Goal: Information Seeking & Learning: Learn about a topic

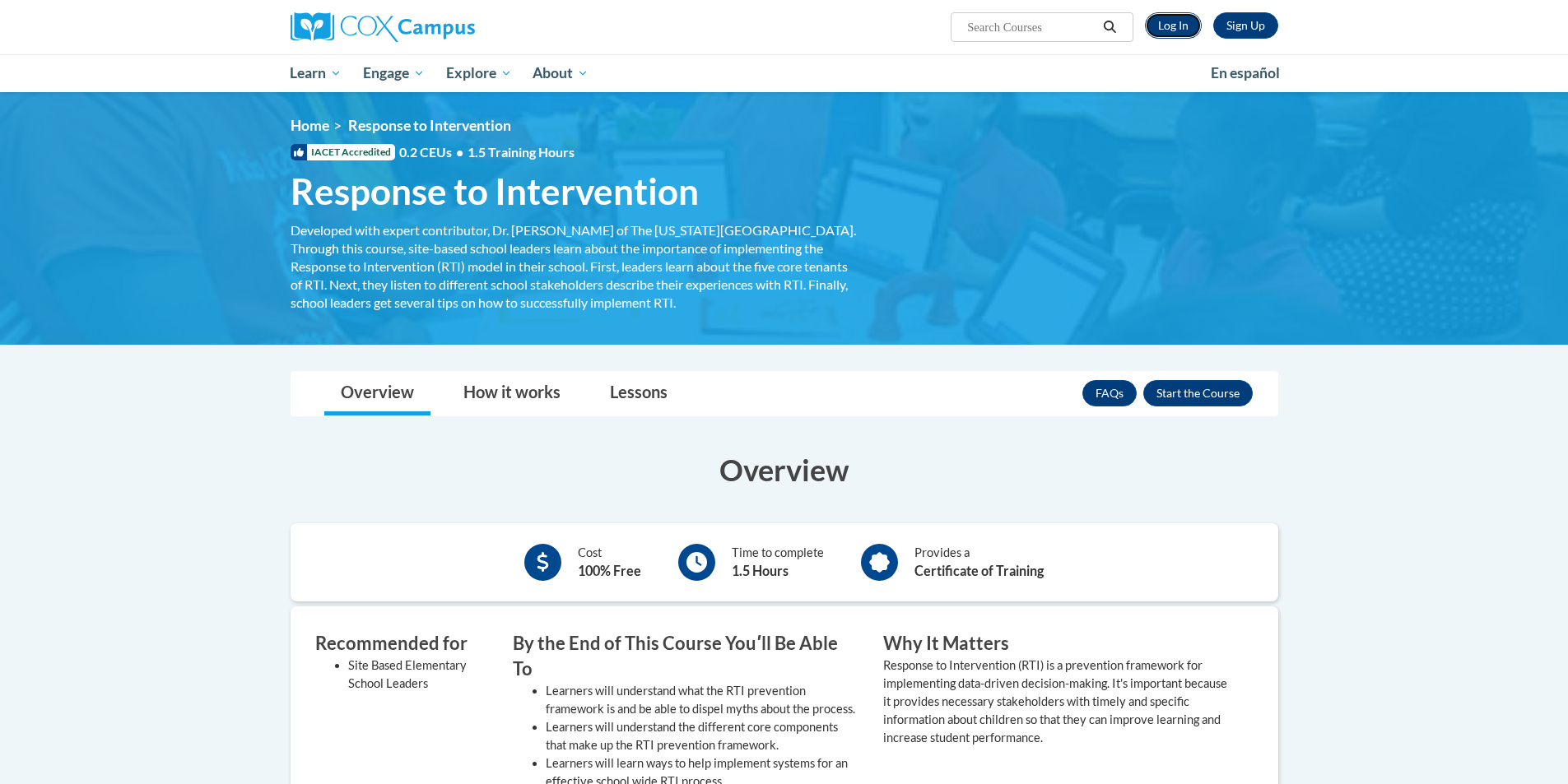
click at [1197, 21] on link "Log In" at bounding box center [1173, 25] width 57 height 26
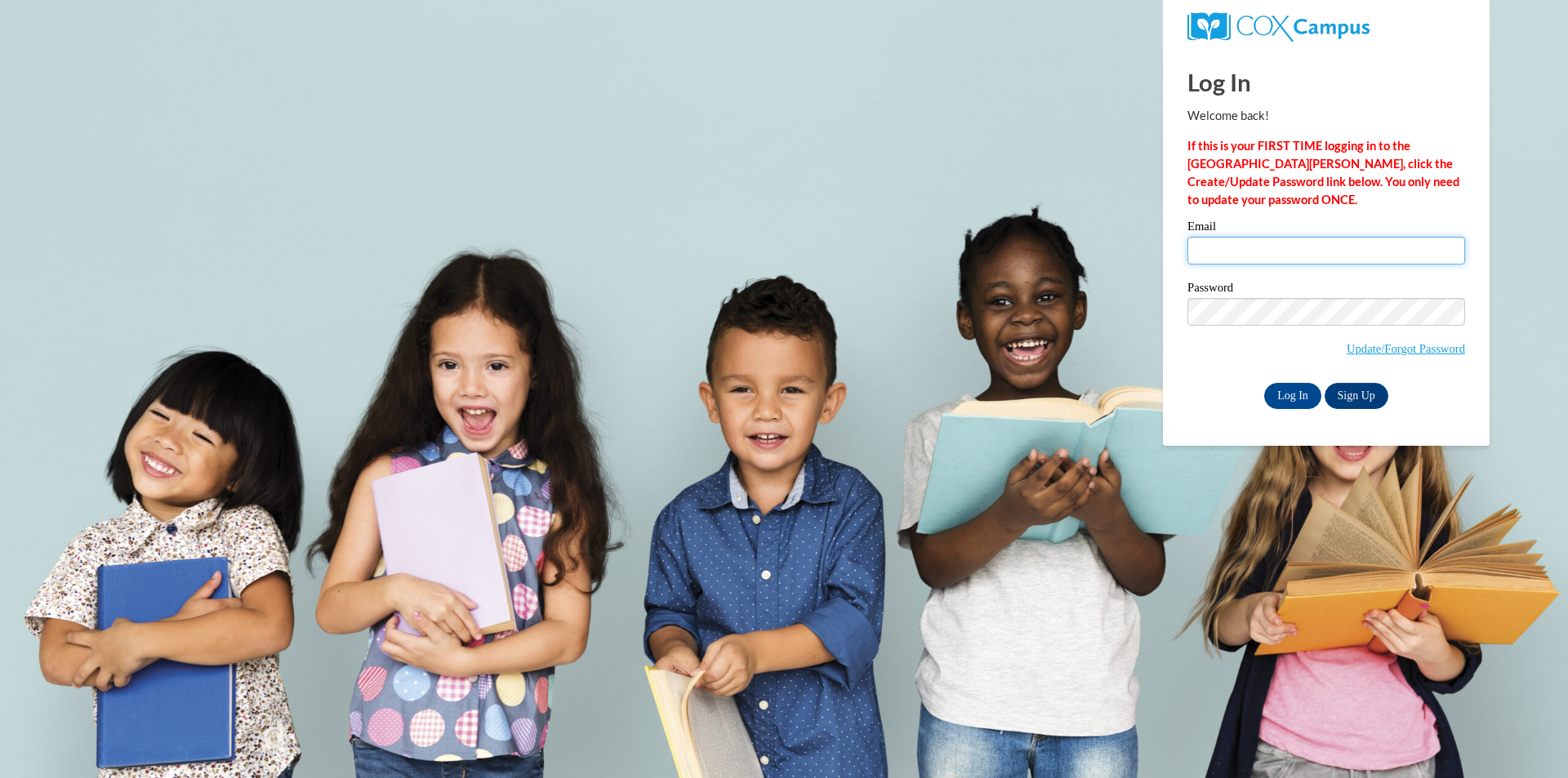
click at [1235, 242] on input "Email" at bounding box center [1326, 251] width 278 height 28
type input "kglucombe@valdosta.edu"
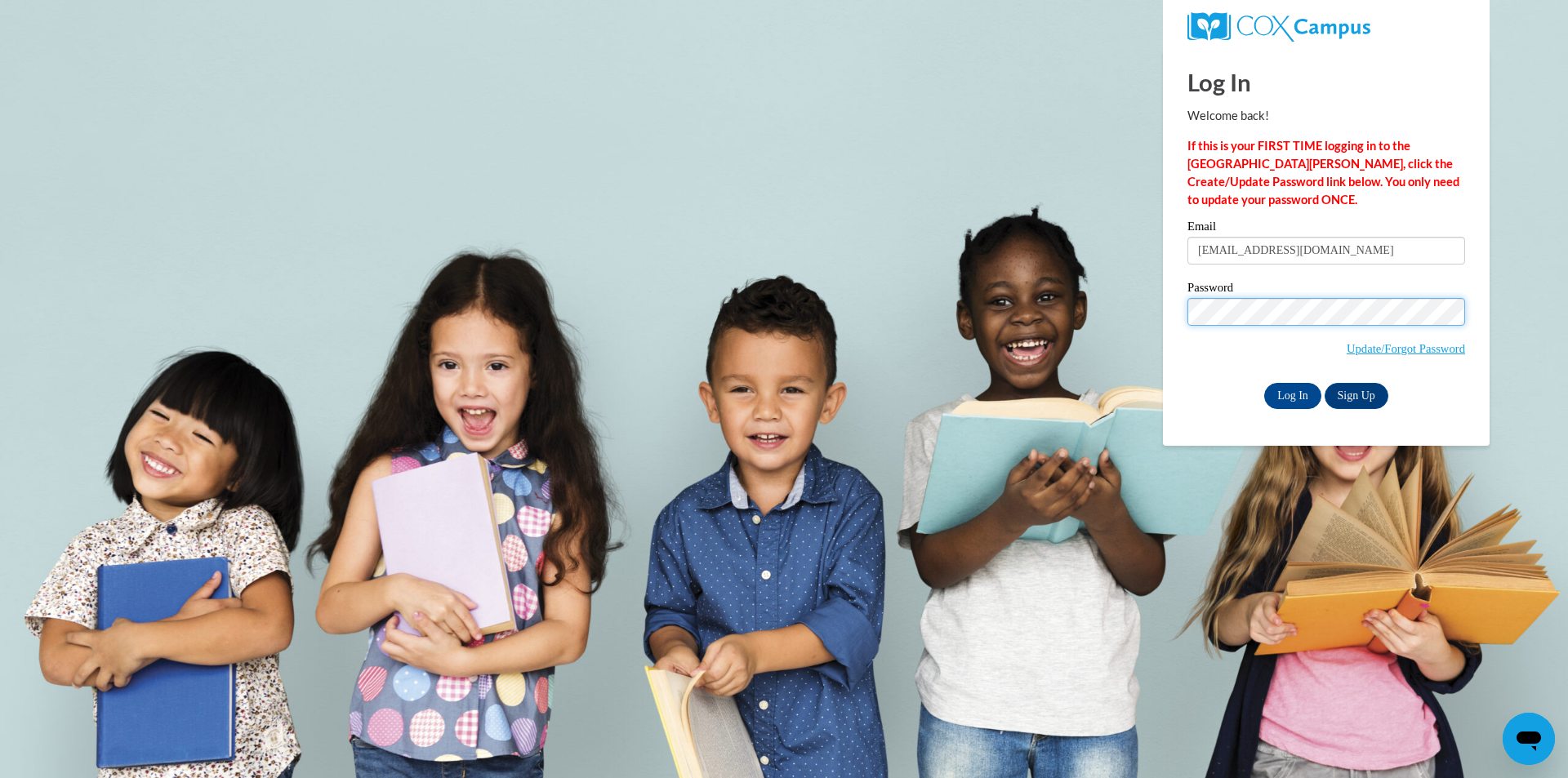
click at [1264, 383] on input "Log In" at bounding box center [1292, 395] width 57 height 26
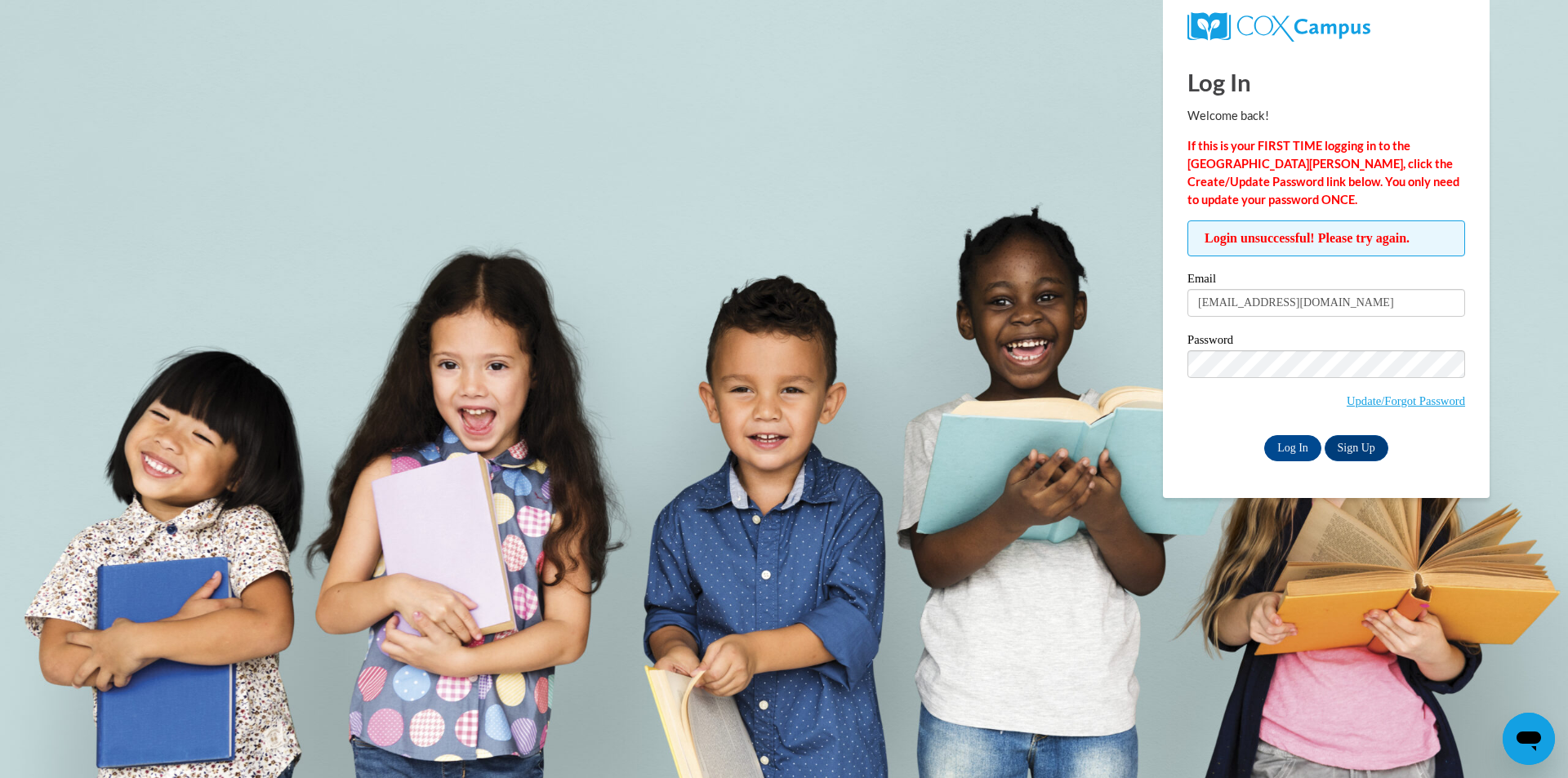
click at [1271, 382] on span "Update/Forgot Password" at bounding box center [1326, 385] width 278 height 68
click at [1264, 435] on input "Log In" at bounding box center [1292, 448] width 57 height 26
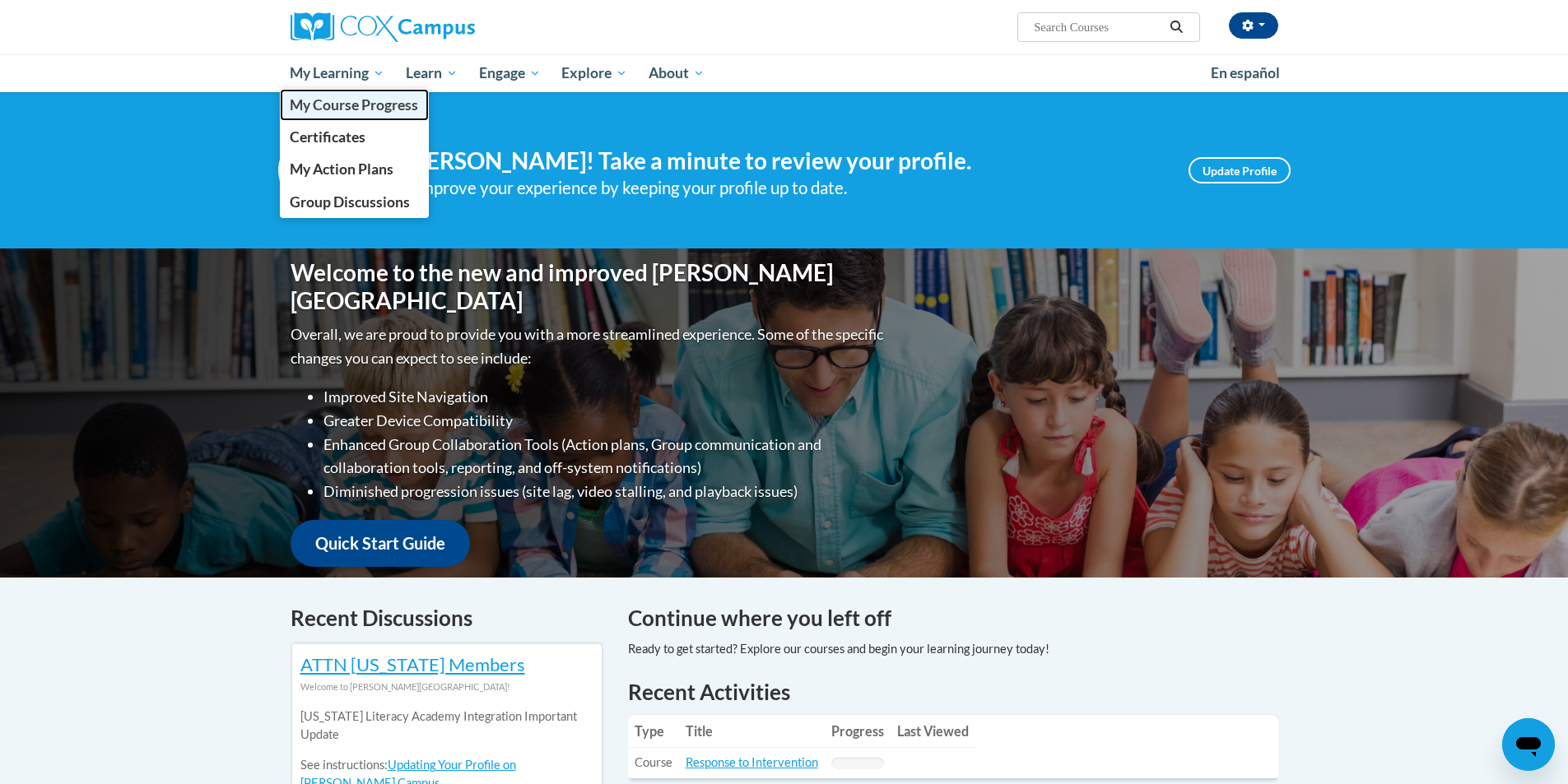
click at [348, 111] on span "My Course Progress" at bounding box center [354, 105] width 128 height 18
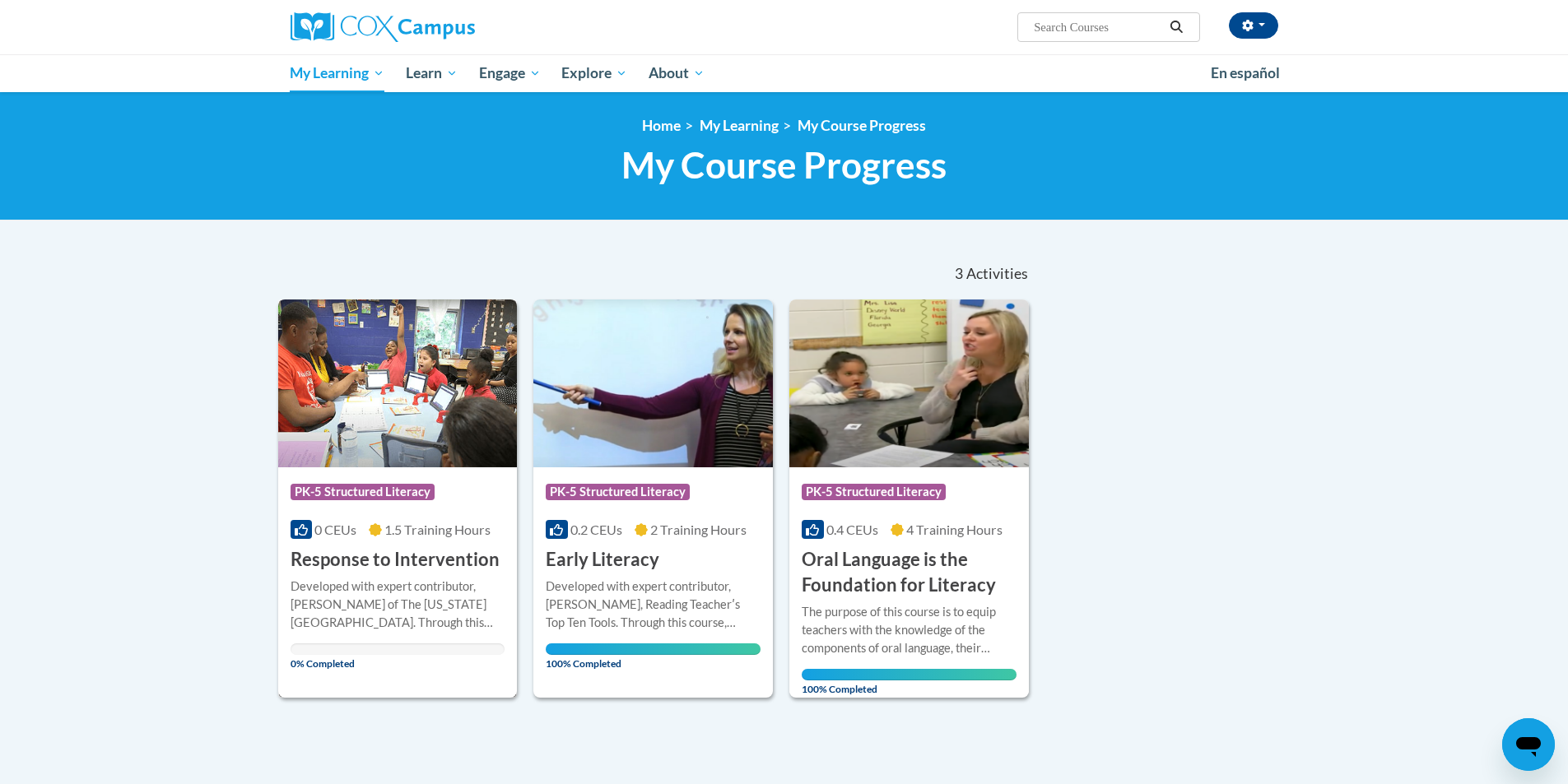
click at [379, 415] on img at bounding box center [398, 383] width 240 height 167
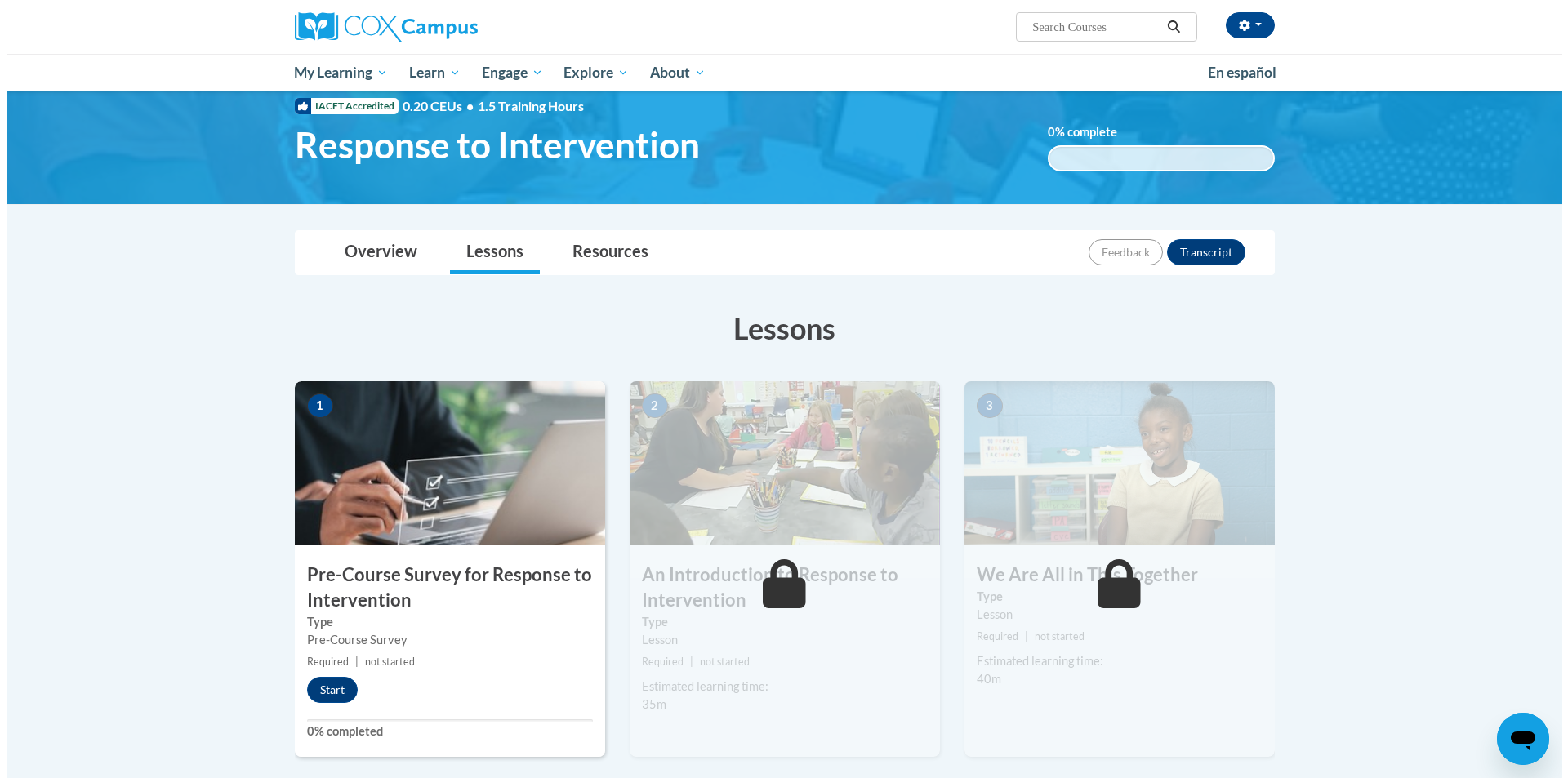
scroll to position [82, 0]
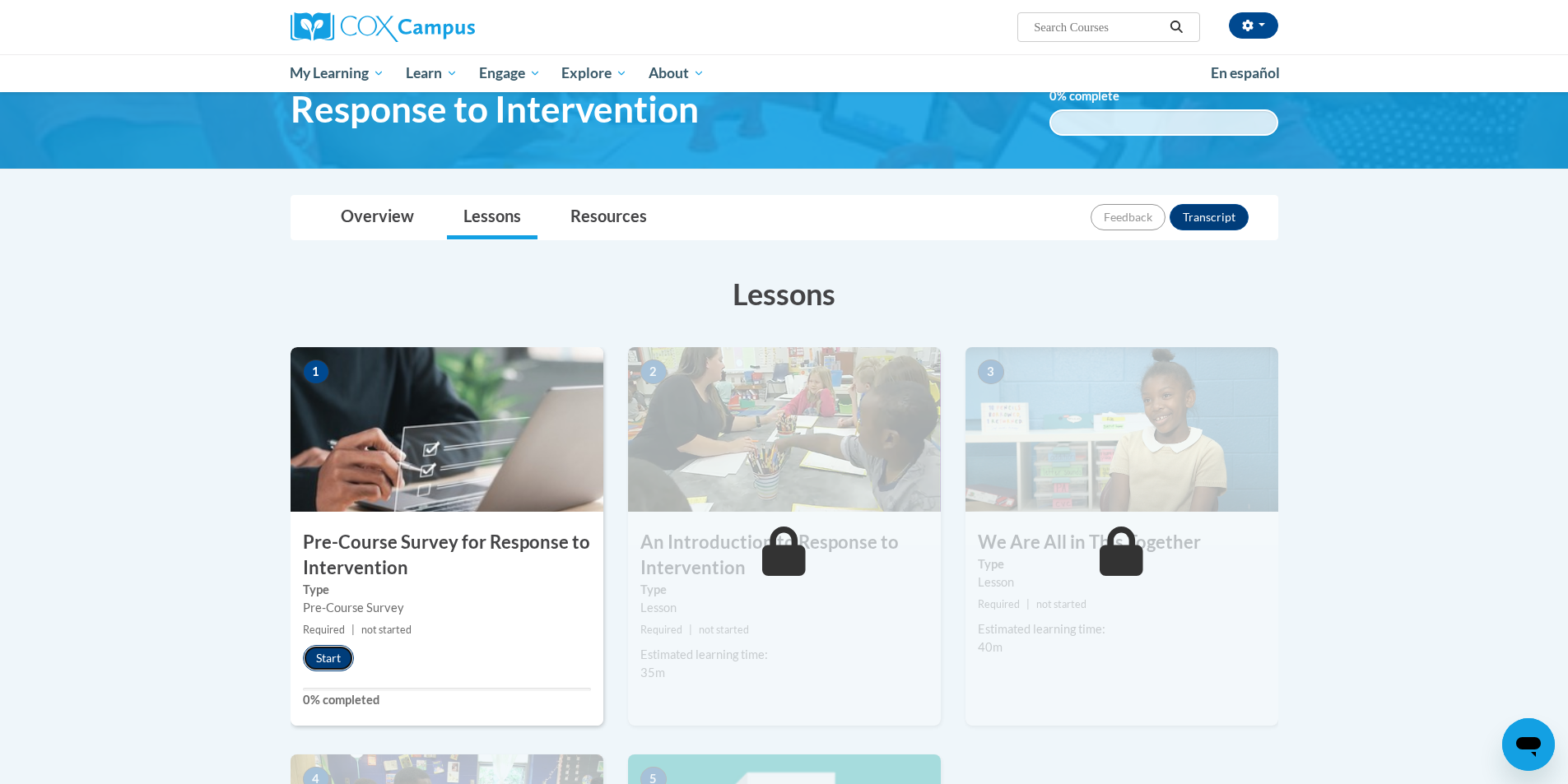
click at [338, 663] on button "Start" at bounding box center [328, 658] width 51 height 26
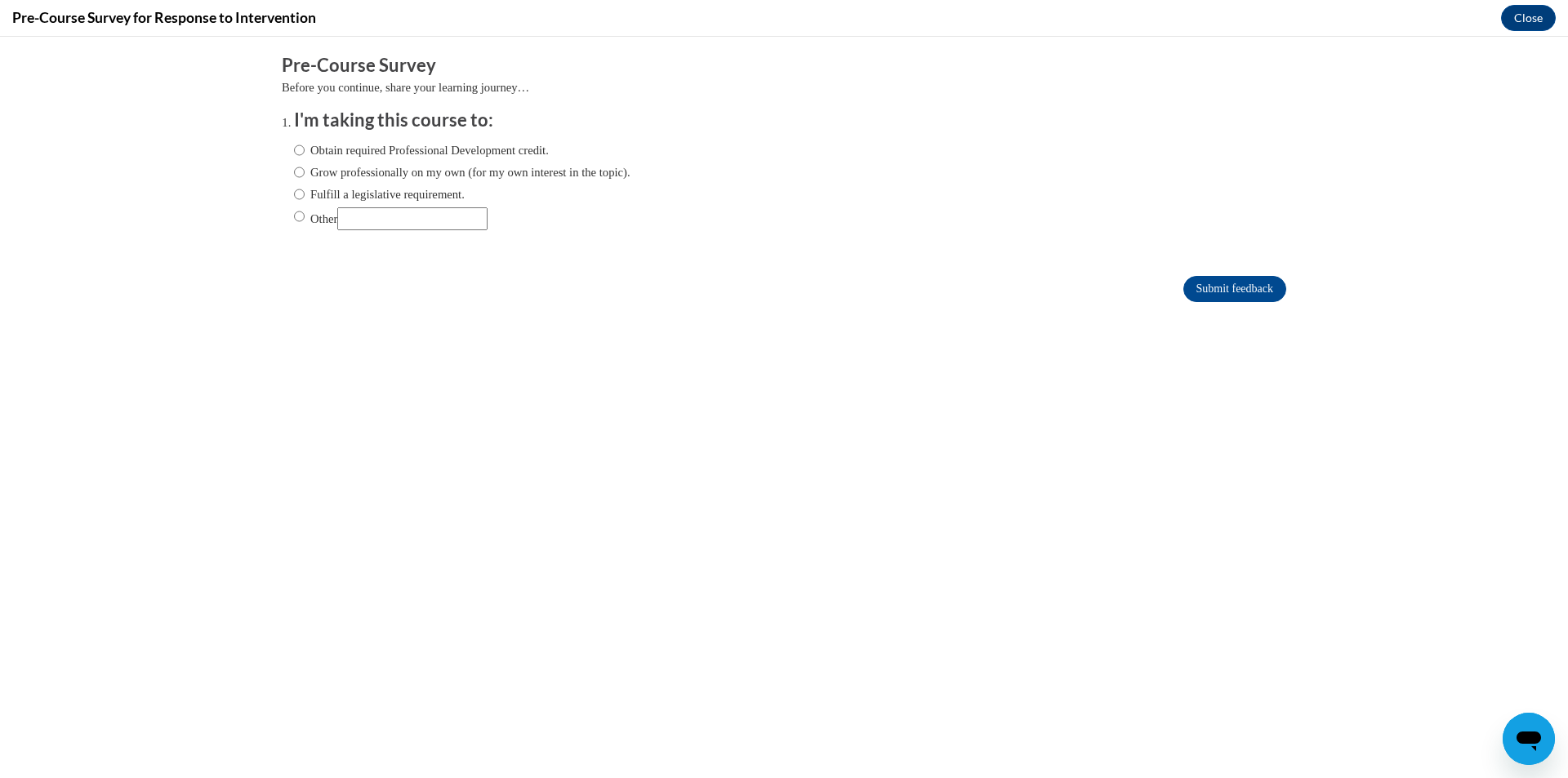
scroll to position [0, 0]
click at [478, 184] on div "Obtain required Professional Development credit. Grow professionally on my own …" at bounding box center [462, 186] width 336 height 105
click at [496, 170] on label "Grow professionally on my own (for my own interest in the topic)." at bounding box center [462, 172] width 336 height 17
click at [304, 170] on input "Grow professionally on my own (for my own interest in the topic)." at bounding box center [299, 172] width 11 height 17
radio input "true"
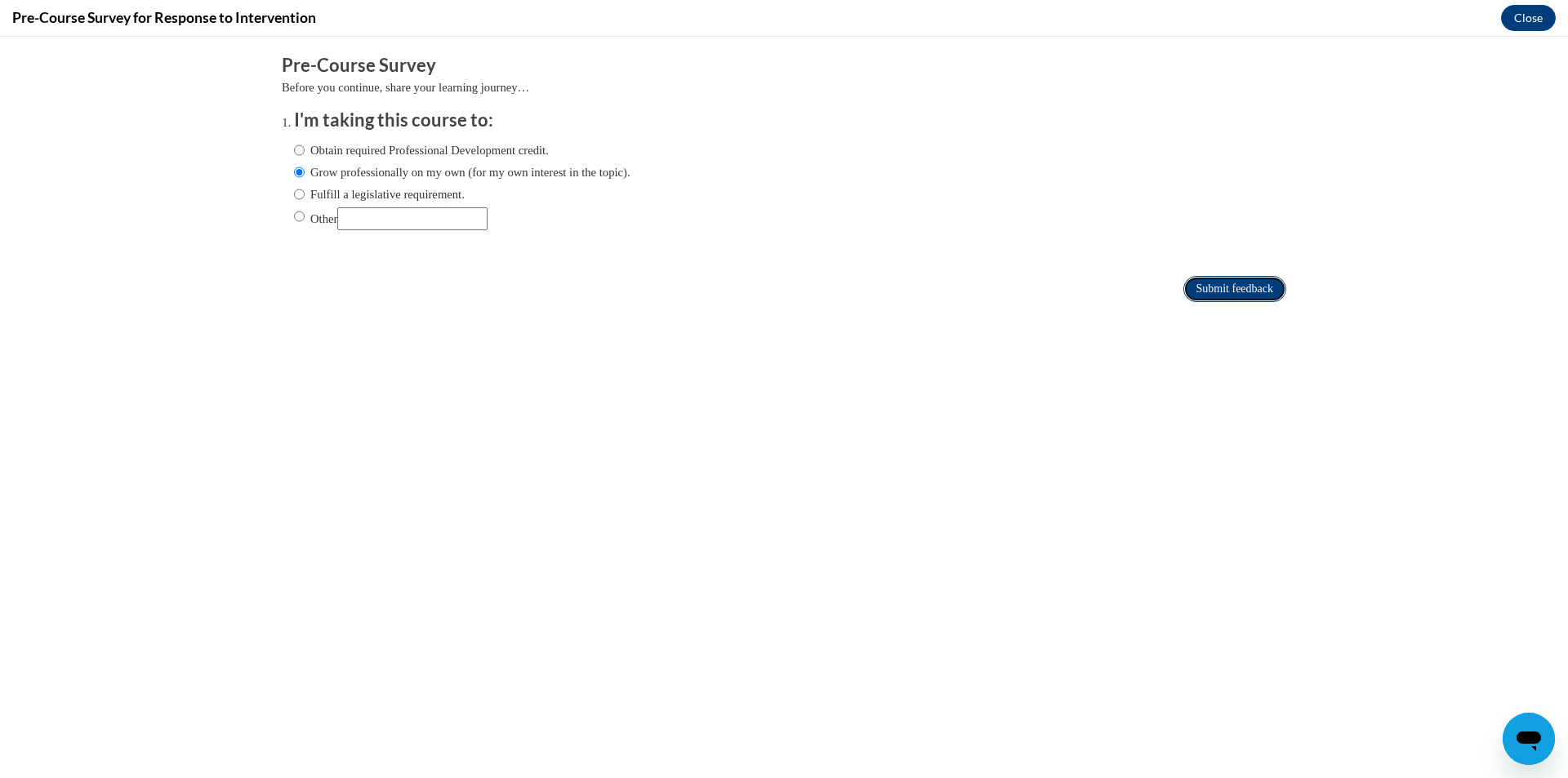
click at [1215, 287] on input "Submit feedback" at bounding box center [1235, 288] width 103 height 26
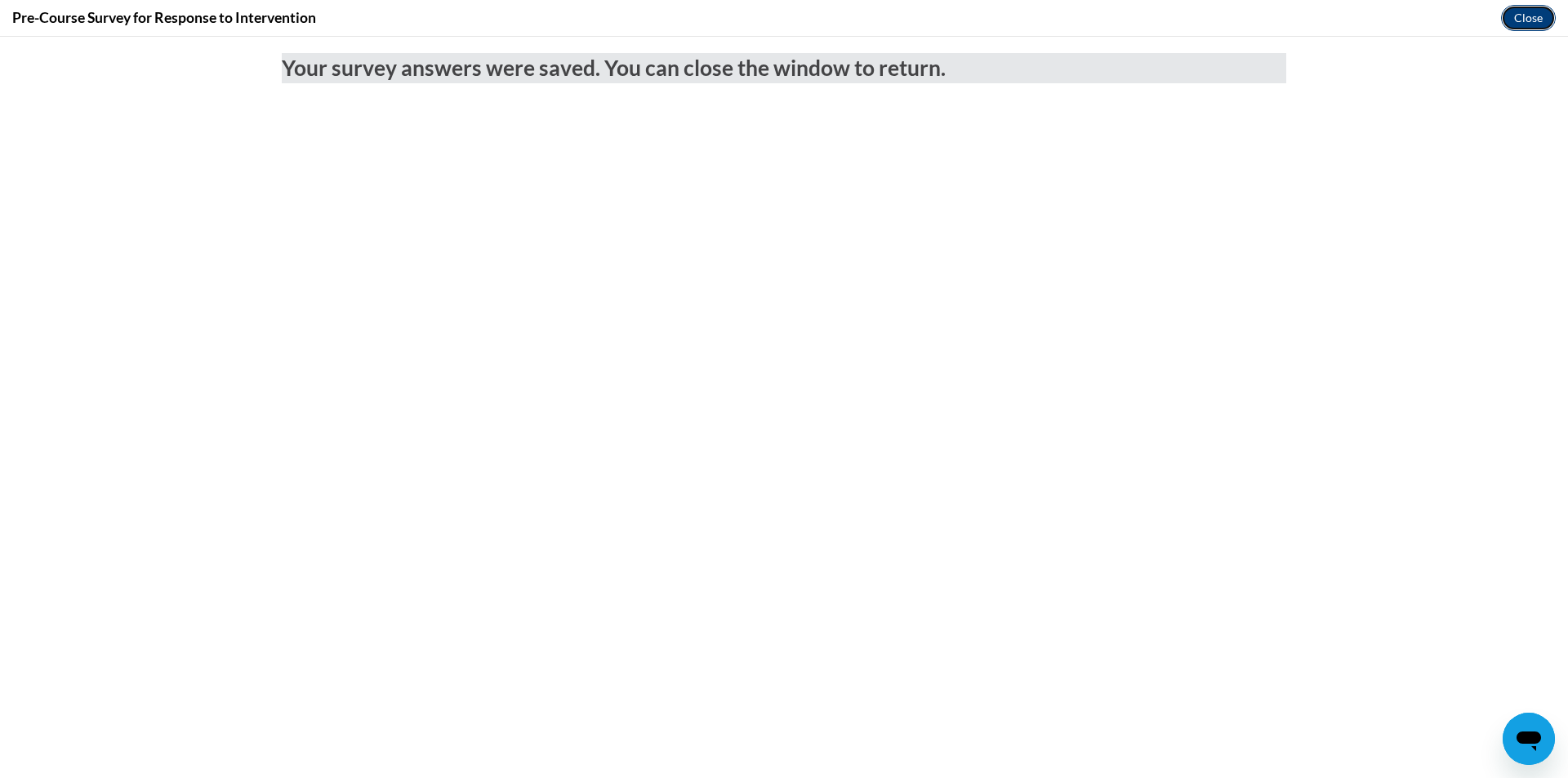
click at [1521, 16] on button "Close" at bounding box center [1528, 17] width 54 height 26
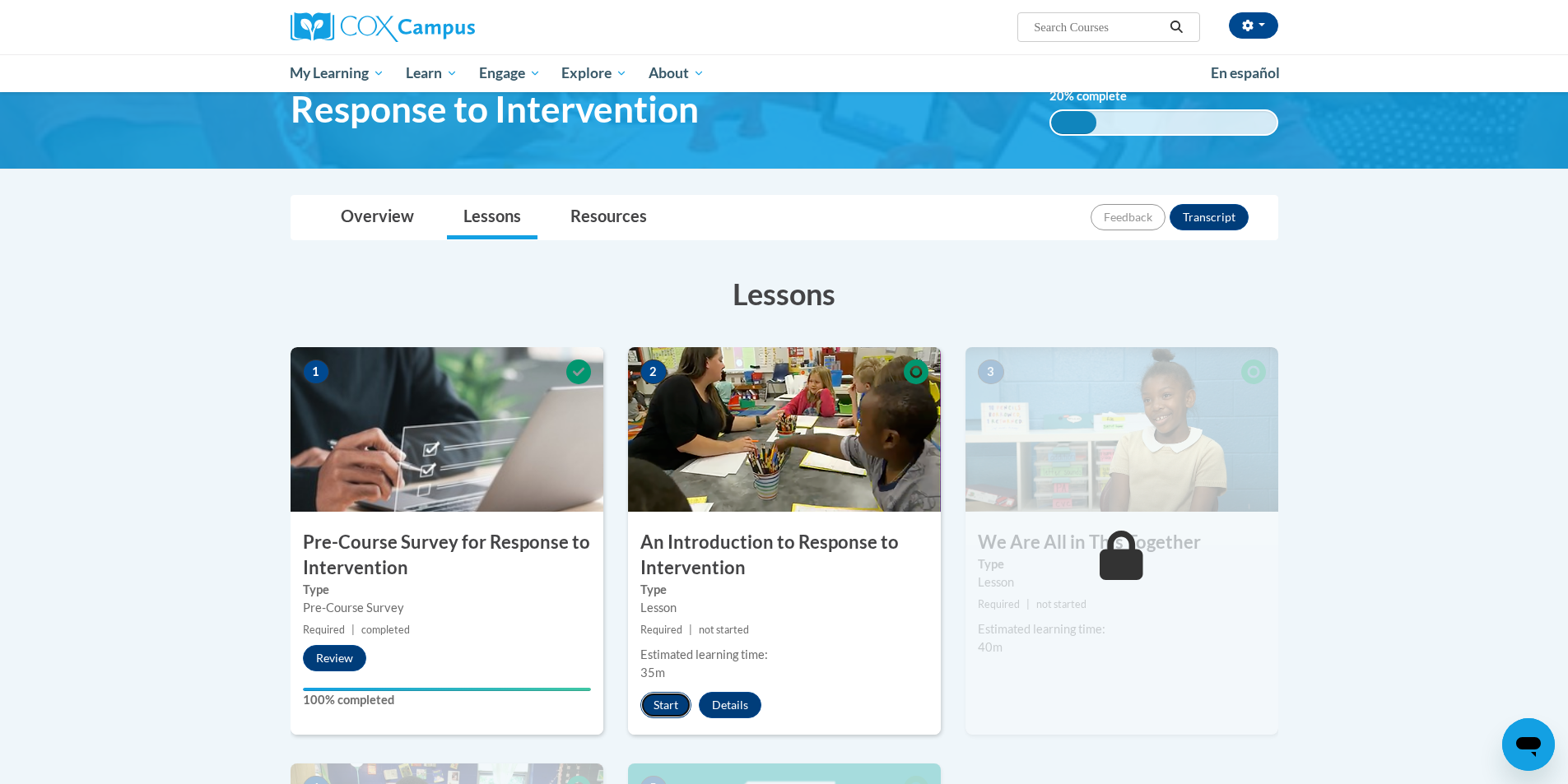
click at [657, 704] on button "Start" at bounding box center [666, 705] width 51 height 26
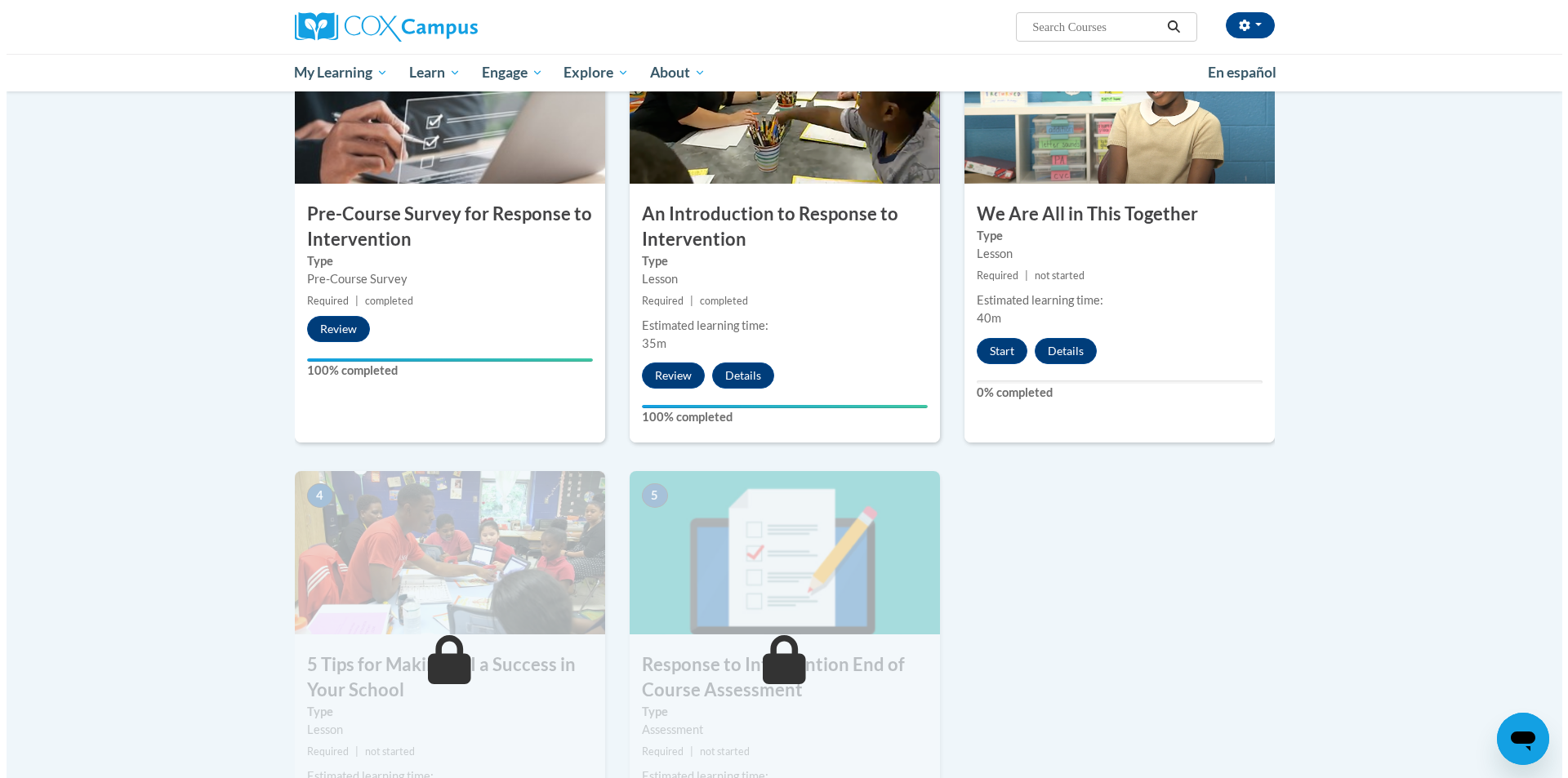
scroll to position [408, 0]
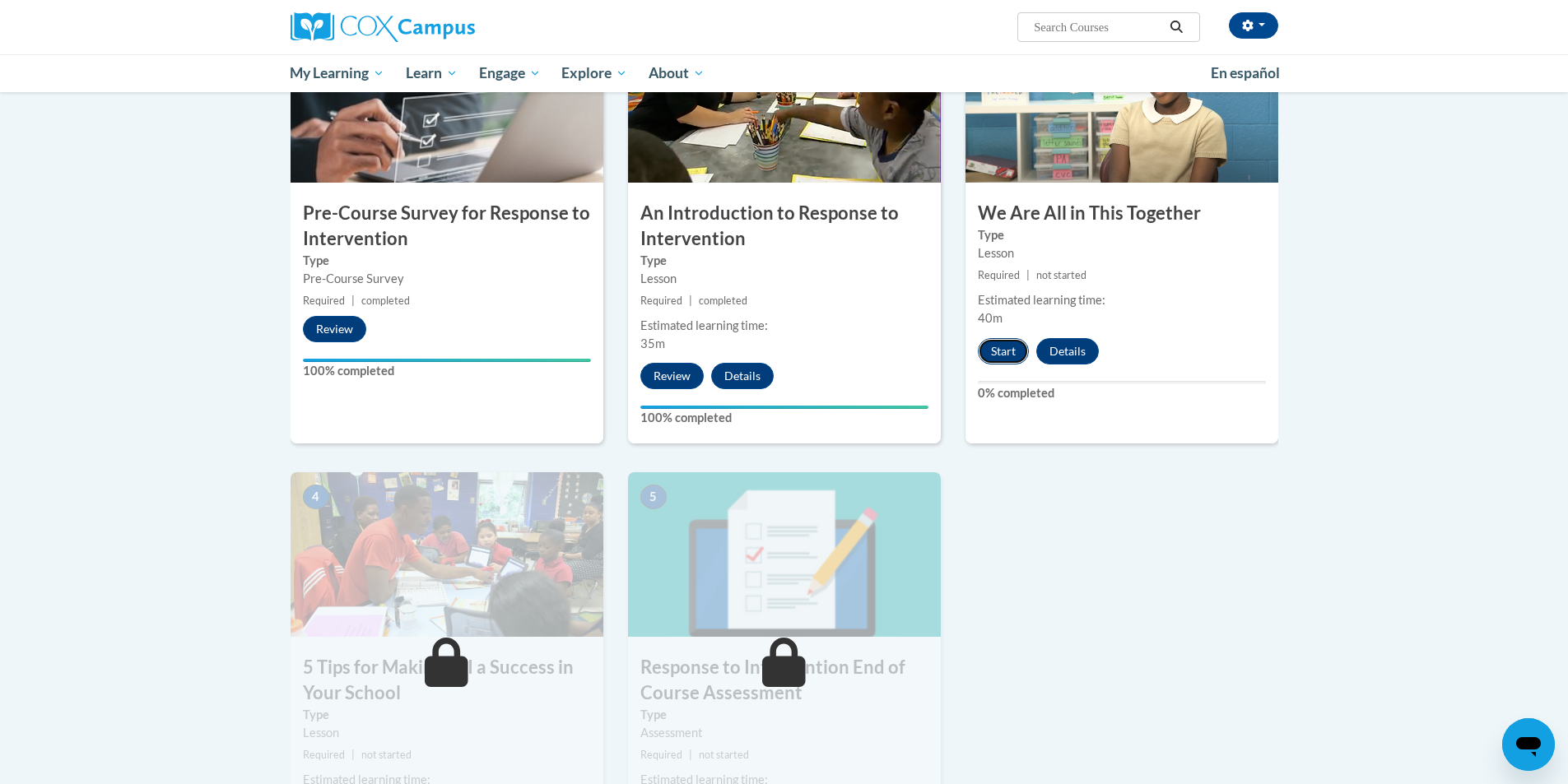
click at [1001, 356] on button "Start" at bounding box center [1003, 350] width 51 height 26
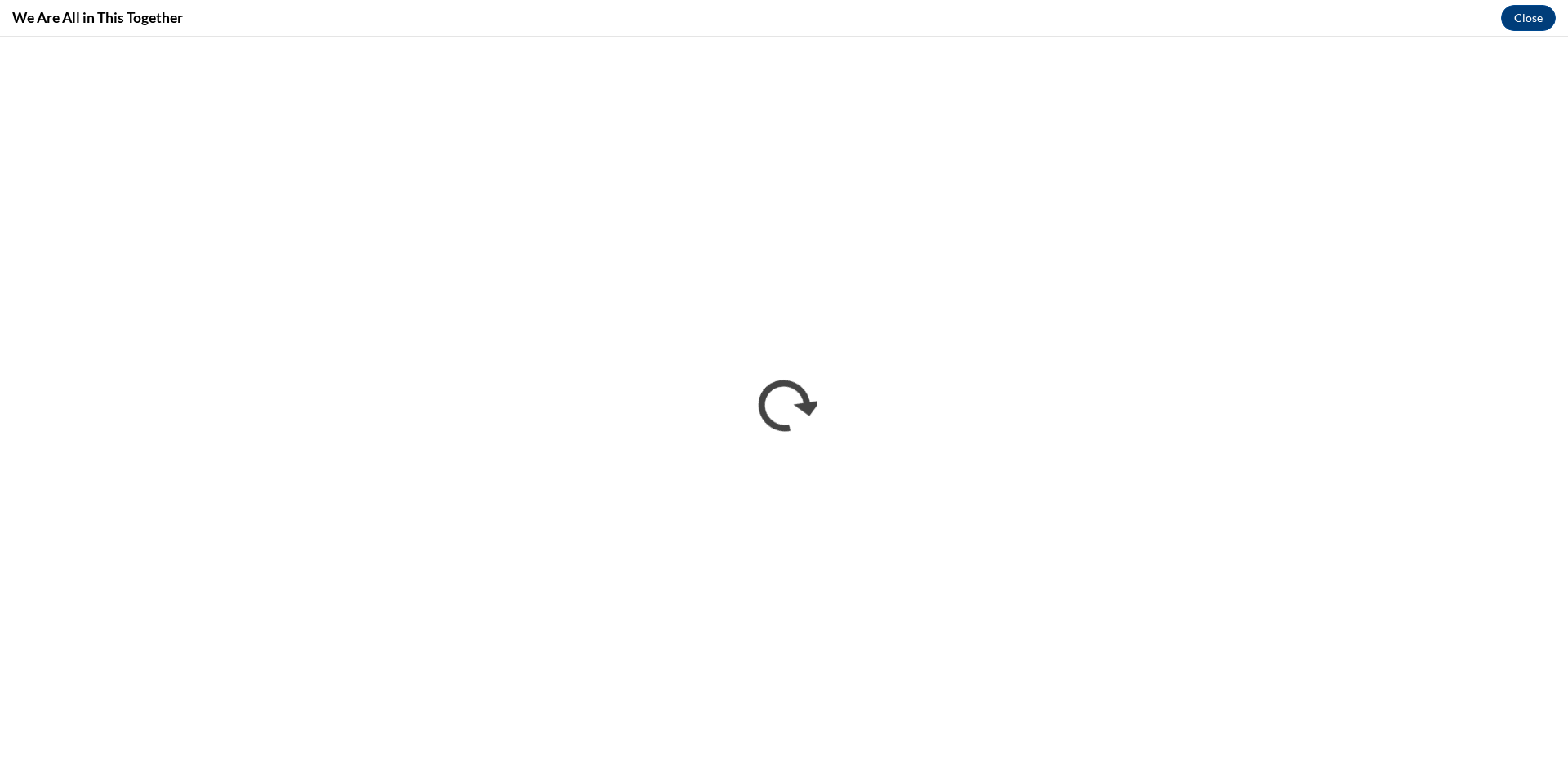
scroll to position [0, 0]
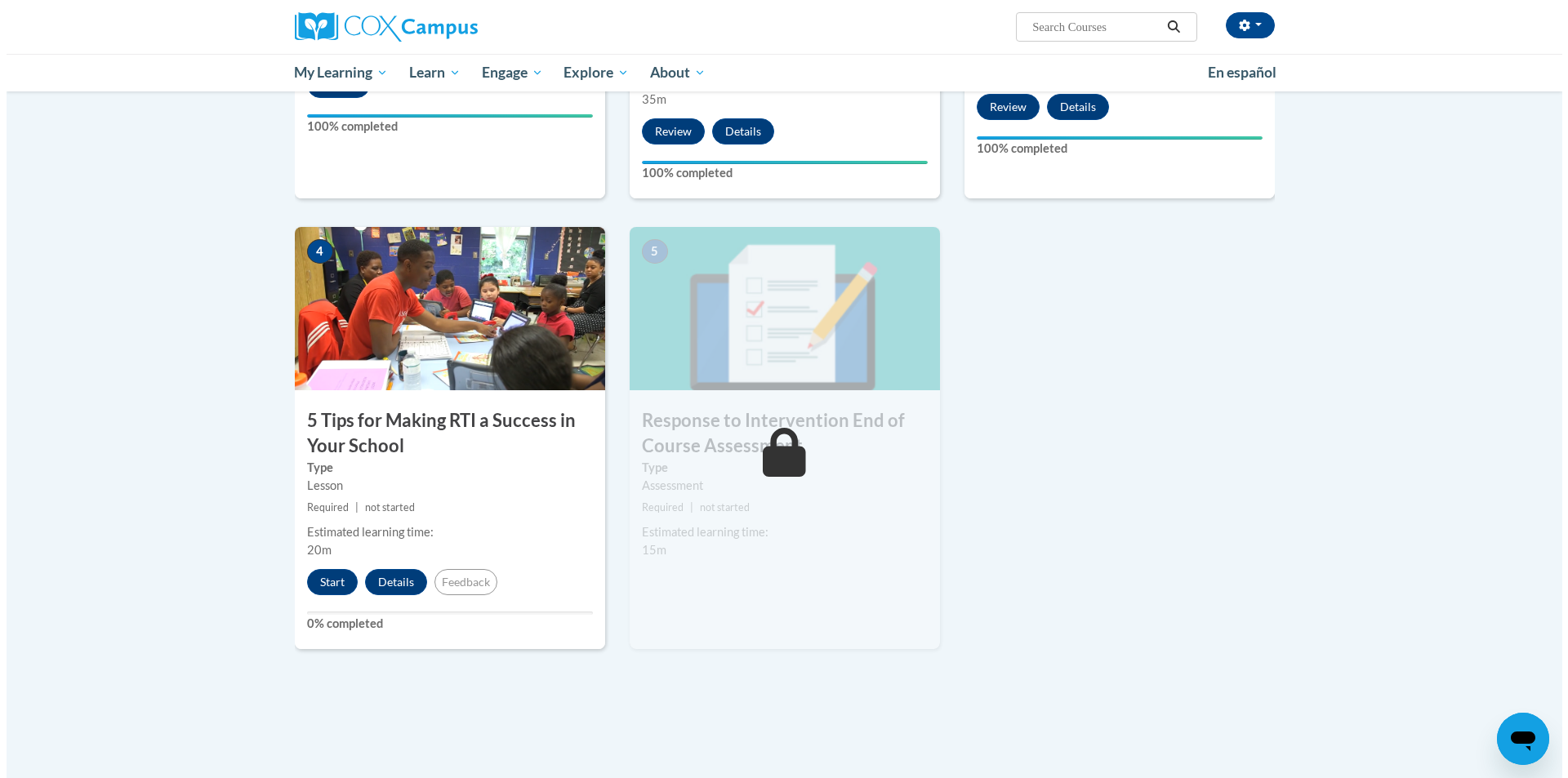
scroll to position [653, 0]
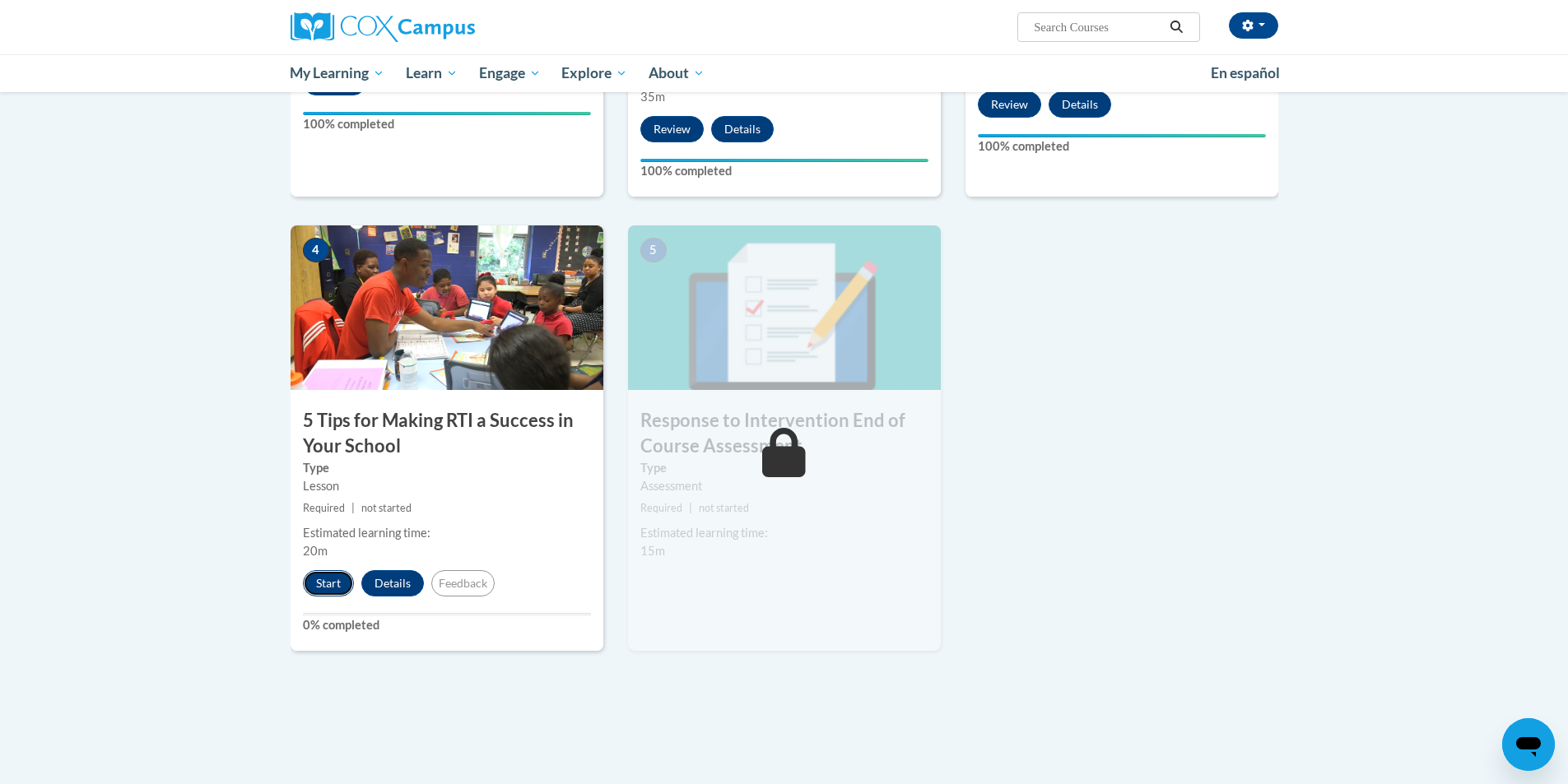
click at [343, 591] on button "Start" at bounding box center [328, 582] width 51 height 26
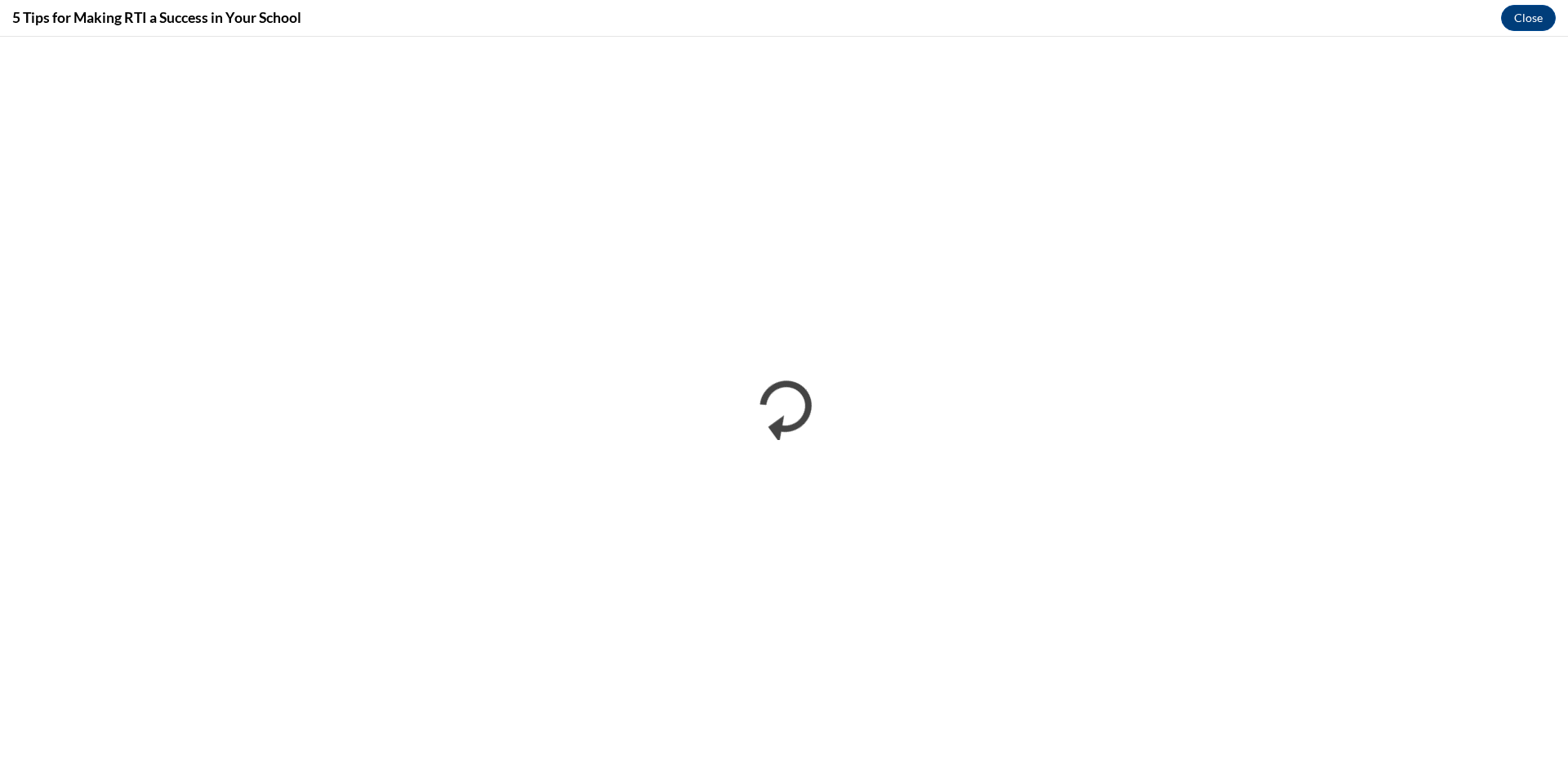
scroll to position [0, 0]
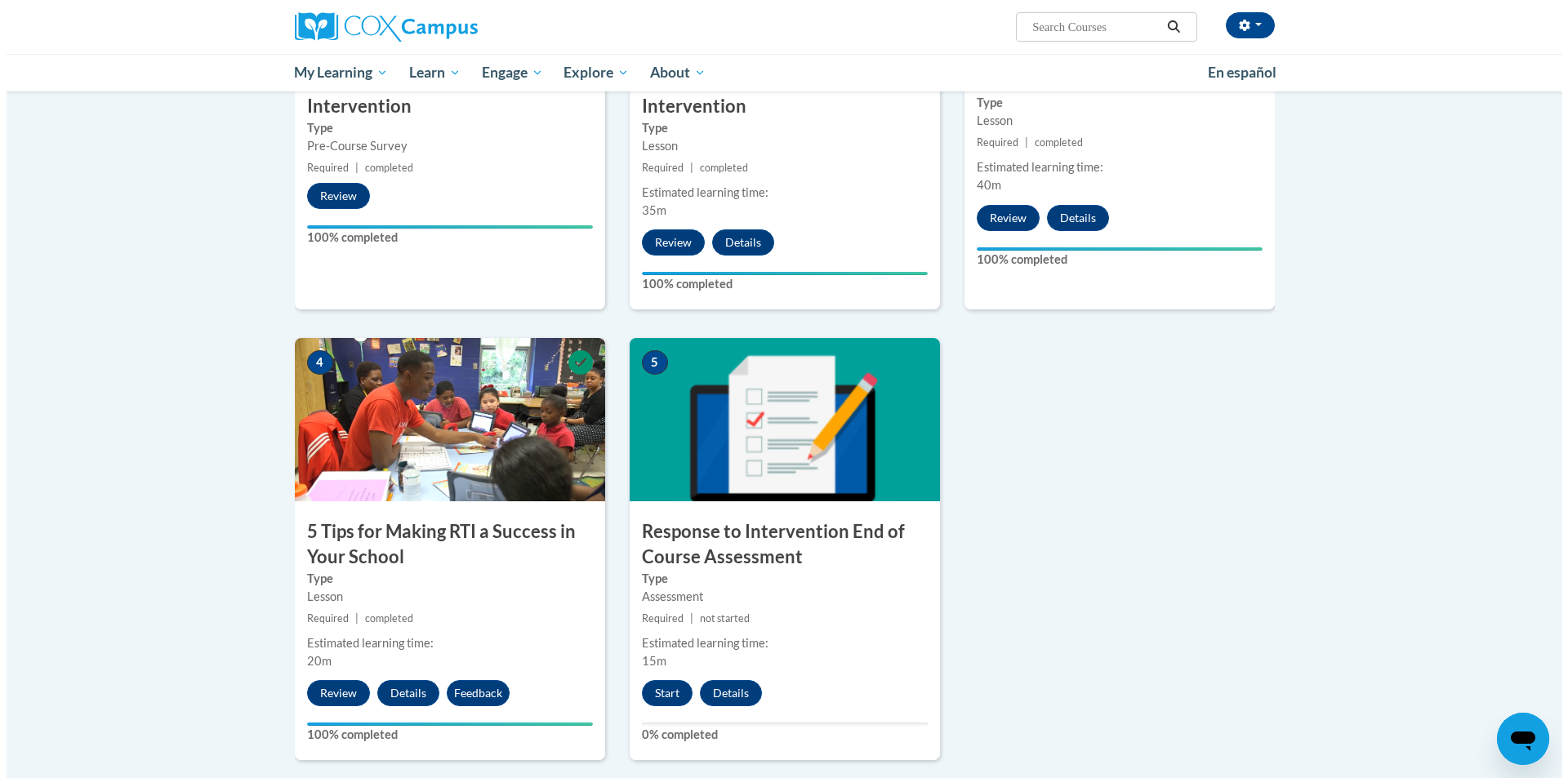
scroll to position [571, 0]
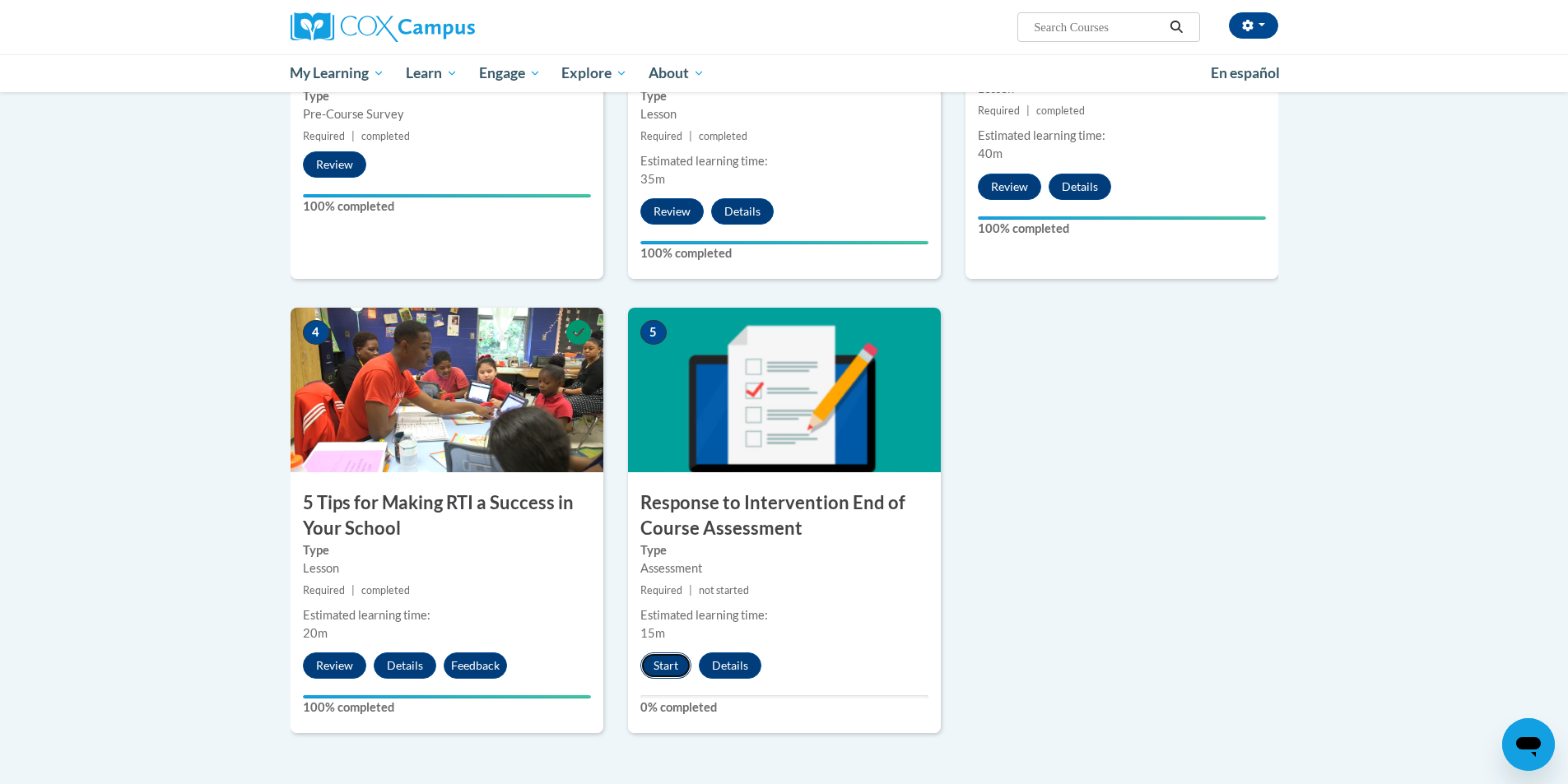
click at [648, 668] on button "Start" at bounding box center [666, 665] width 51 height 26
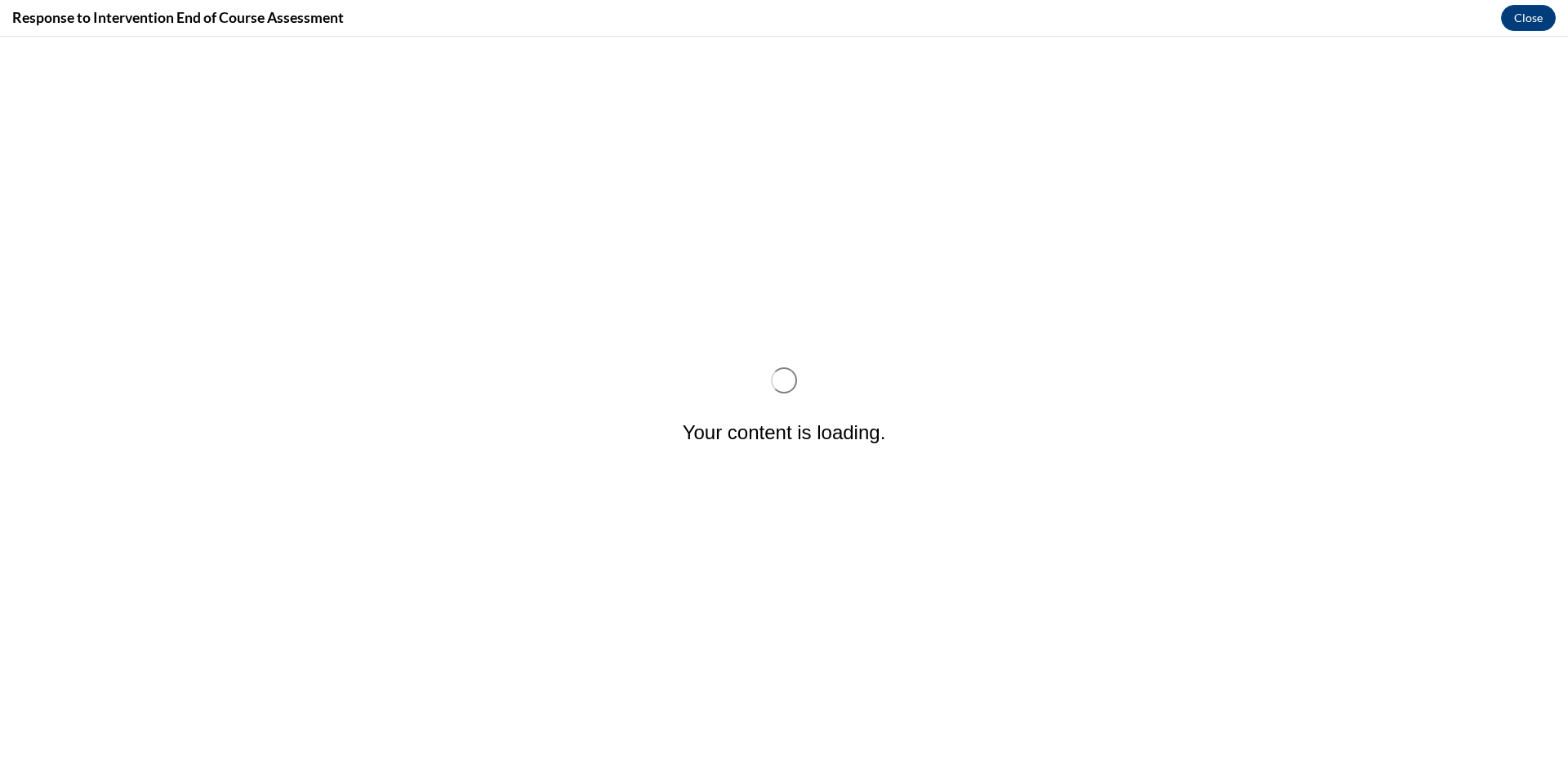
scroll to position [0, 0]
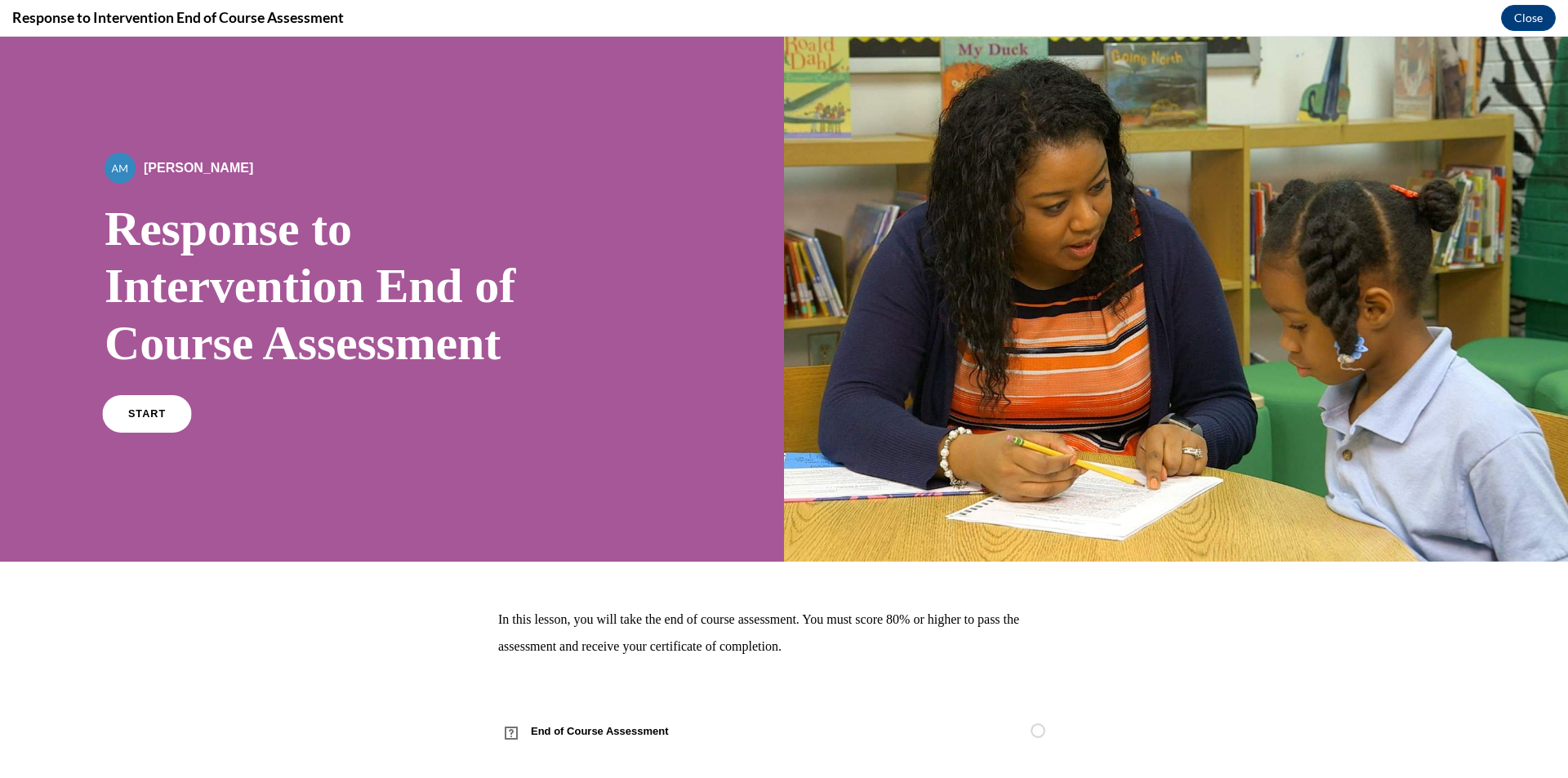
click at [131, 407] on link "START" at bounding box center [147, 414] width 89 height 38
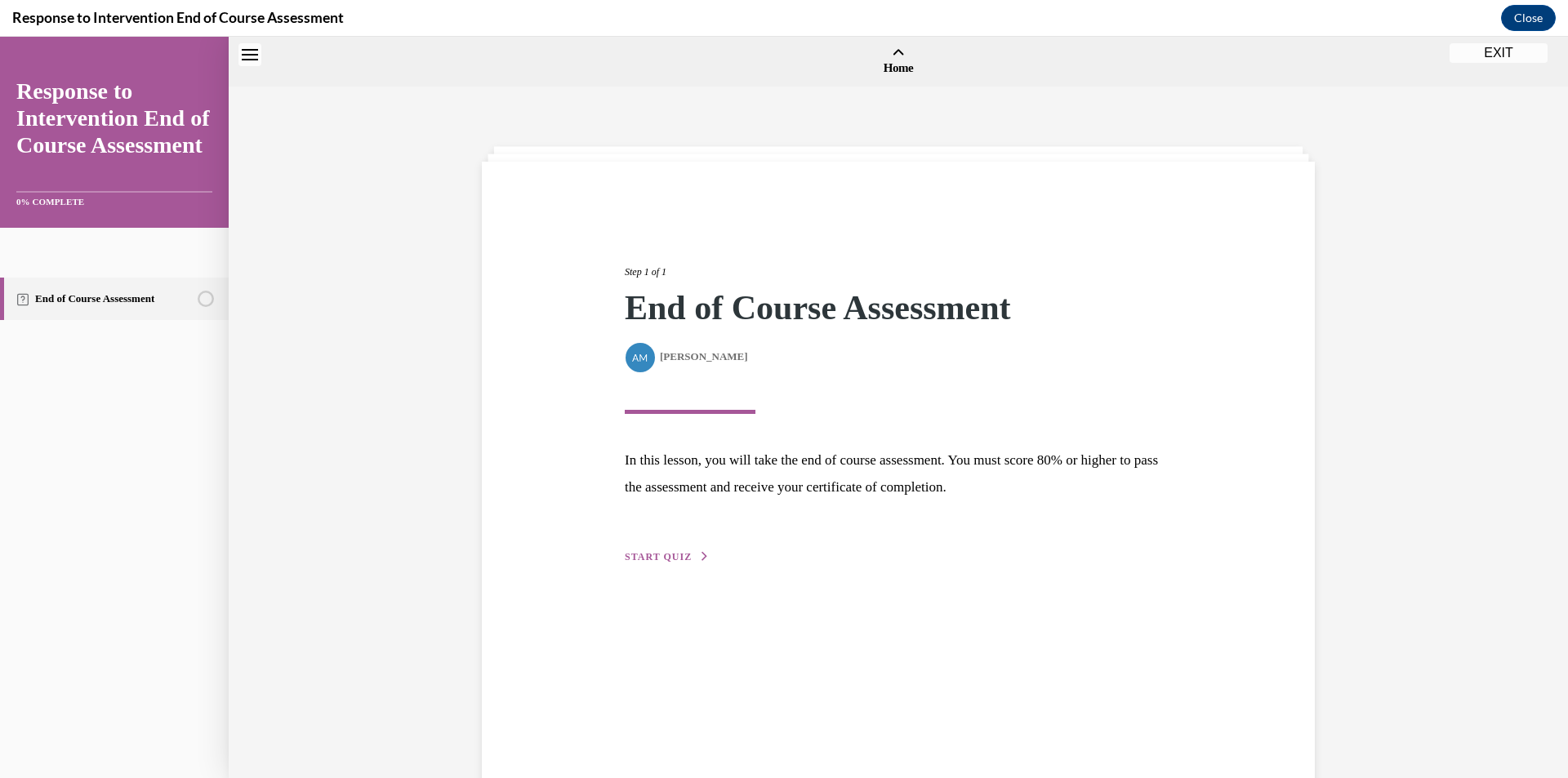
scroll to position [51, 0]
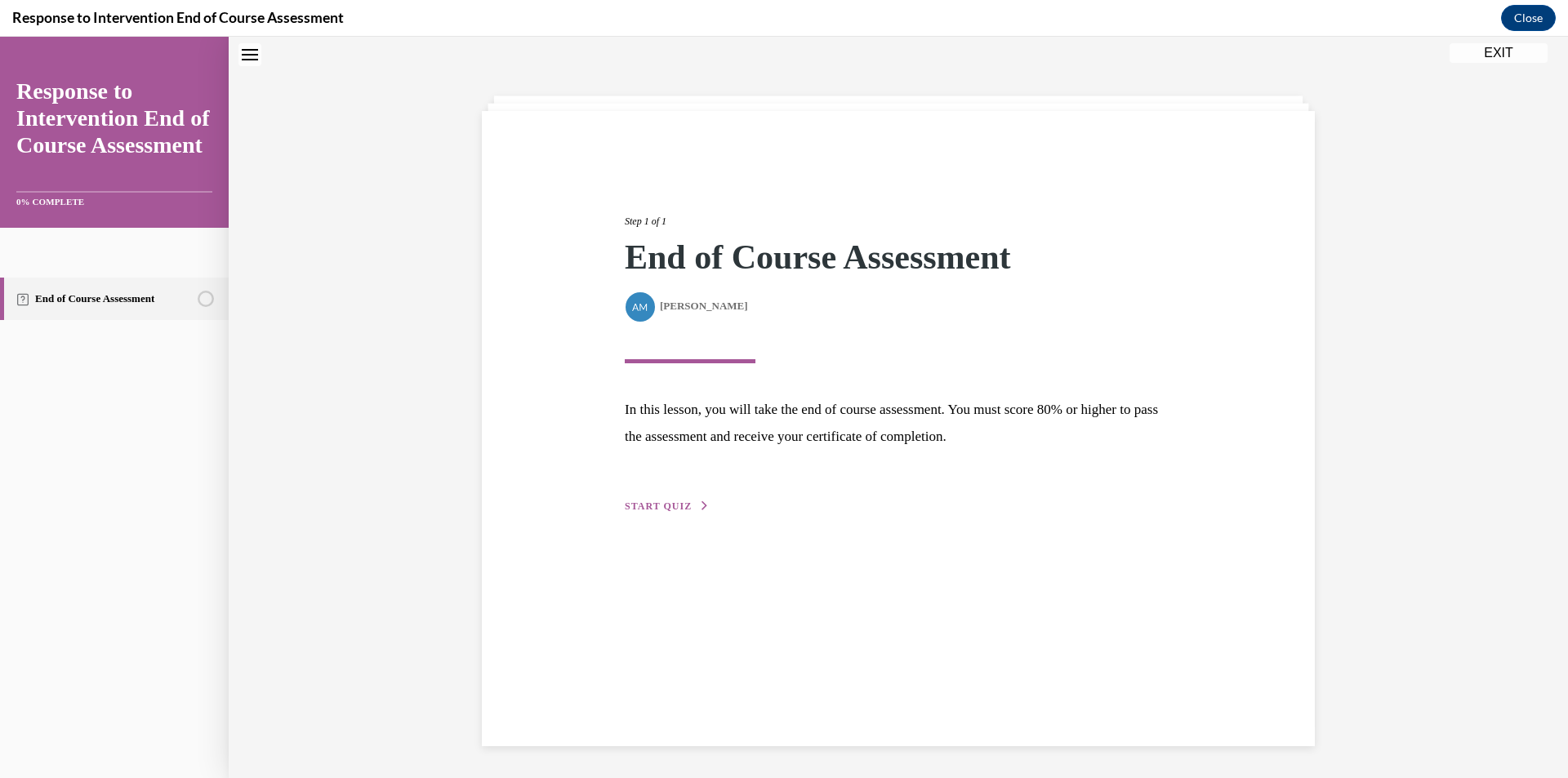
click at [645, 512] on button "START QUIZ" at bounding box center [666, 505] width 85 height 15
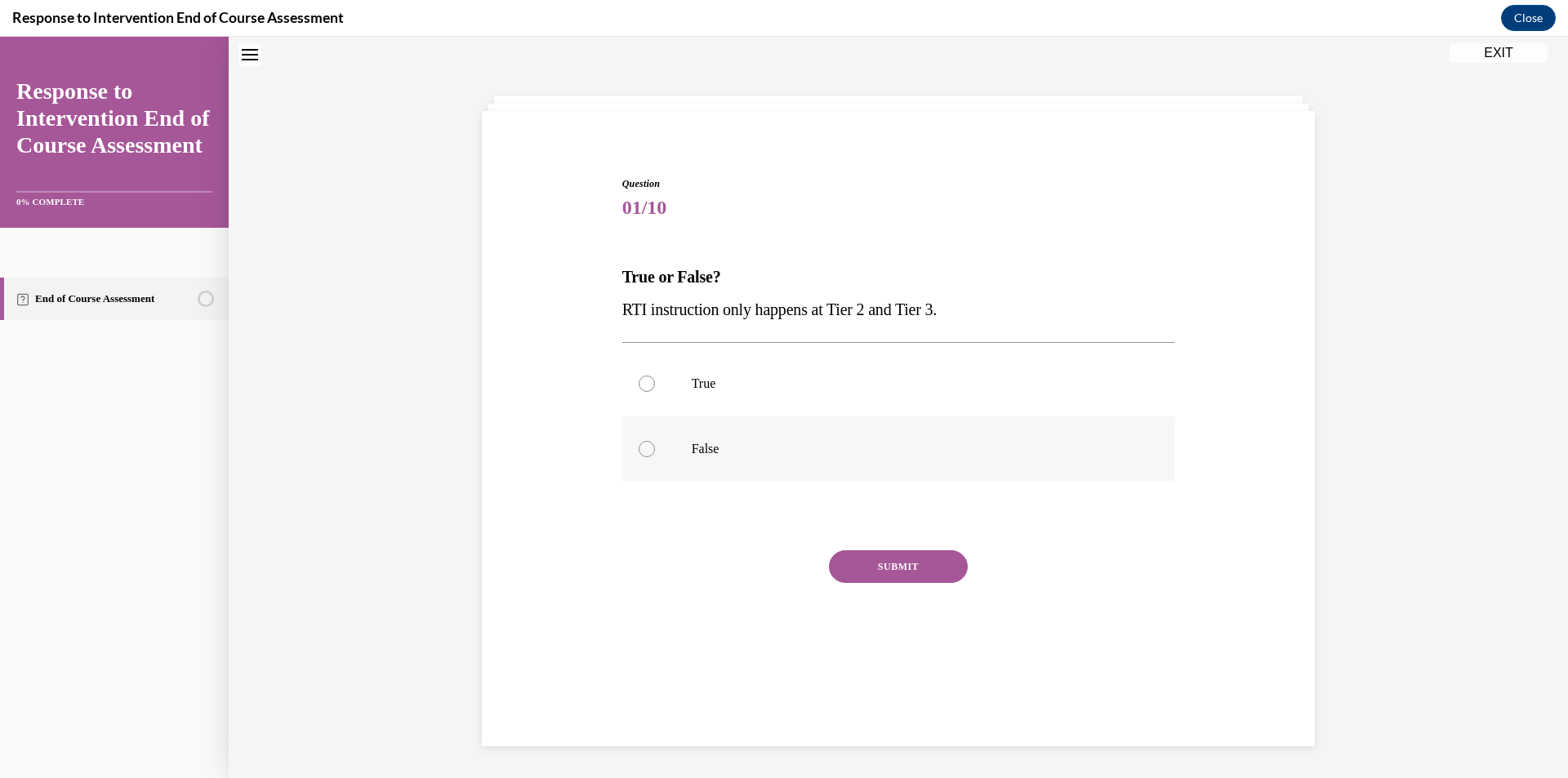
click at [723, 466] on label "False" at bounding box center [898, 449] width 553 height 65
click at [655, 457] on input "False" at bounding box center [646, 449] width 17 height 17
radio input "true"
drag, startPoint x: 975, startPoint y: 305, endPoint x: 658, endPoint y: 315, distance: 317.2
click at [581, 310] on div "Question 01/10 True or False? RTI instruction only happens at Tier 2 and Tier 3…" at bounding box center [899, 405] width 841 height 557
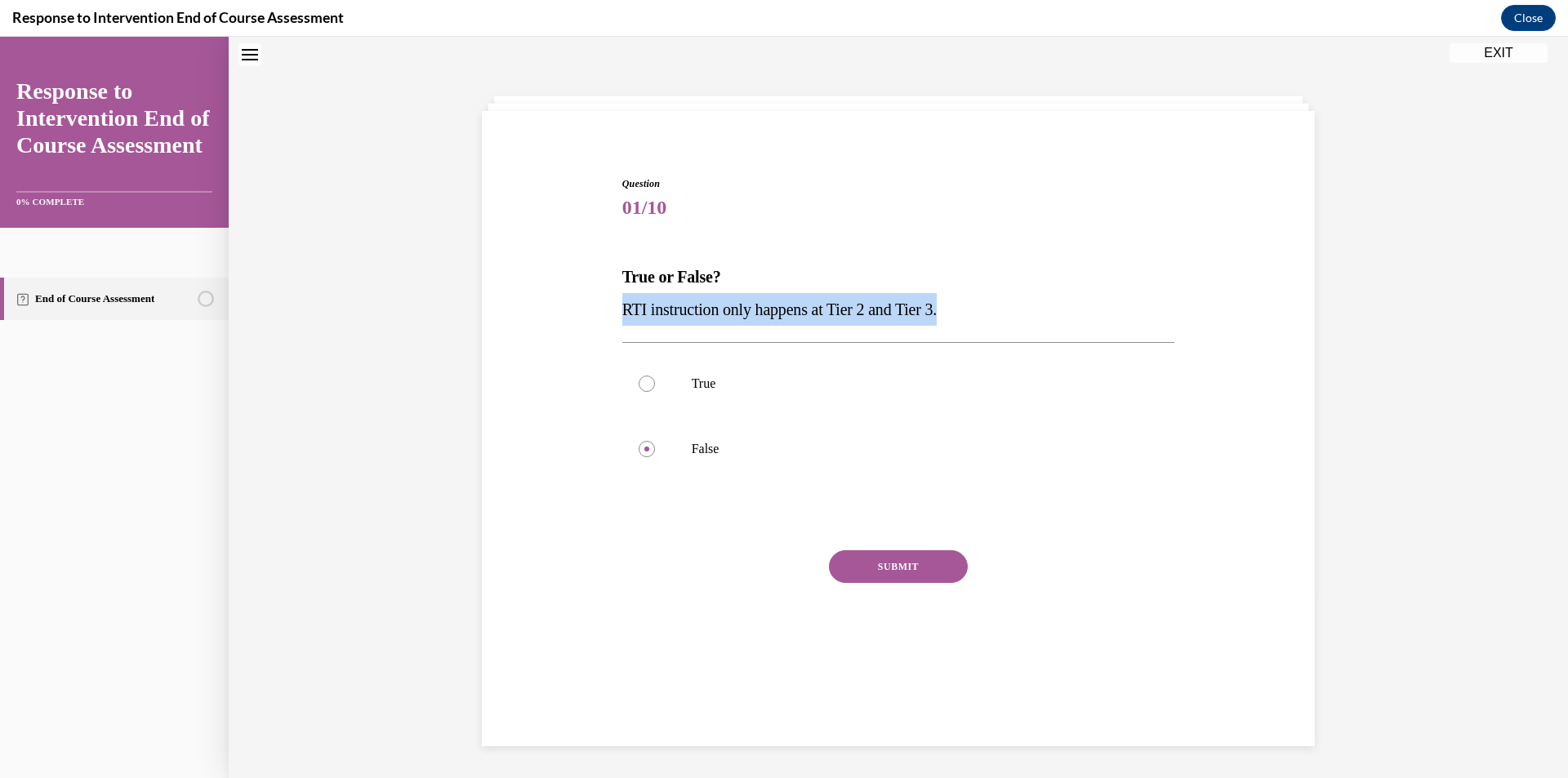
copy span "RTI instruction only happens at Tier 2 and Tier 3."
click at [918, 564] on button "SUBMIT" at bounding box center [898, 566] width 139 height 33
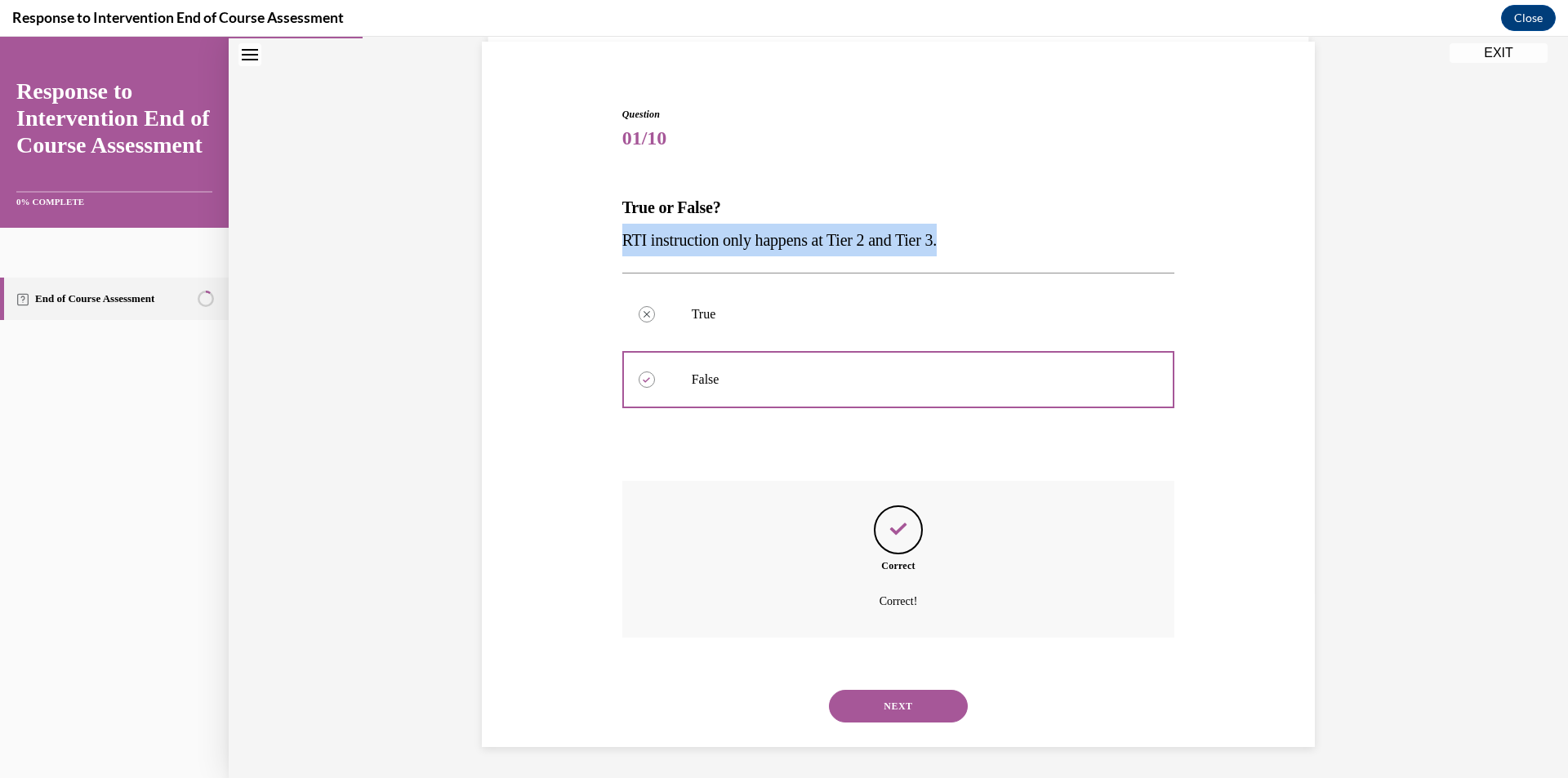
scroll to position [121, 0]
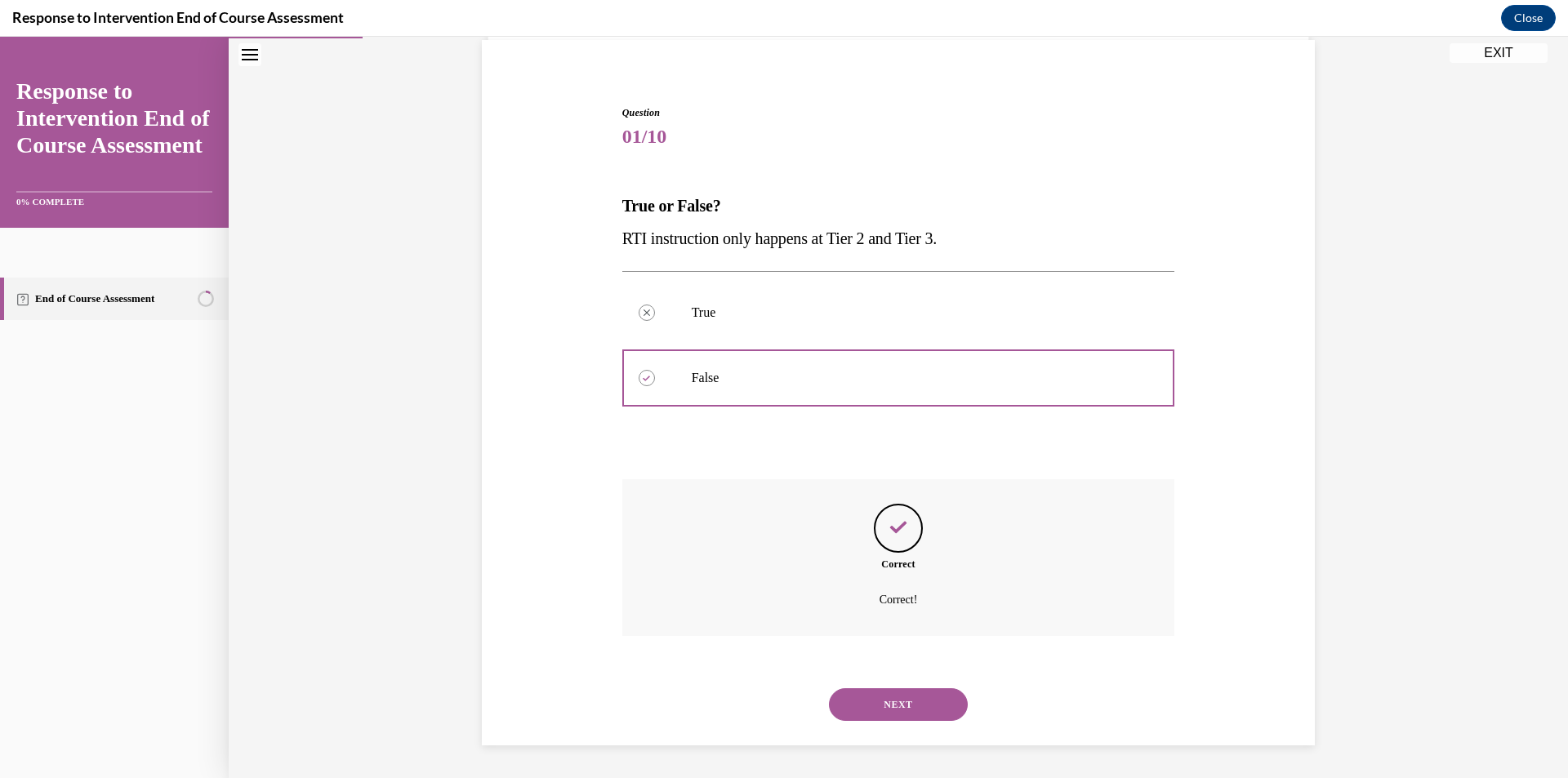
click at [853, 686] on div "NEXT" at bounding box center [898, 704] width 553 height 65
click at [870, 705] on button "NEXT" at bounding box center [898, 704] width 139 height 33
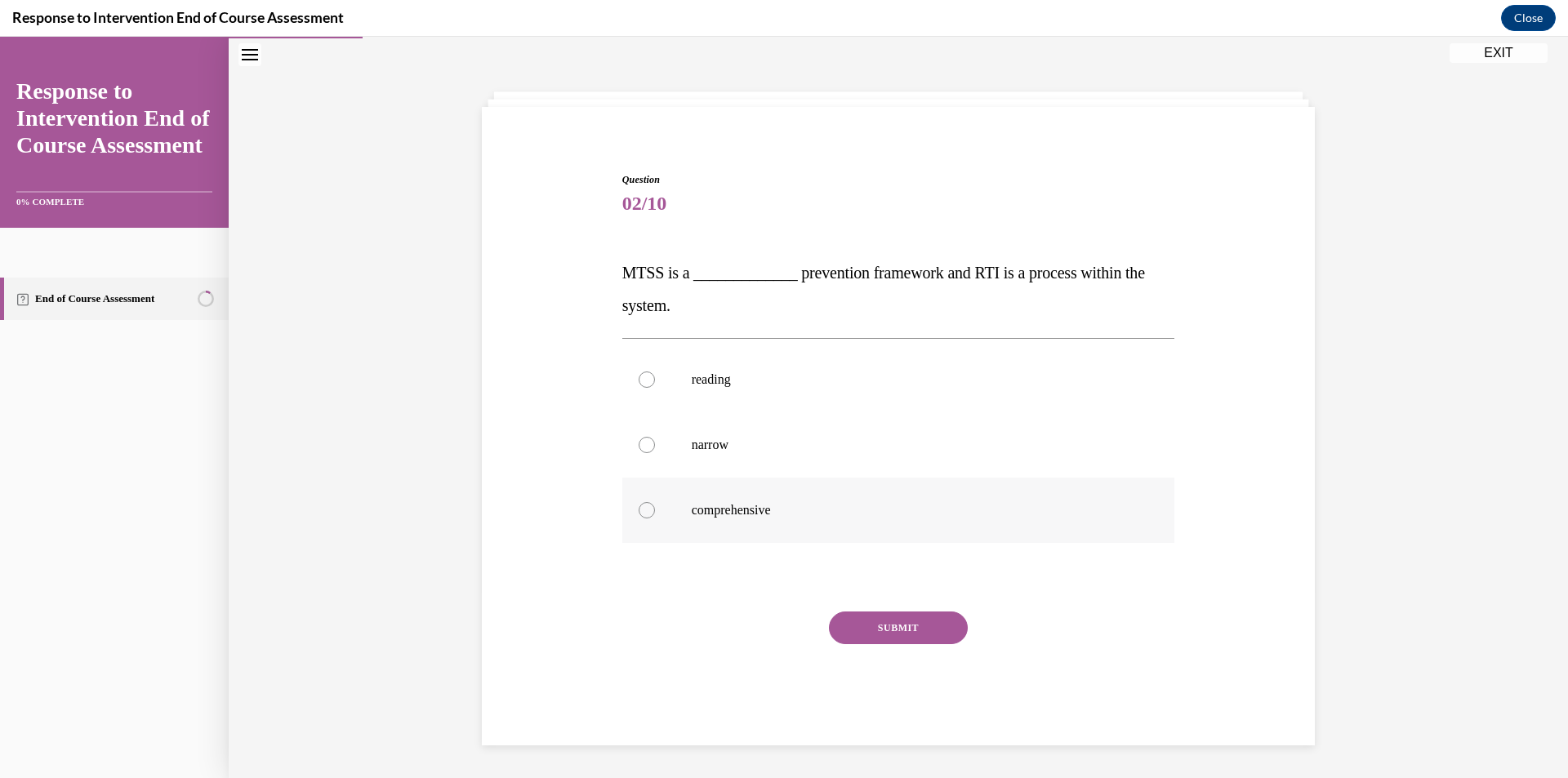
click at [738, 509] on p "comprehensive" at bounding box center [913, 510] width 443 height 17
click at [655, 509] on input "comprehensive" at bounding box center [646, 510] width 17 height 17
radio input "true"
click at [872, 644] on div "SUBMIT" at bounding box center [898, 652] width 553 height 82
click at [862, 621] on button "SUBMIT" at bounding box center [898, 627] width 139 height 33
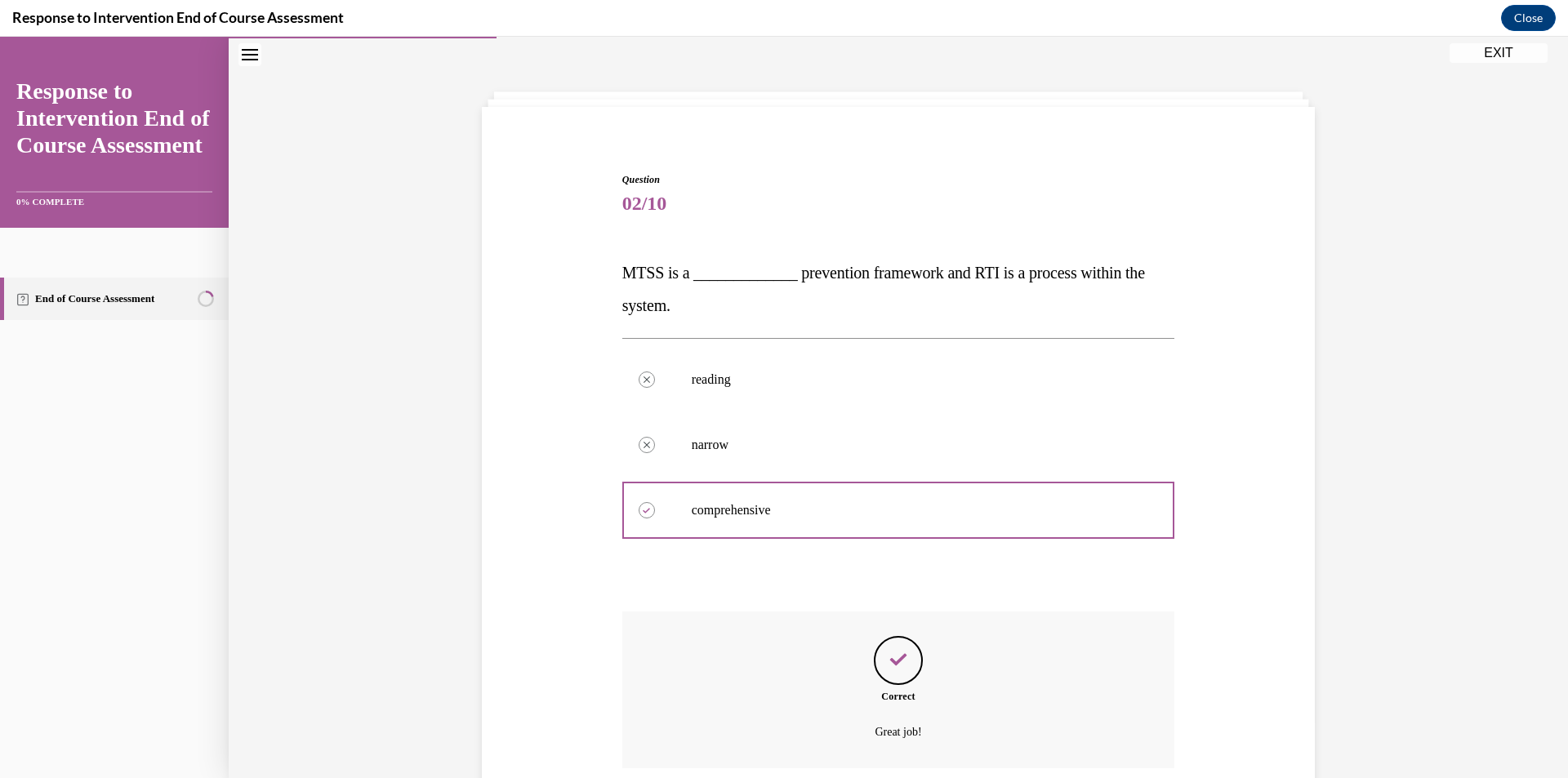
scroll to position [186, 0]
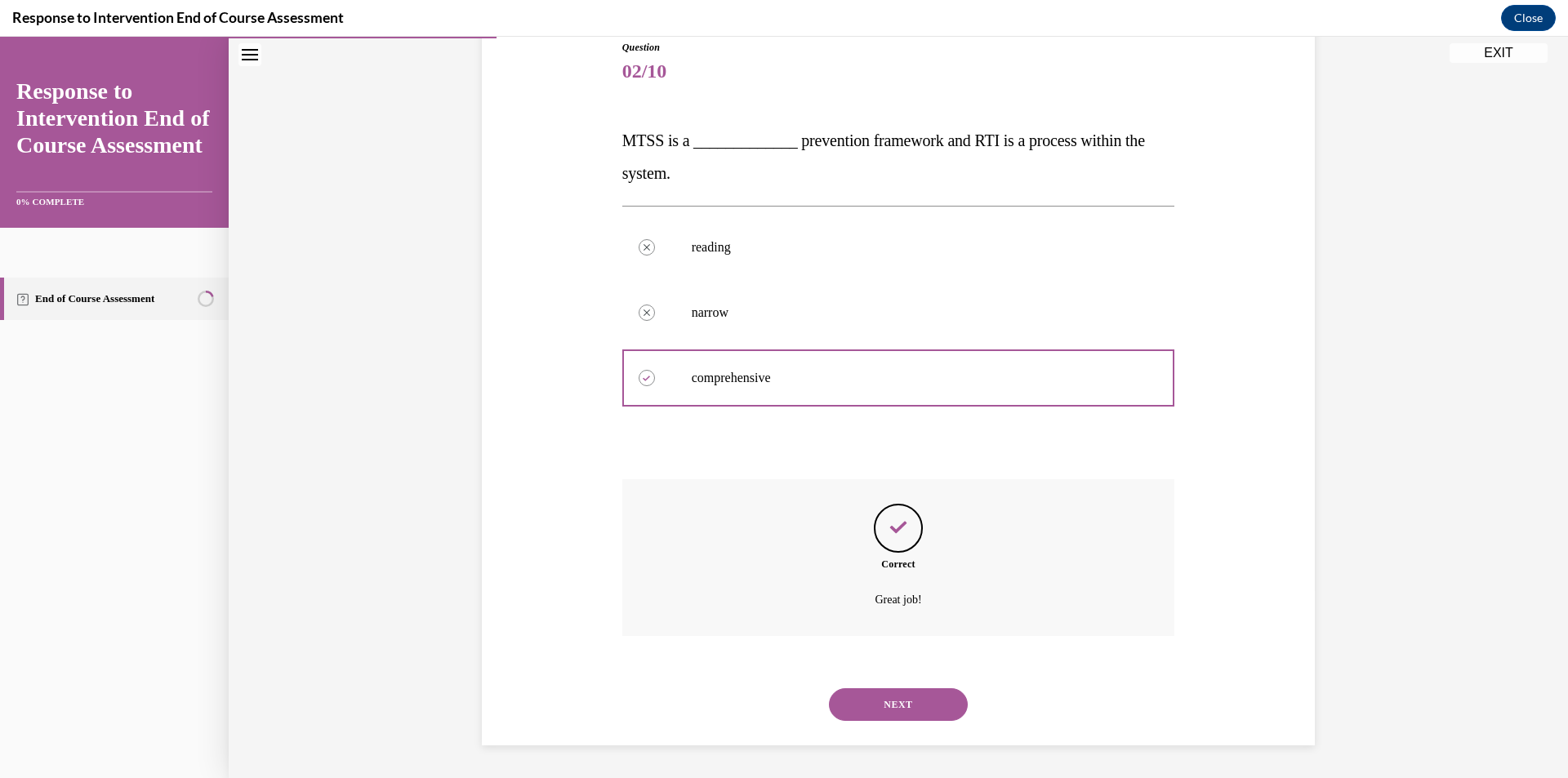
click at [887, 714] on button "NEXT" at bounding box center [898, 704] width 139 height 33
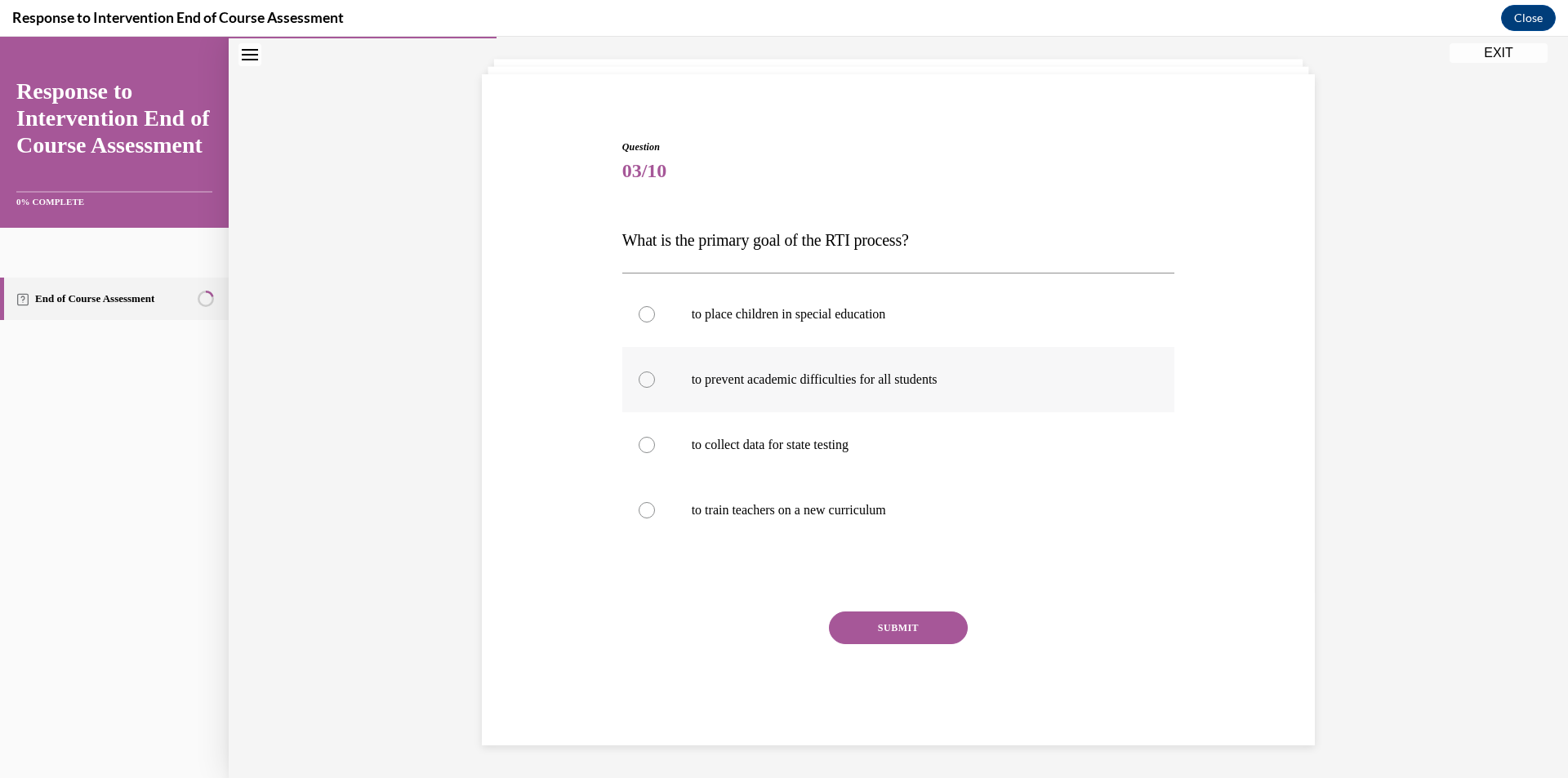
click at [850, 401] on label "to prevent academic difficulties for all students" at bounding box center [898, 379] width 553 height 65
click at [655, 388] on input "to prevent academic difficulties for all students" at bounding box center [646, 379] width 17 height 17
radio input "true"
click at [849, 614] on button "SUBMIT" at bounding box center [898, 627] width 139 height 33
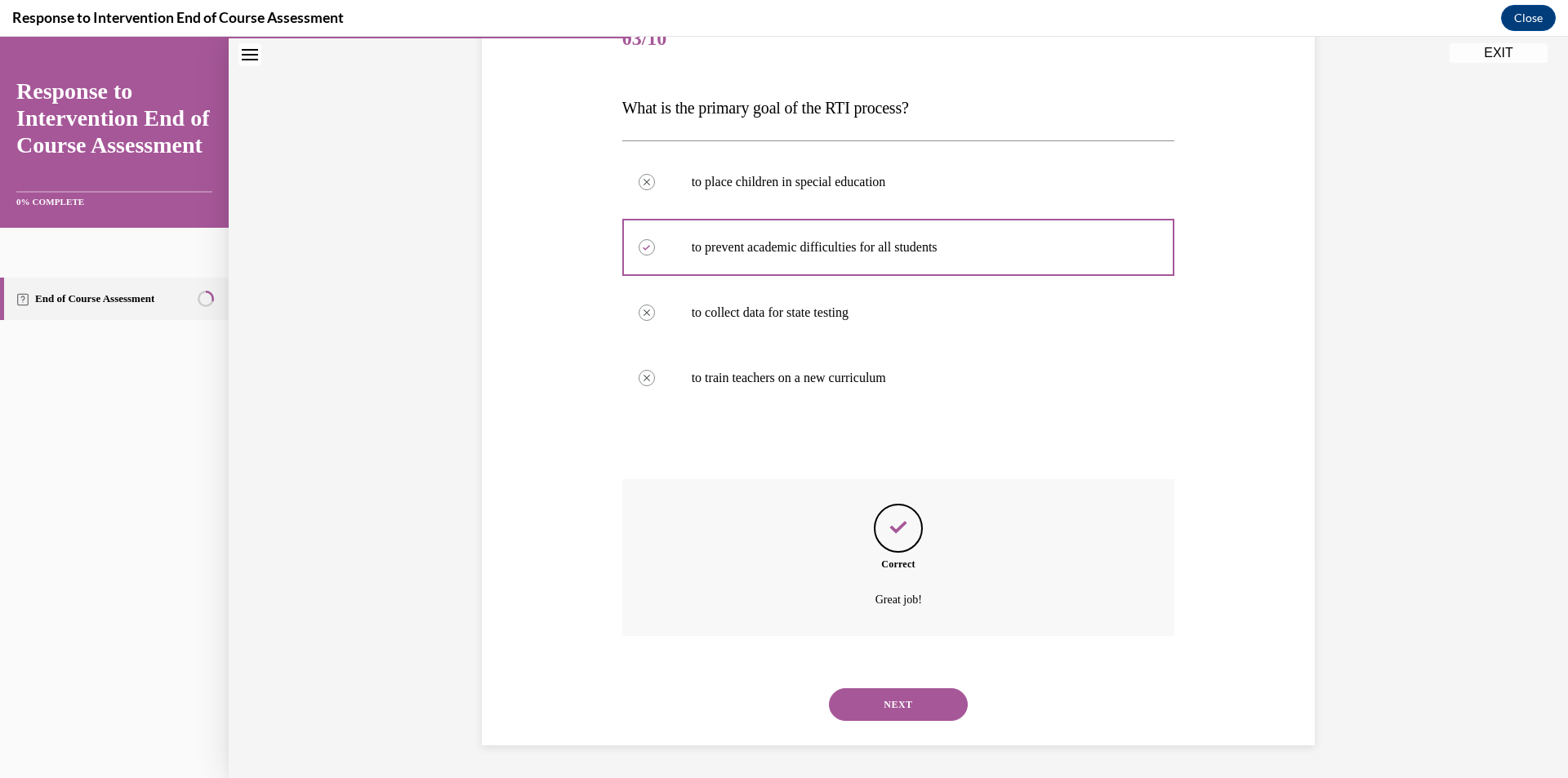
click at [878, 697] on button "NEXT" at bounding box center [898, 704] width 139 height 33
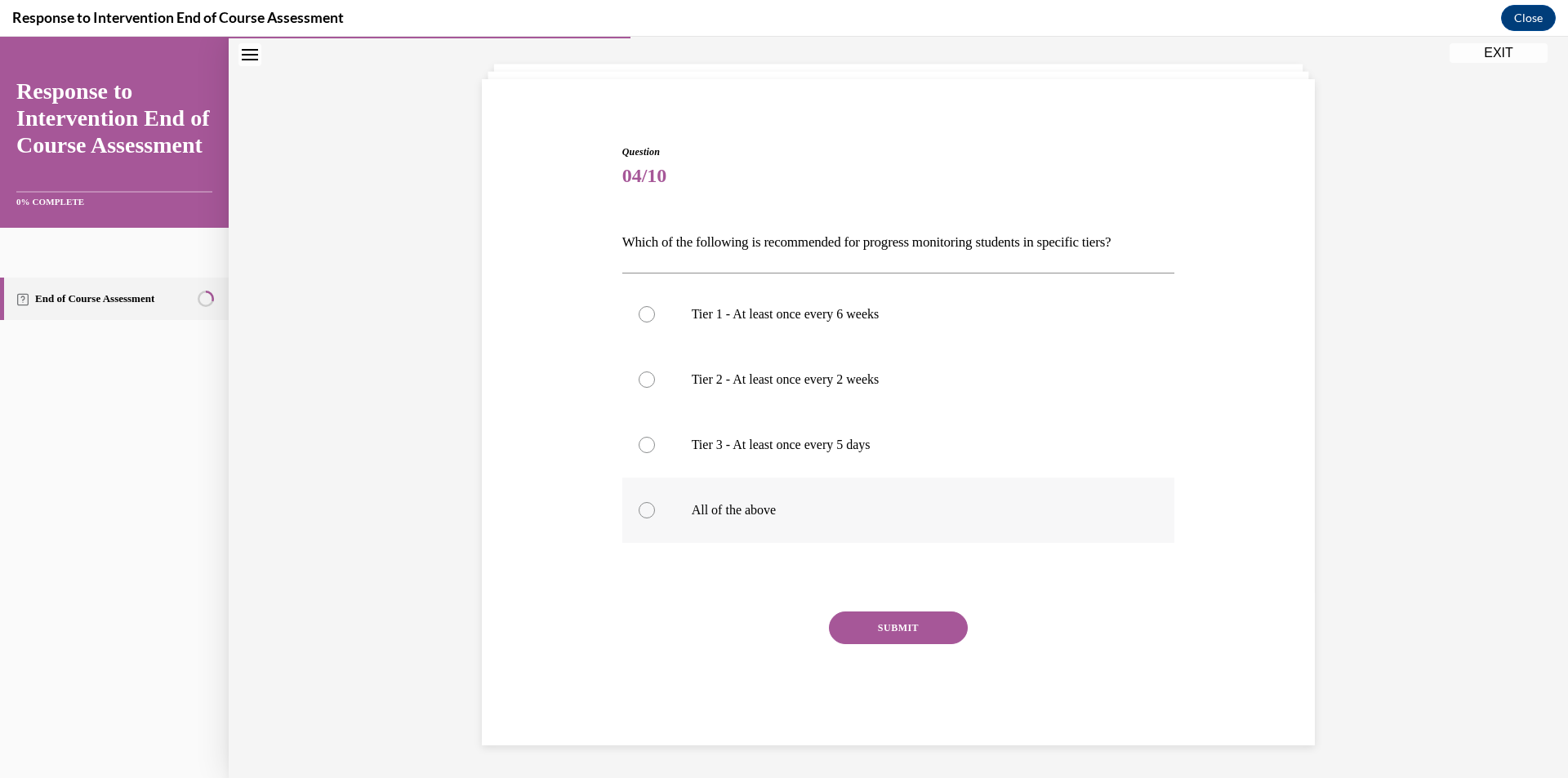
scroll to position [83, 0]
click at [751, 505] on p "All of the above" at bounding box center [913, 510] width 443 height 17
click at [655, 505] on input "All of the above" at bounding box center [646, 510] width 17 height 17
radio input "true"
click at [862, 649] on div "SUBMIT" at bounding box center [898, 652] width 553 height 82
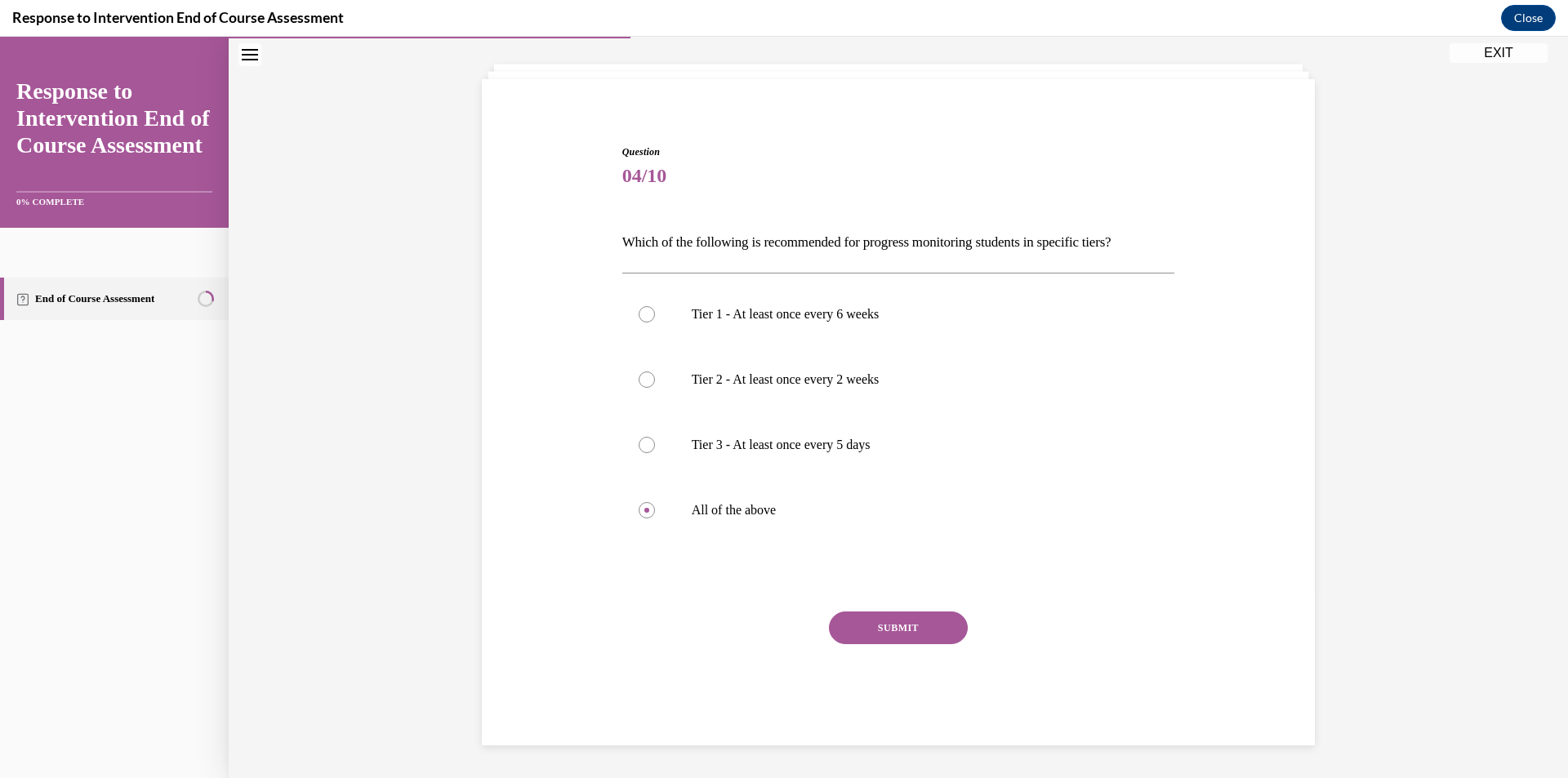
click at [872, 619] on button "SUBMIT" at bounding box center [898, 627] width 139 height 33
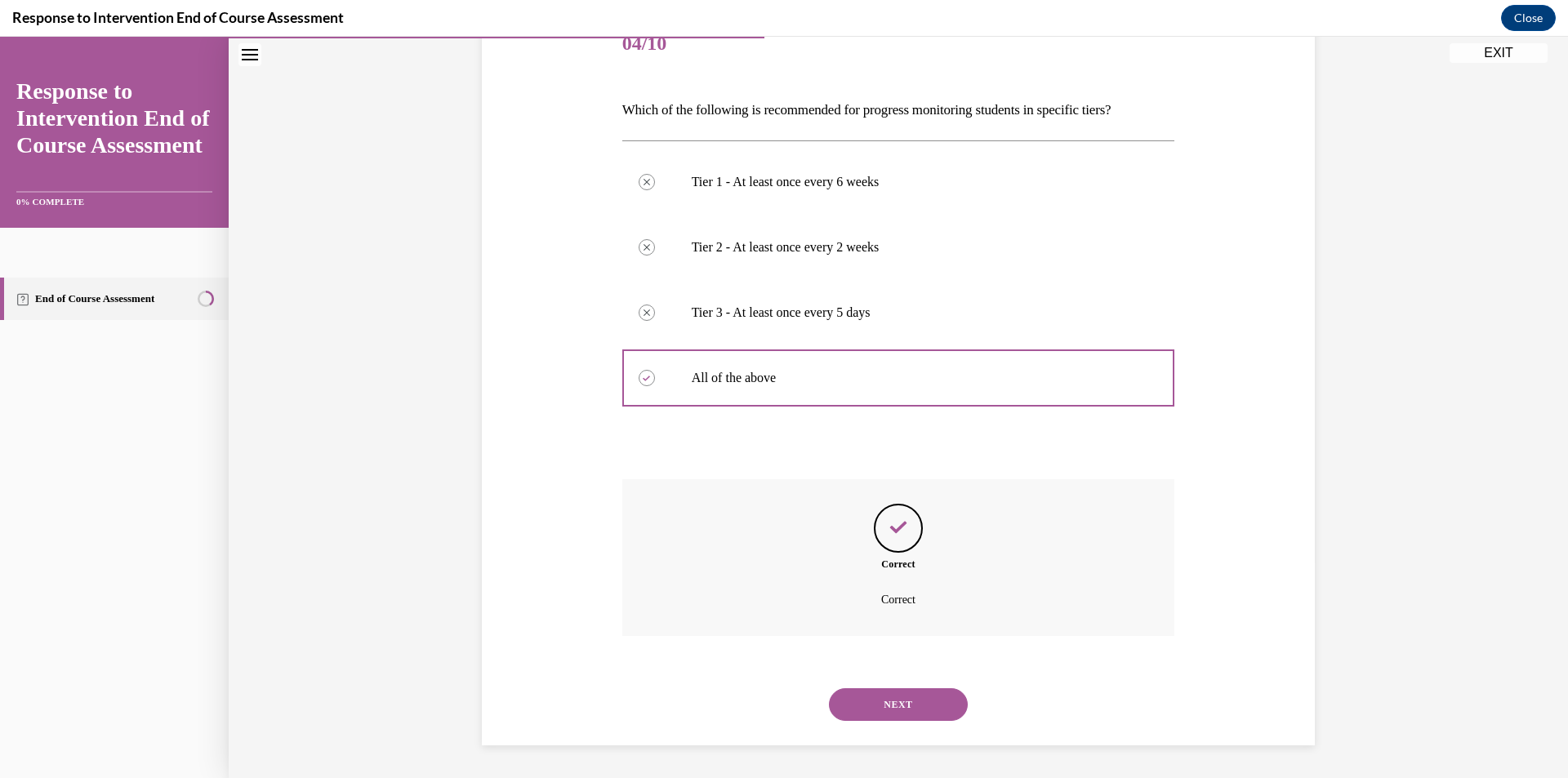
click at [894, 698] on button "NEXT" at bounding box center [898, 704] width 139 height 33
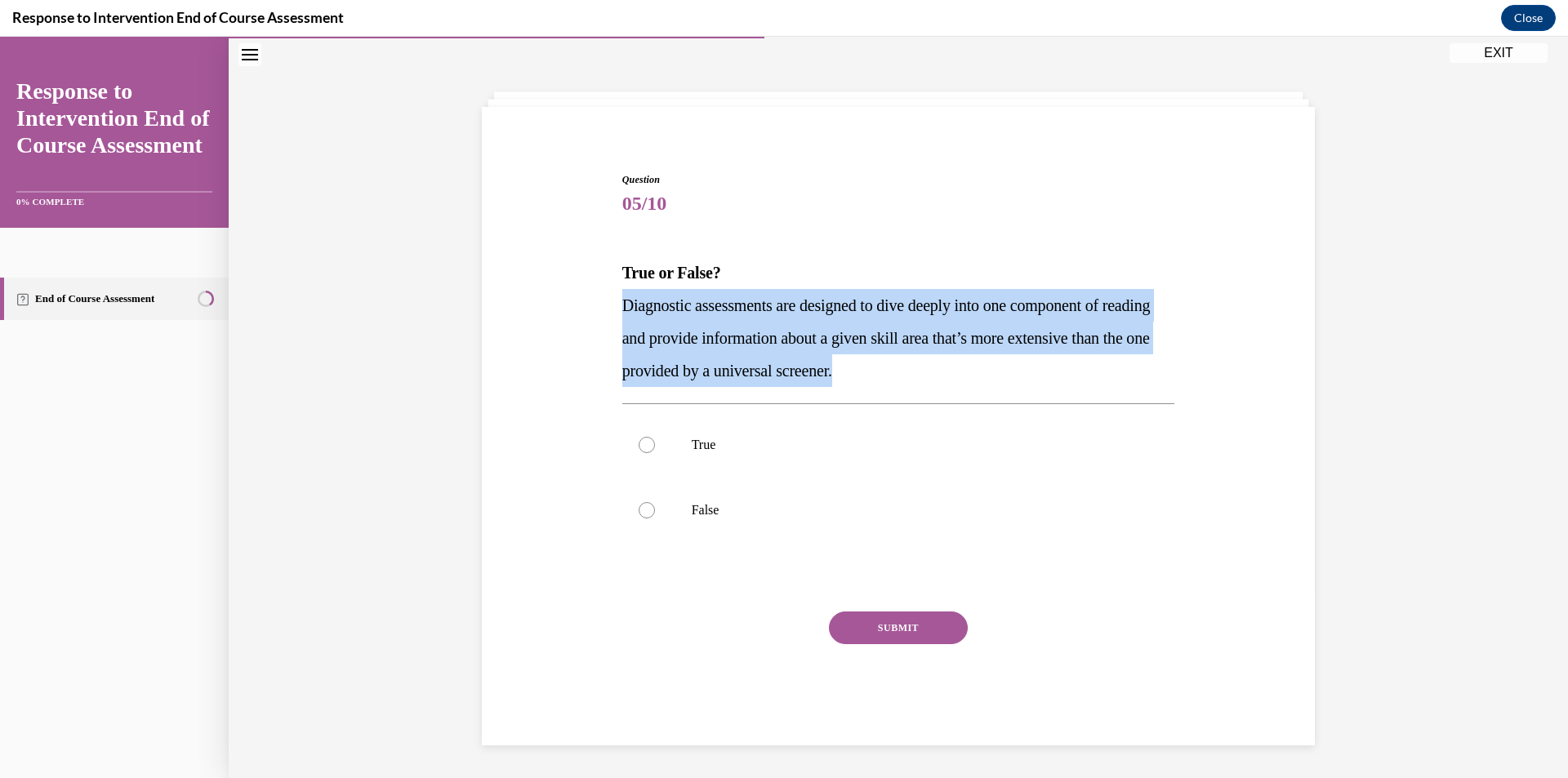
drag, startPoint x: 964, startPoint y: 363, endPoint x: 598, endPoint y: 300, distance: 371.4
click at [598, 300] on div "Question 05/10 True or False? Diagnostic assessments are designed to dive deepl…" at bounding box center [899, 434] width 841 height 622
drag, startPoint x: 703, startPoint y: 324, endPoint x: 738, endPoint y: 334, distance: 36.4
click at [738, 334] on span "Diagnostic assessments are designed to dive deeply into one component of readin…" at bounding box center [886, 338] width 528 height 84
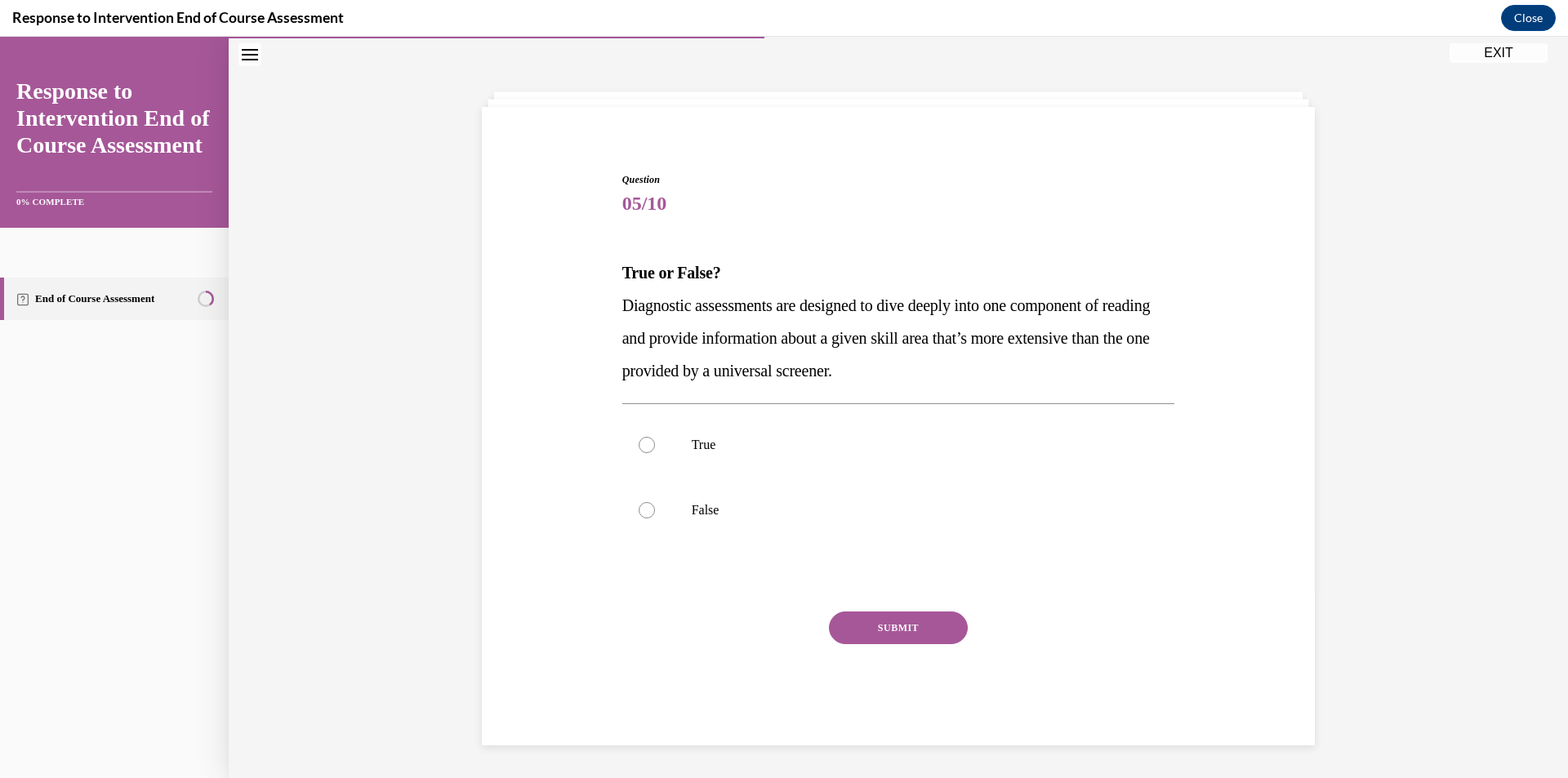
click at [737, 336] on span "Diagnostic assessments are designed to dive deeply into one component of readin…" at bounding box center [886, 338] width 528 height 84
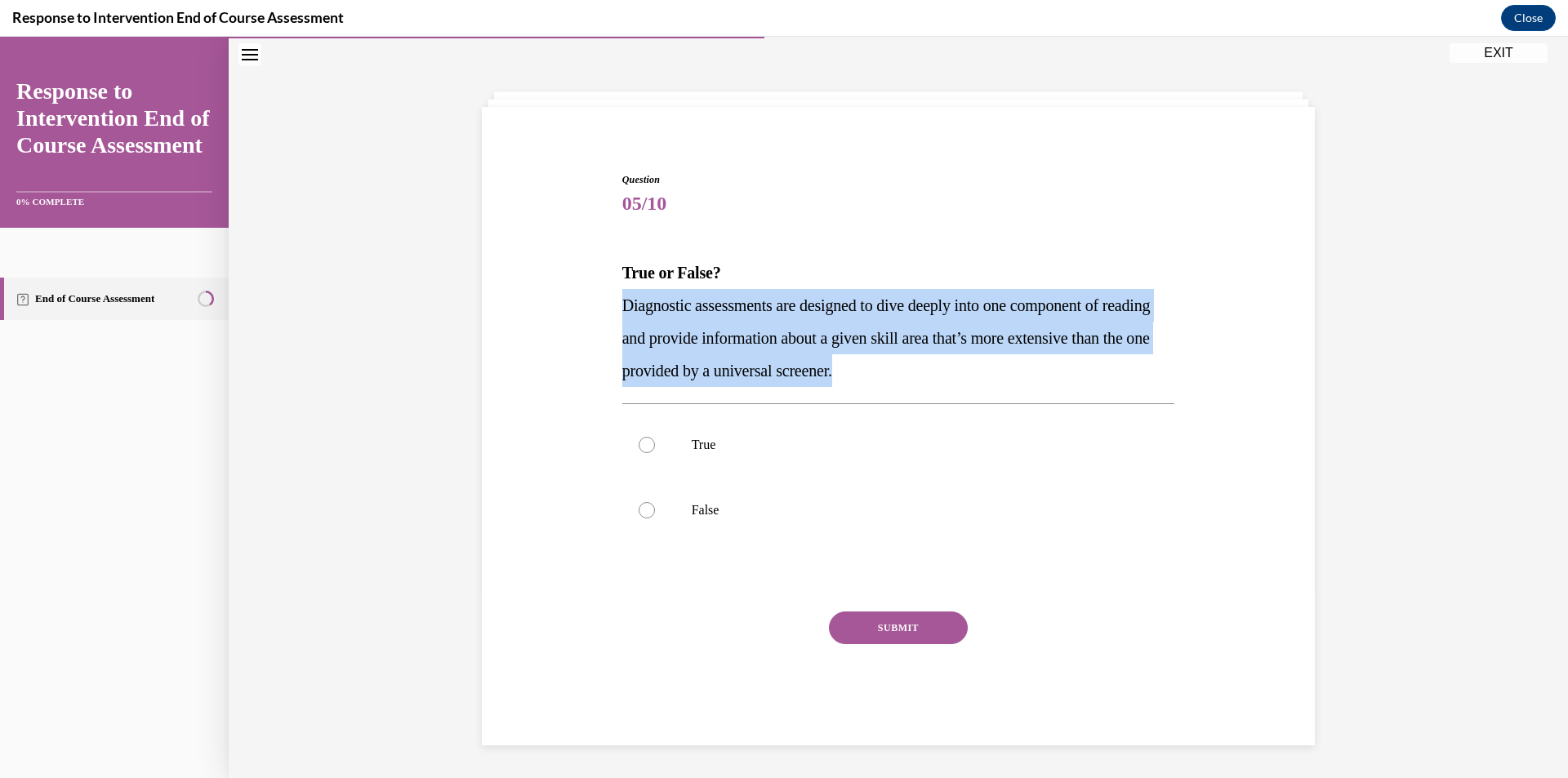
click at [737, 336] on span "Diagnostic assessments are designed to dive deeply into one component of readin…" at bounding box center [886, 338] width 528 height 84
copy span "Diagnostic assessments are designed to dive deeply into one component of readin…"
click at [959, 379] on p "Diagnostic assessments are designed to dive deeply into one component of readin…" at bounding box center [898, 338] width 553 height 98
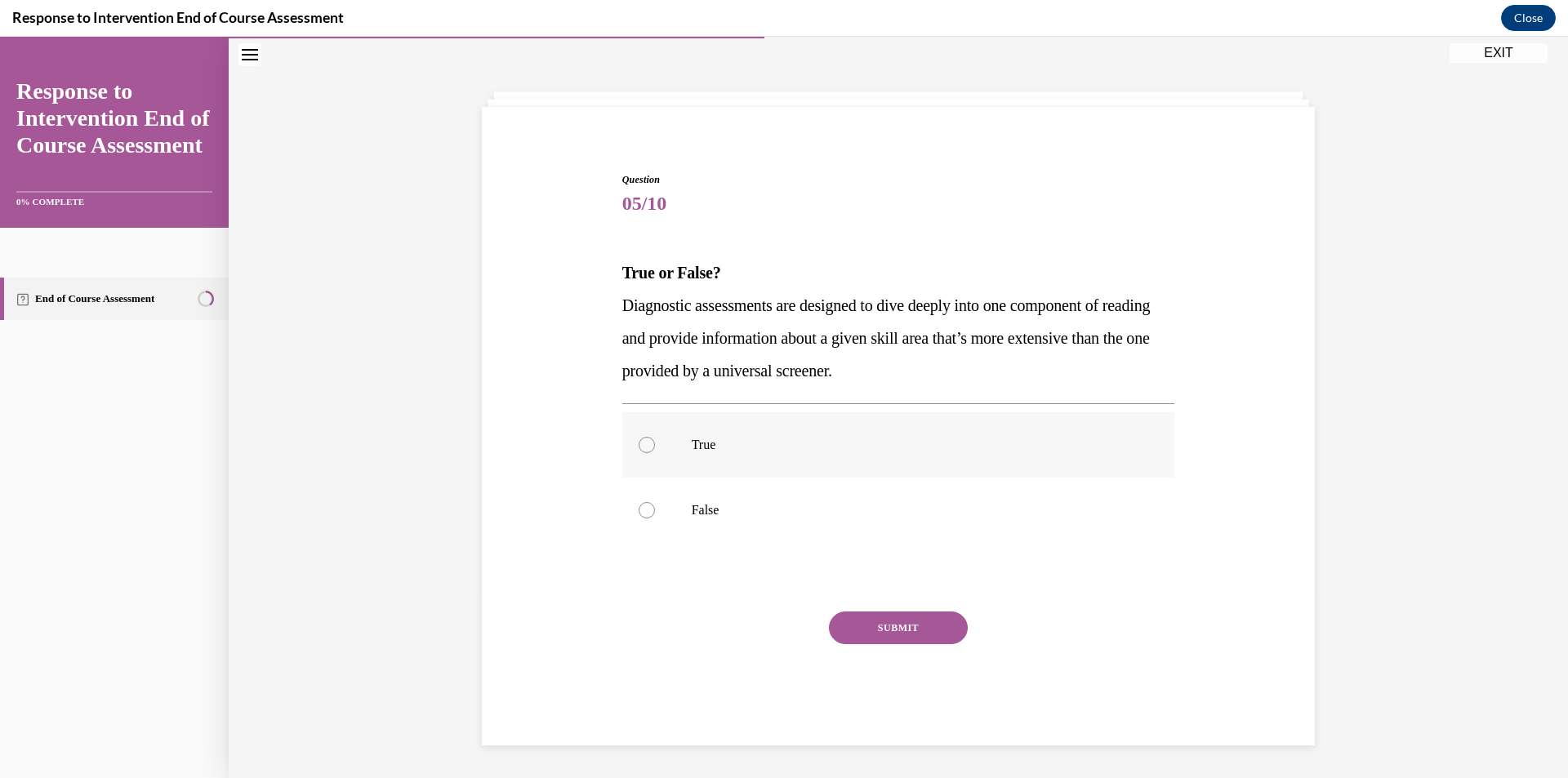
click at [672, 453] on label "True" at bounding box center [898, 444] width 553 height 65
click at [655, 453] on input "True" at bounding box center [646, 445] width 17 height 17
radio input "true"
click at [870, 652] on div "SUBMIT" at bounding box center [898, 652] width 553 height 82
click at [875, 636] on button "SUBMIT" at bounding box center [898, 627] width 139 height 33
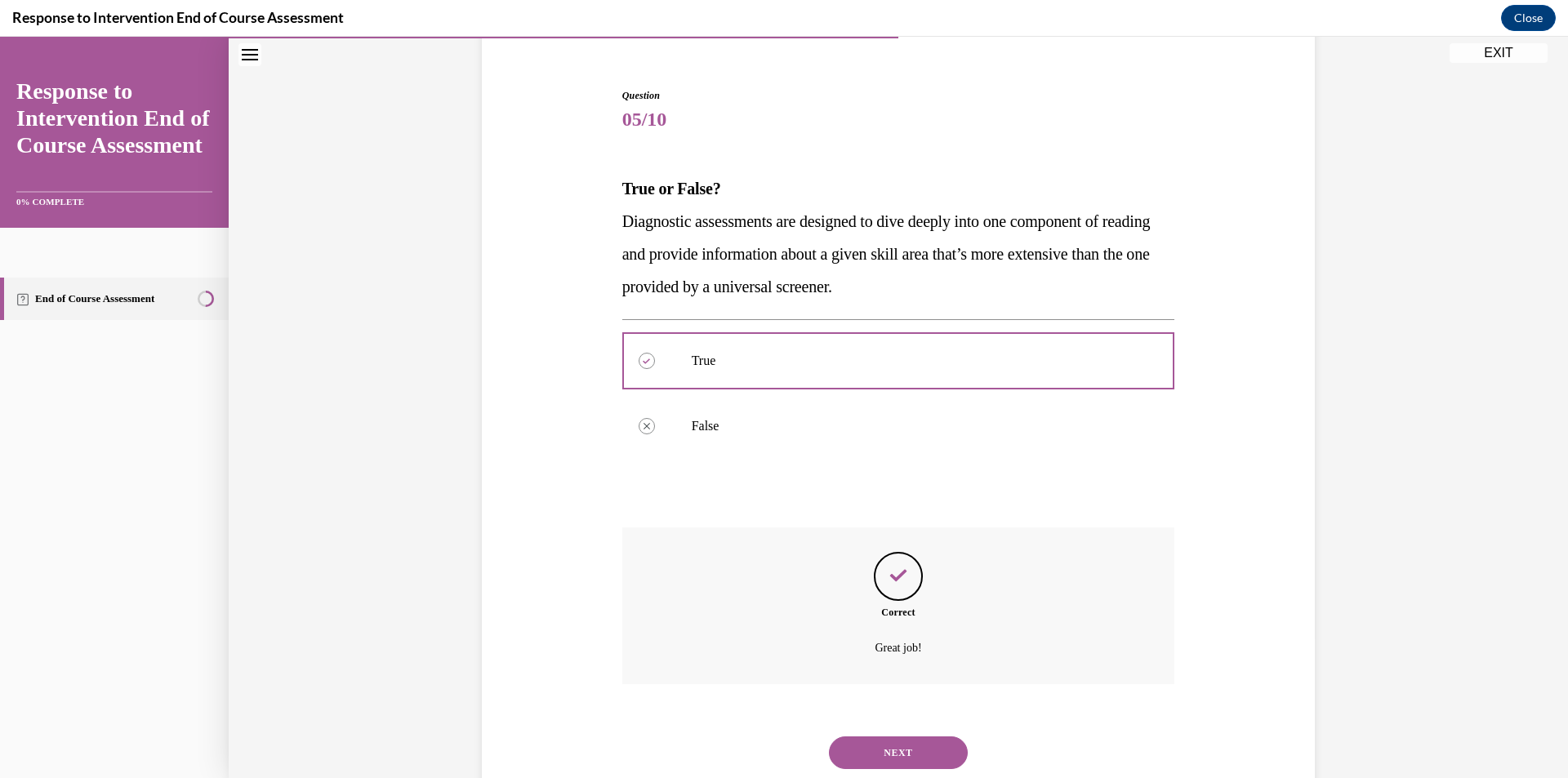
scroll to position [186, 0]
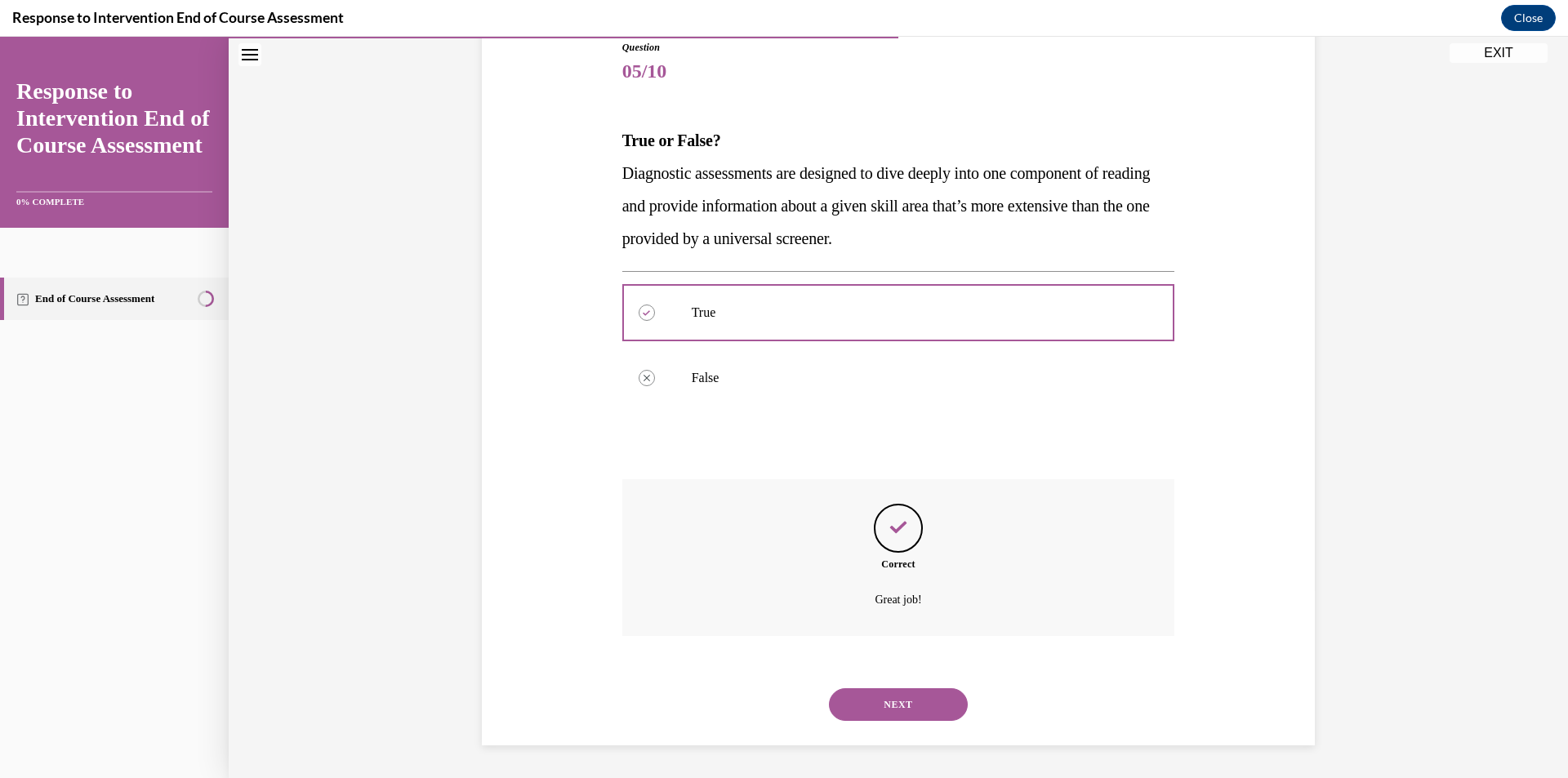
click at [894, 686] on div "NEXT" at bounding box center [898, 704] width 553 height 65
click at [901, 712] on button "NEXT" at bounding box center [898, 704] width 139 height 33
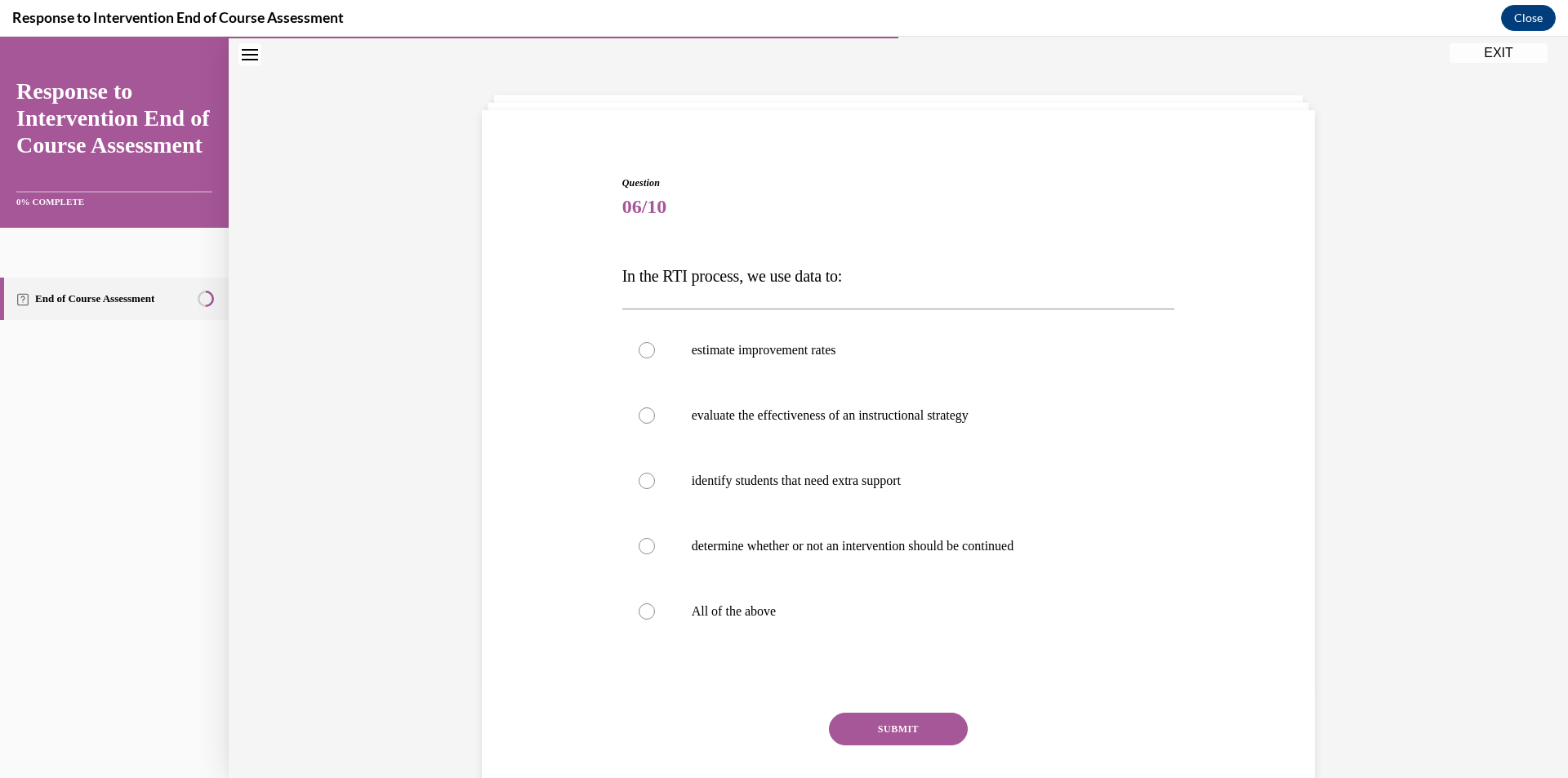
scroll to position [54, 0]
click at [739, 589] on label "All of the above" at bounding box center [898, 607] width 553 height 65
click at [655, 600] on input "All of the above" at bounding box center [646, 608] width 17 height 17
radio input "true"
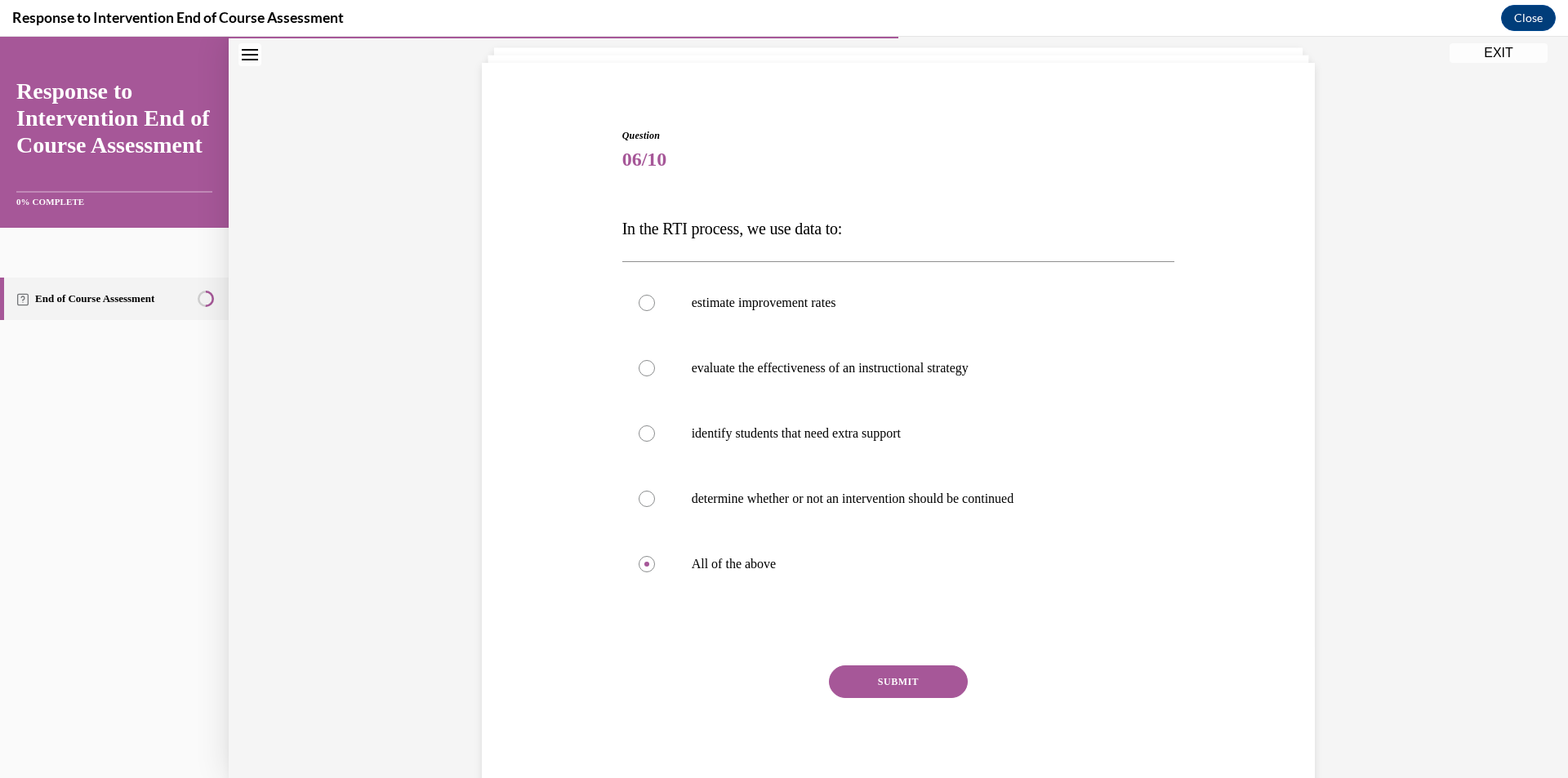
scroll to position [136, 0]
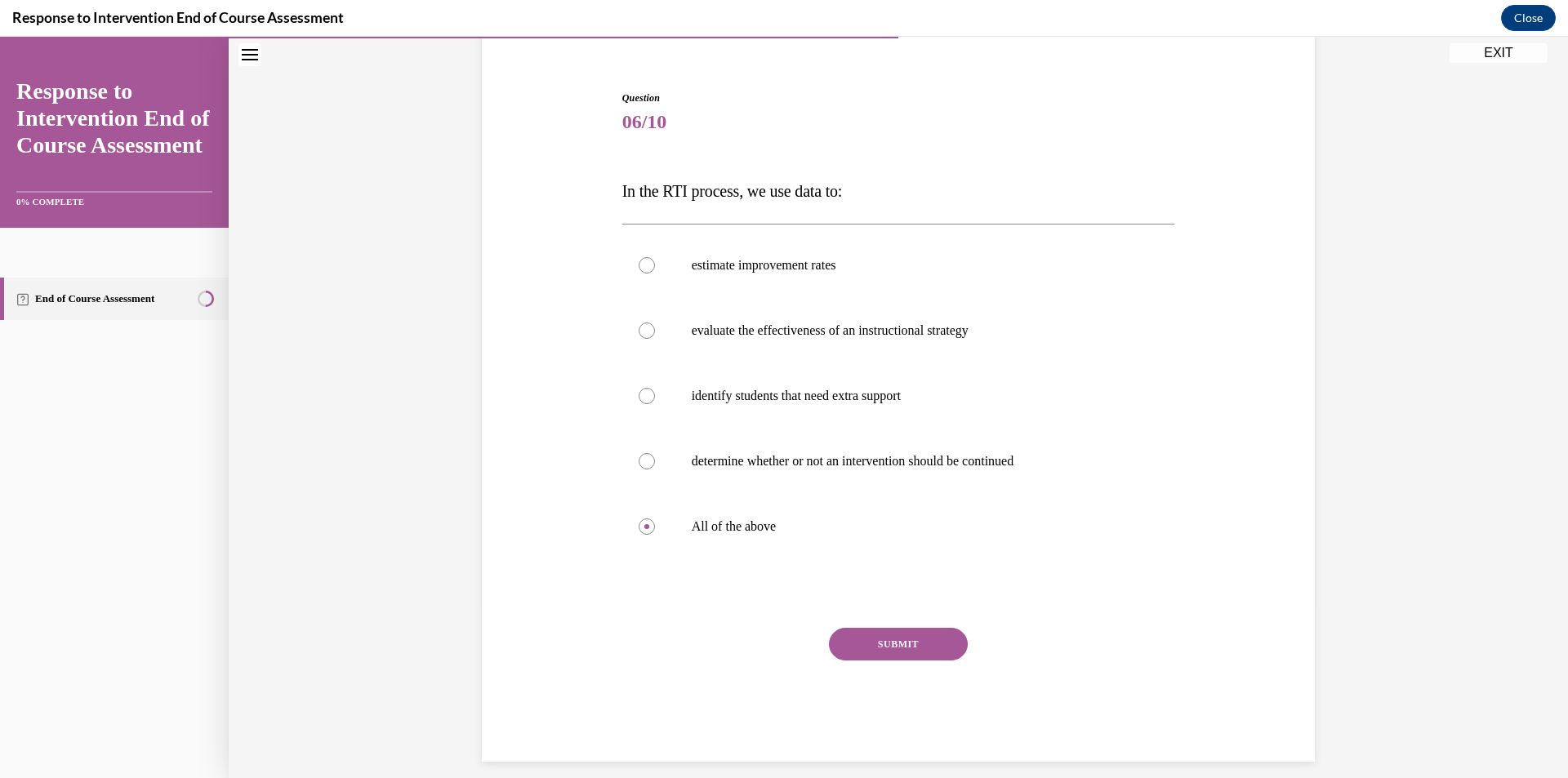
click at [898, 660] on div "SUBMIT" at bounding box center [898, 668] width 553 height 82
click at [888, 626] on div "Question 06/10 In the RTI process, we use data to: estimate improvement rates e…" at bounding box center [898, 425] width 553 height 671
click at [894, 647] on button "SUBMIT" at bounding box center [898, 644] width 139 height 33
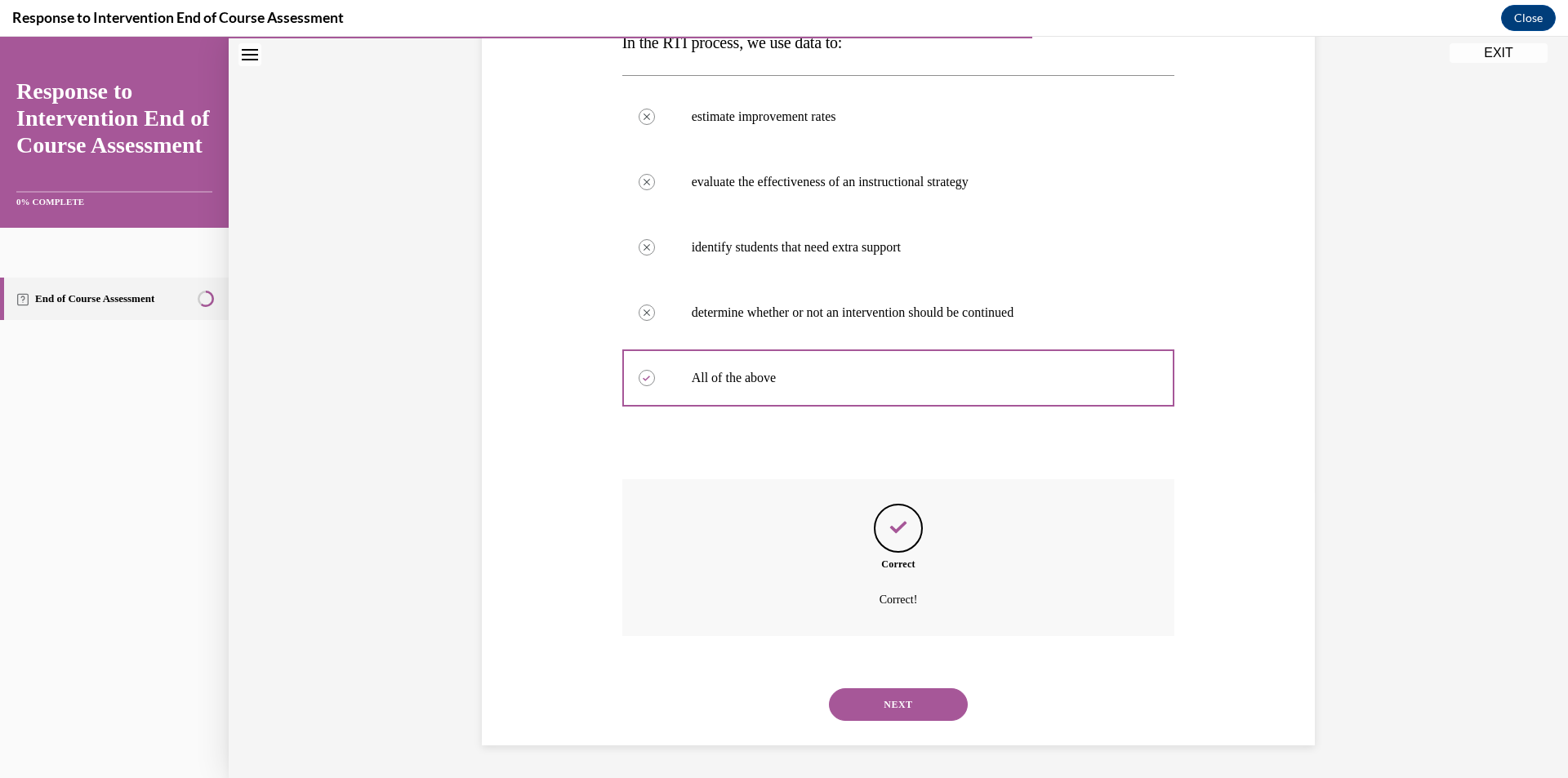
scroll to position [285, 0]
click at [862, 705] on button "NEXT" at bounding box center [898, 704] width 139 height 33
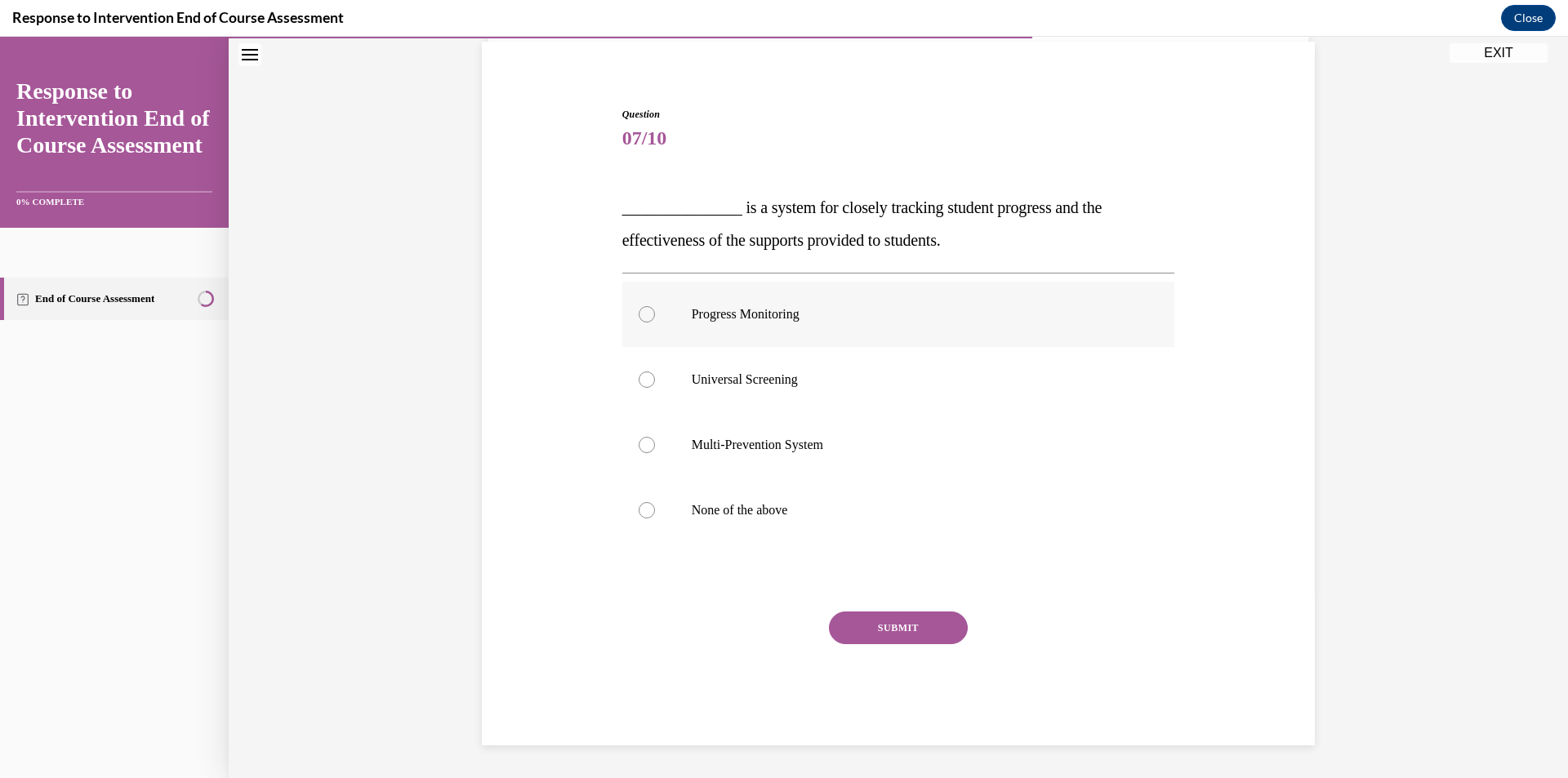
click at [760, 326] on label "Progress Monitoring" at bounding box center [898, 314] width 553 height 65
click at [655, 322] on input "Progress Monitoring" at bounding box center [646, 314] width 17 height 17
radio input "true"
click at [864, 629] on button "SUBMIT" at bounding box center [898, 627] width 139 height 33
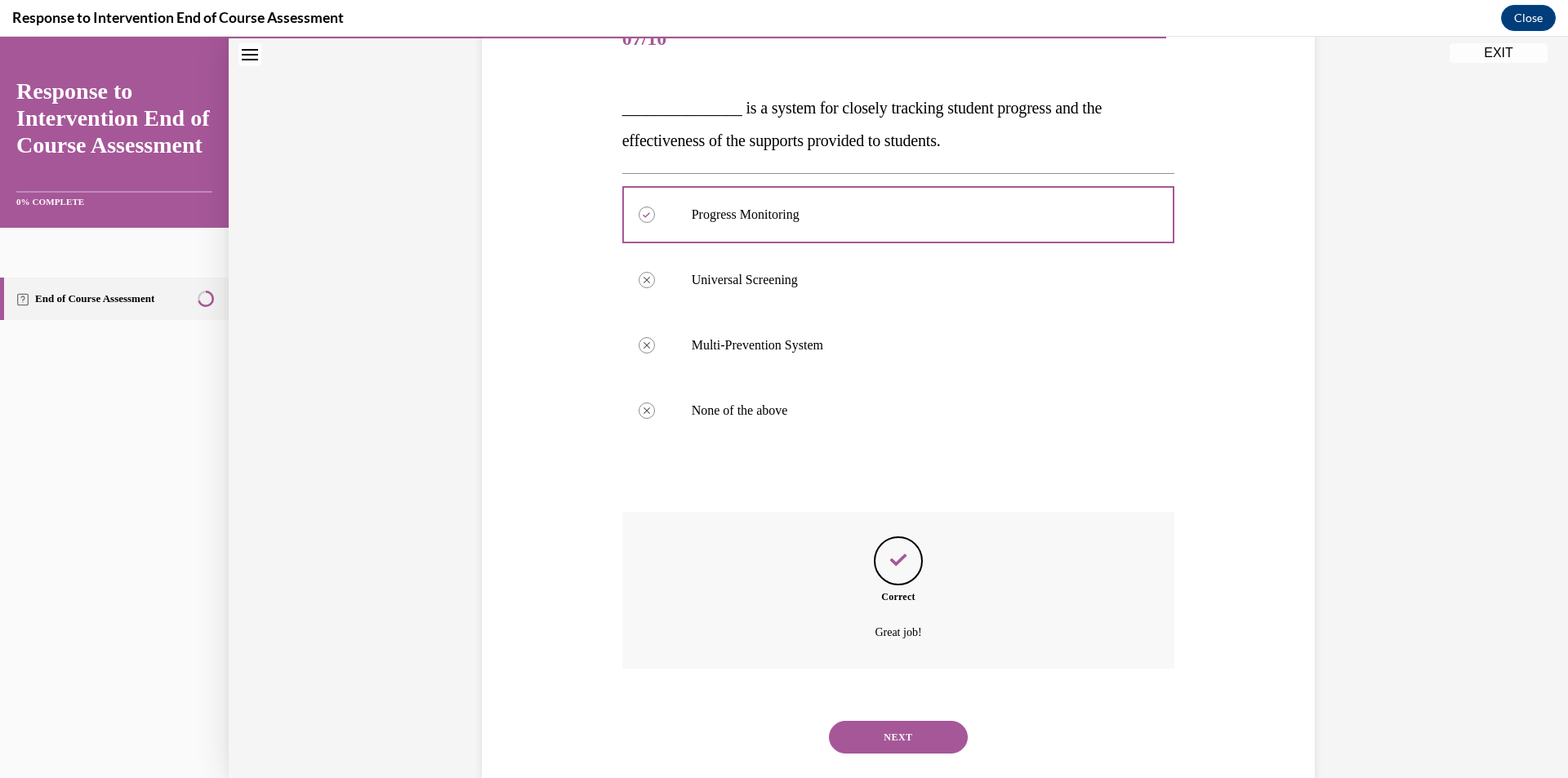
scroll to position [253, 0]
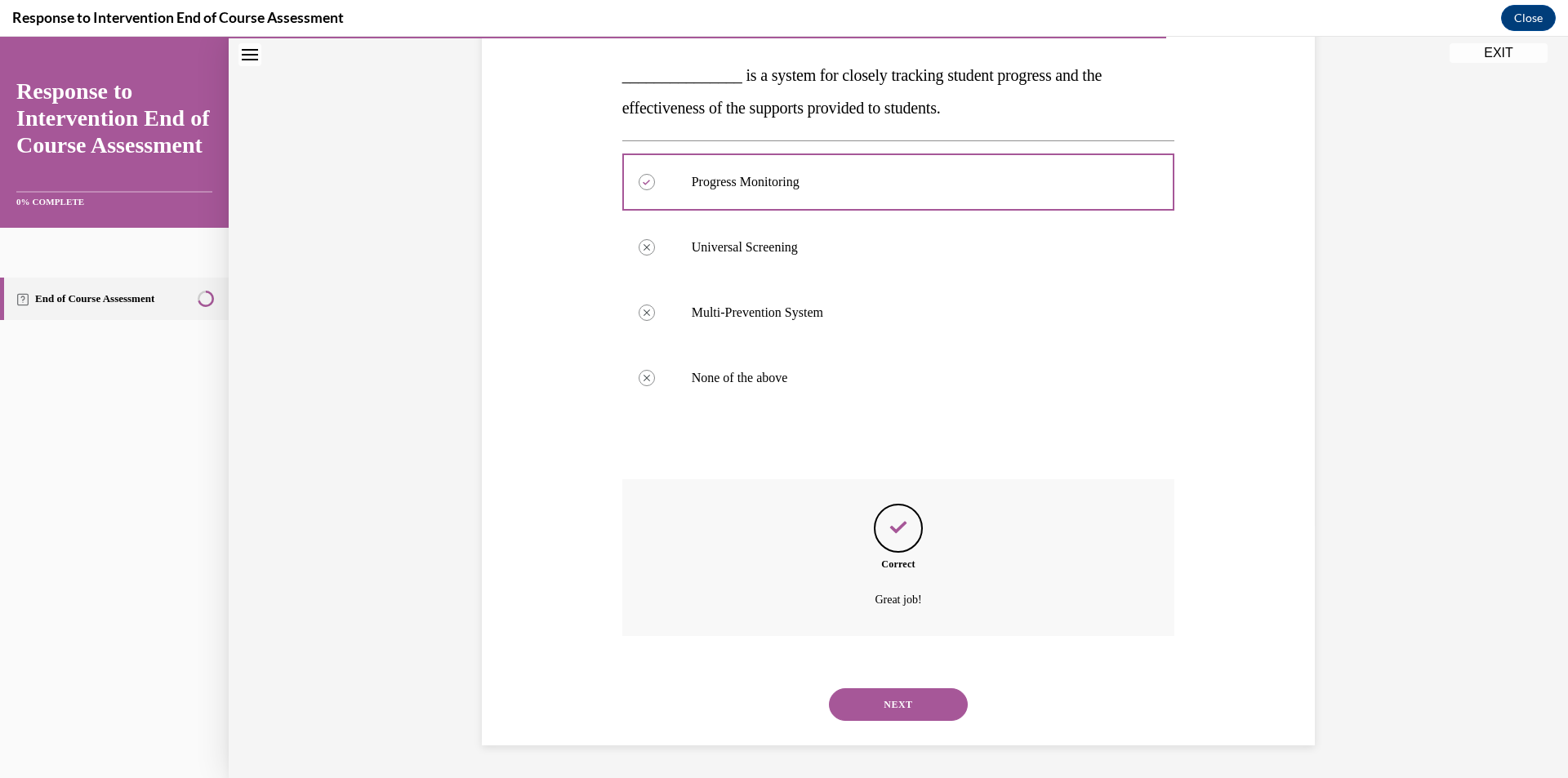
click at [908, 732] on div "NEXT" at bounding box center [898, 704] width 553 height 65
click at [893, 701] on button "NEXT" at bounding box center [898, 704] width 139 height 33
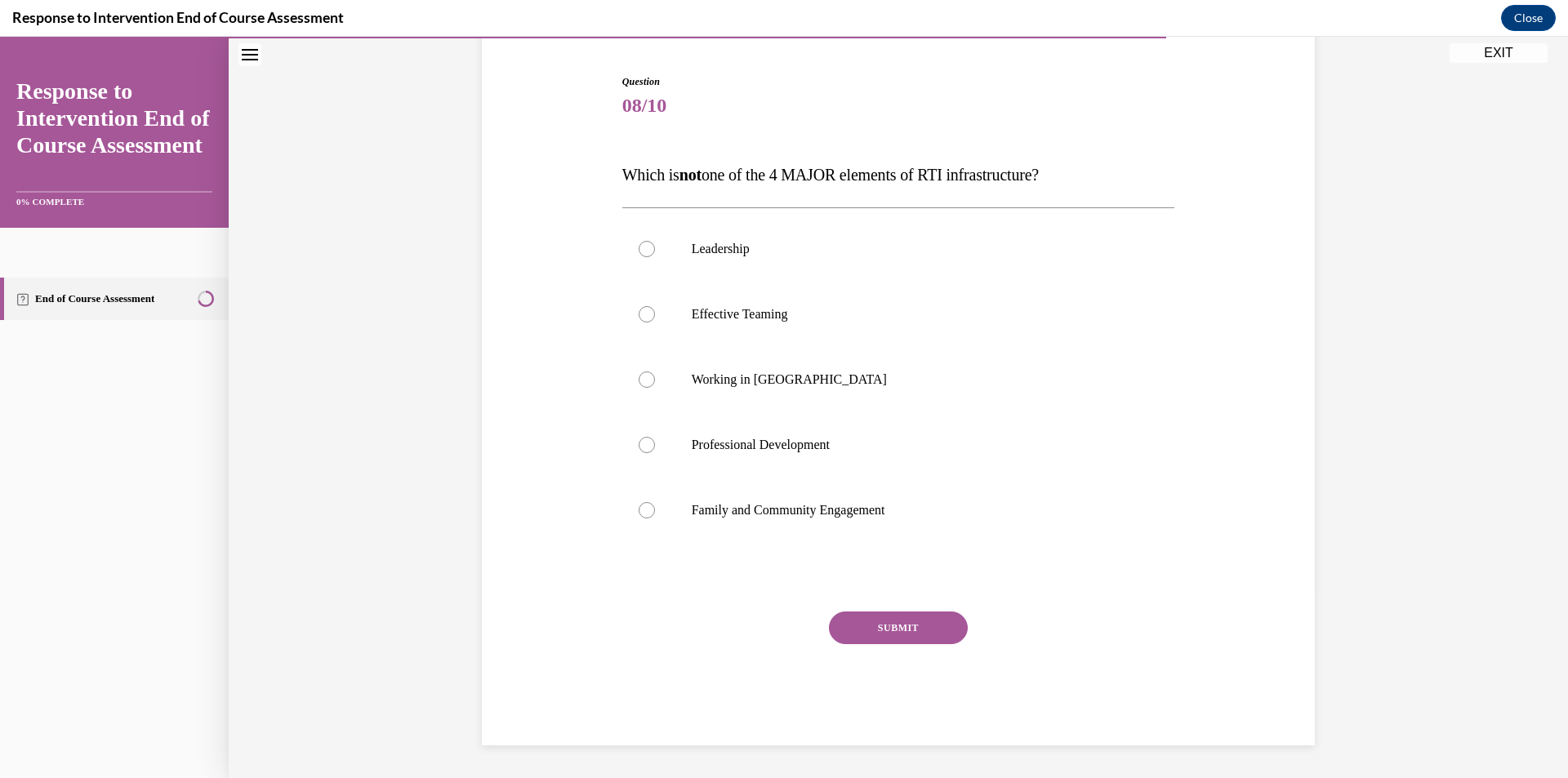
drag, startPoint x: 593, startPoint y: 175, endPoint x: 1073, endPoint y: 177, distance: 480.0
click at [1105, 186] on div "Question 08/10 Which is not one of the 4 MAJOR elements of RTI infrastructure? …" at bounding box center [899, 385] width 841 height 720
copy span "Which is not one of the 4 MAJOR elements of RTI infrastructure?"
click at [1015, 153] on div "Question 08/10 Which is not one of the 4 MAJOR elements of RTI infrastructure? …" at bounding box center [898, 409] width 553 height 671
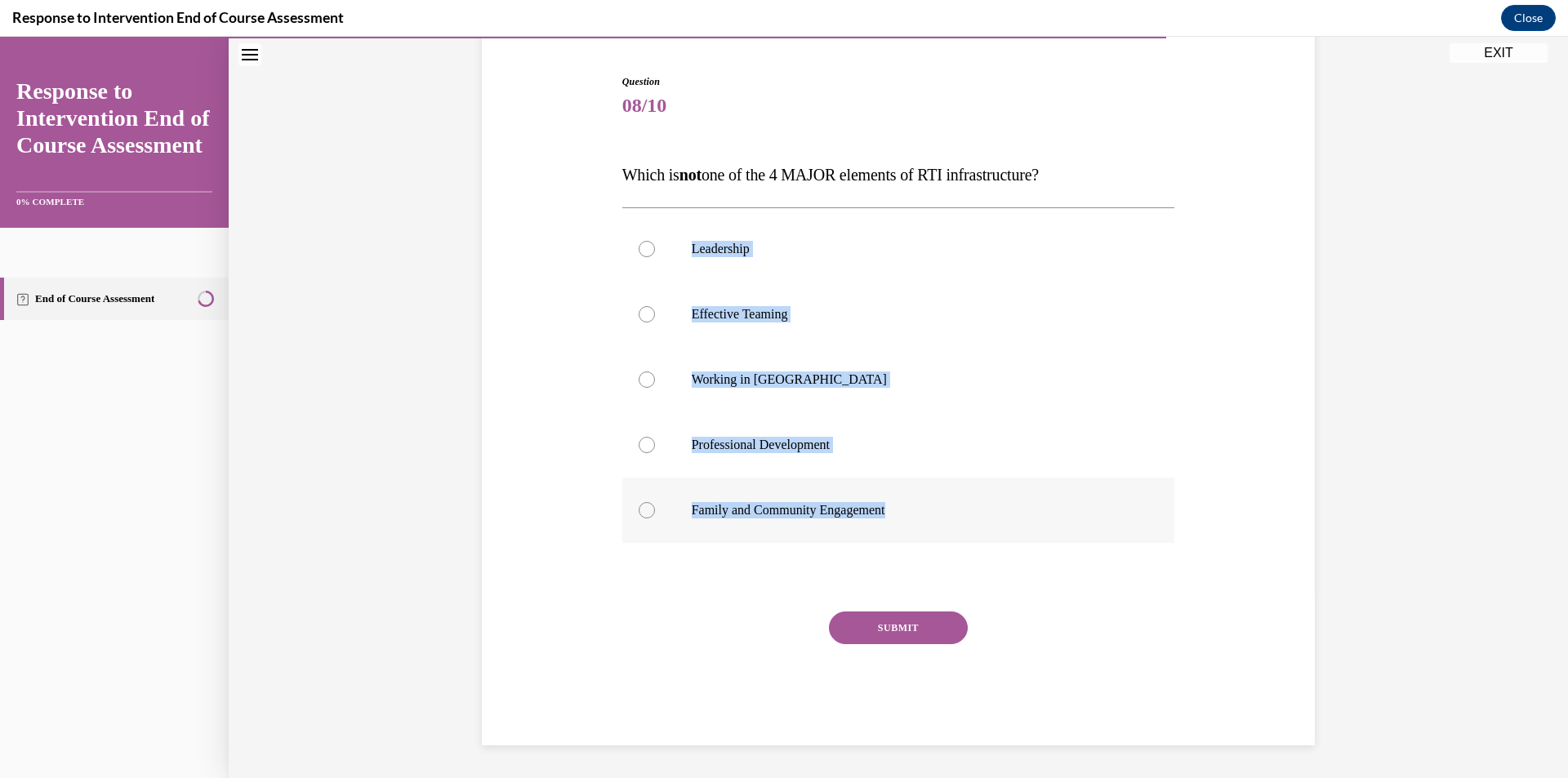
drag, startPoint x: 583, startPoint y: 215, endPoint x: 922, endPoint y: 524, distance: 458.7
click at [922, 524] on div "Question 08/10 Which is not one of the 4 MAJOR elements of RTI infrastructure? …" at bounding box center [899, 385] width 841 height 720
copy div "Leadership Effective Teaming Working in Silos Professional Development Family a…"
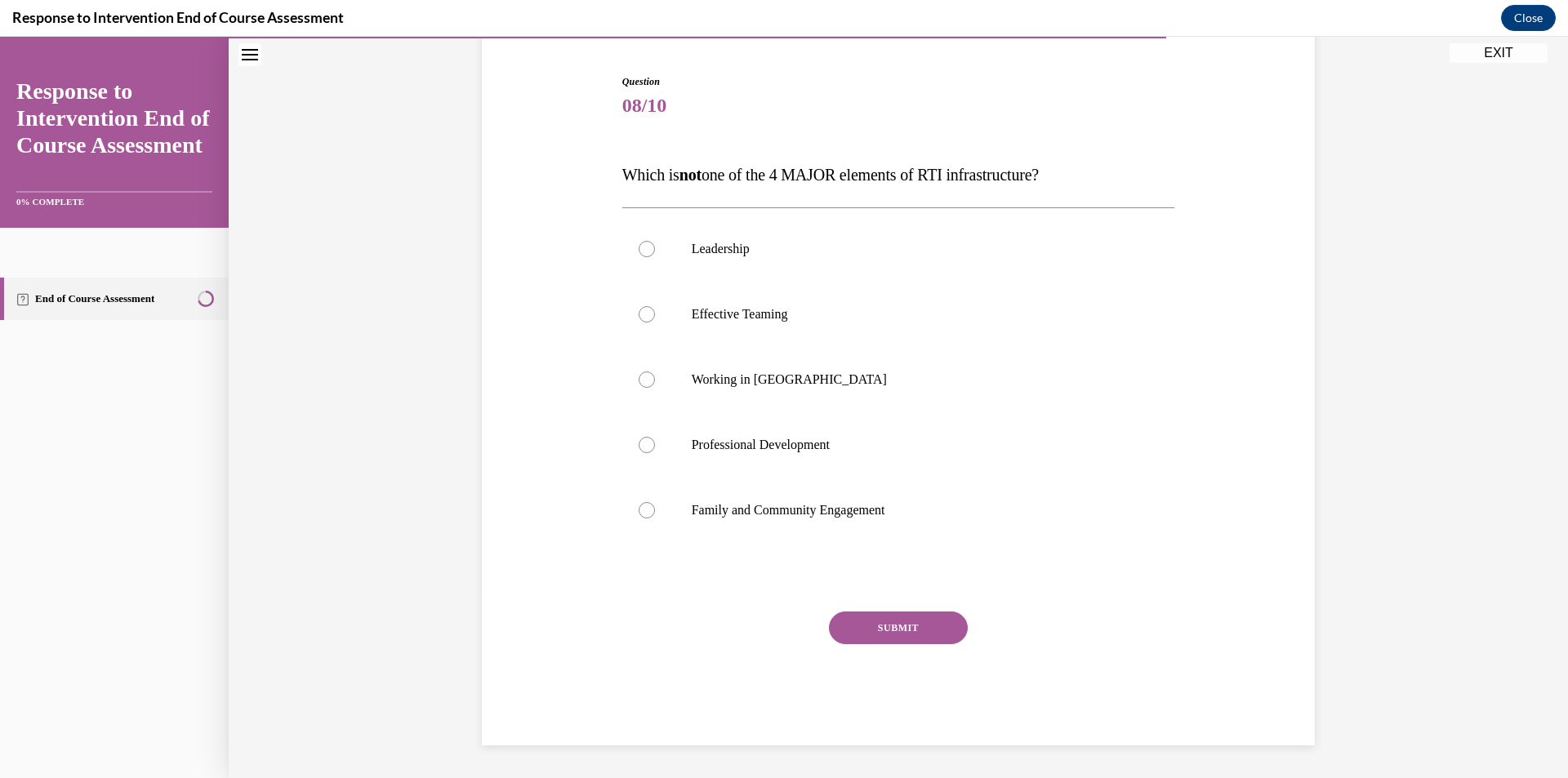
click at [764, 154] on div "Question 08/10 Which is not one of the 4 MAJOR elements of RTI infrastructure? …" at bounding box center [898, 409] width 553 height 671
drag, startPoint x: 761, startPoint y: 371, endPoint x: 815, endPoint y: 398, distance: 60.4
click at [761, 371] on label "Working in Silos" at bounding box center [898, 379] width 553 height 65
click at [655, 371] on input "Working in Silos" at bounding box center [646, 379] width 17 height 17
radio input "true"
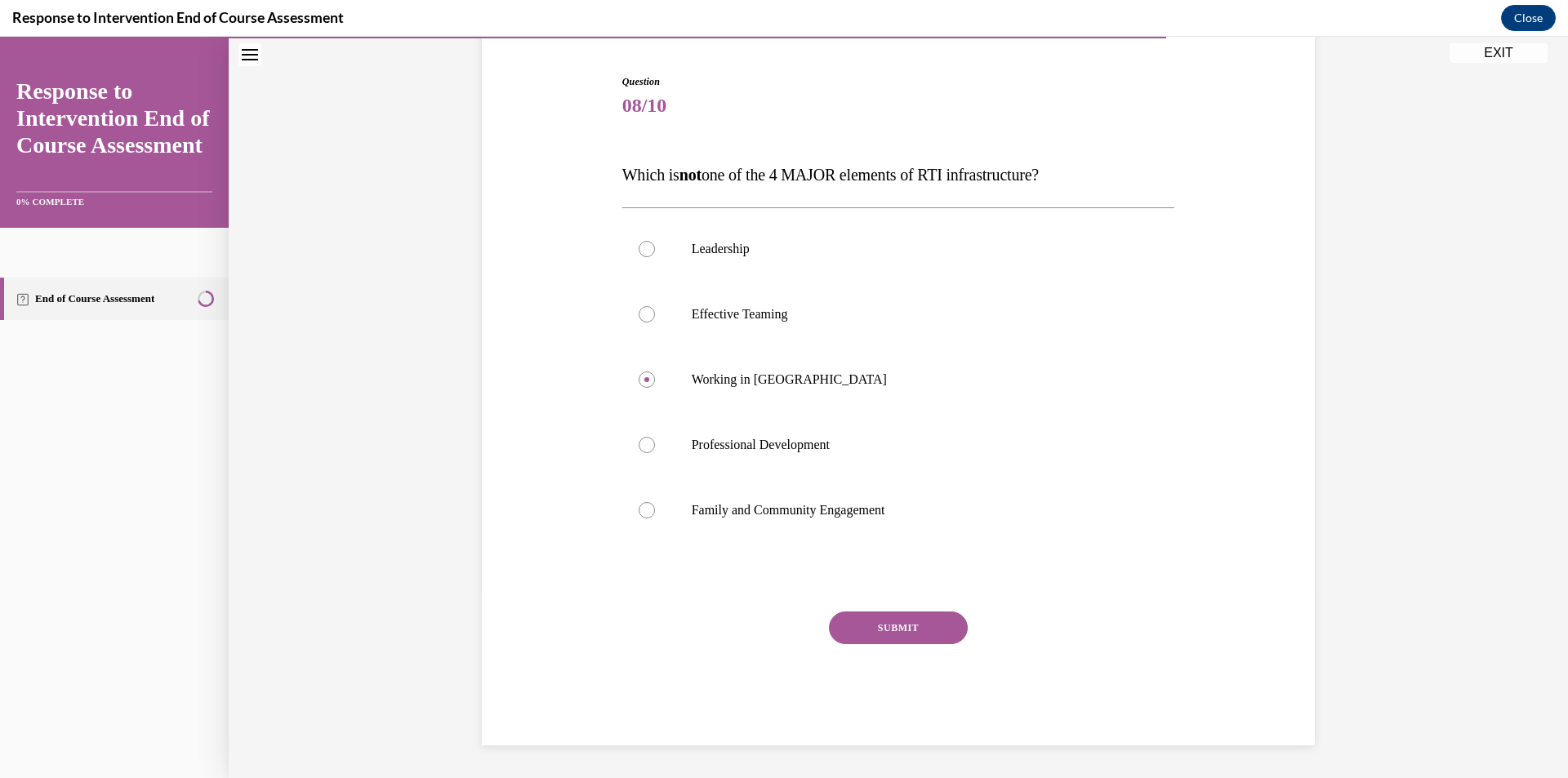
click at [917, 628] on button "SUBMIT" at bounding box center [898, 627] width 139 height 33
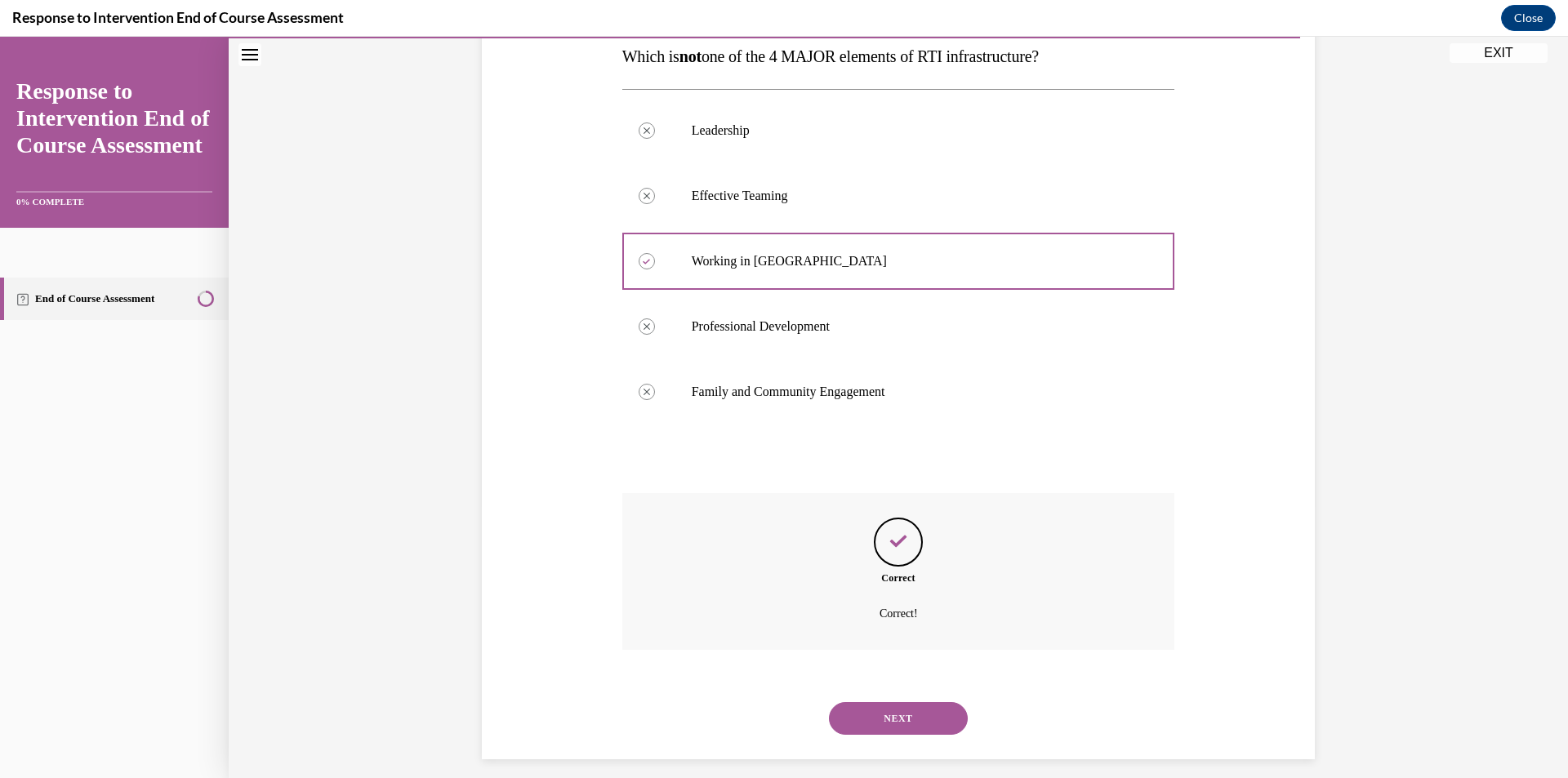
scroll to position [285, 0]
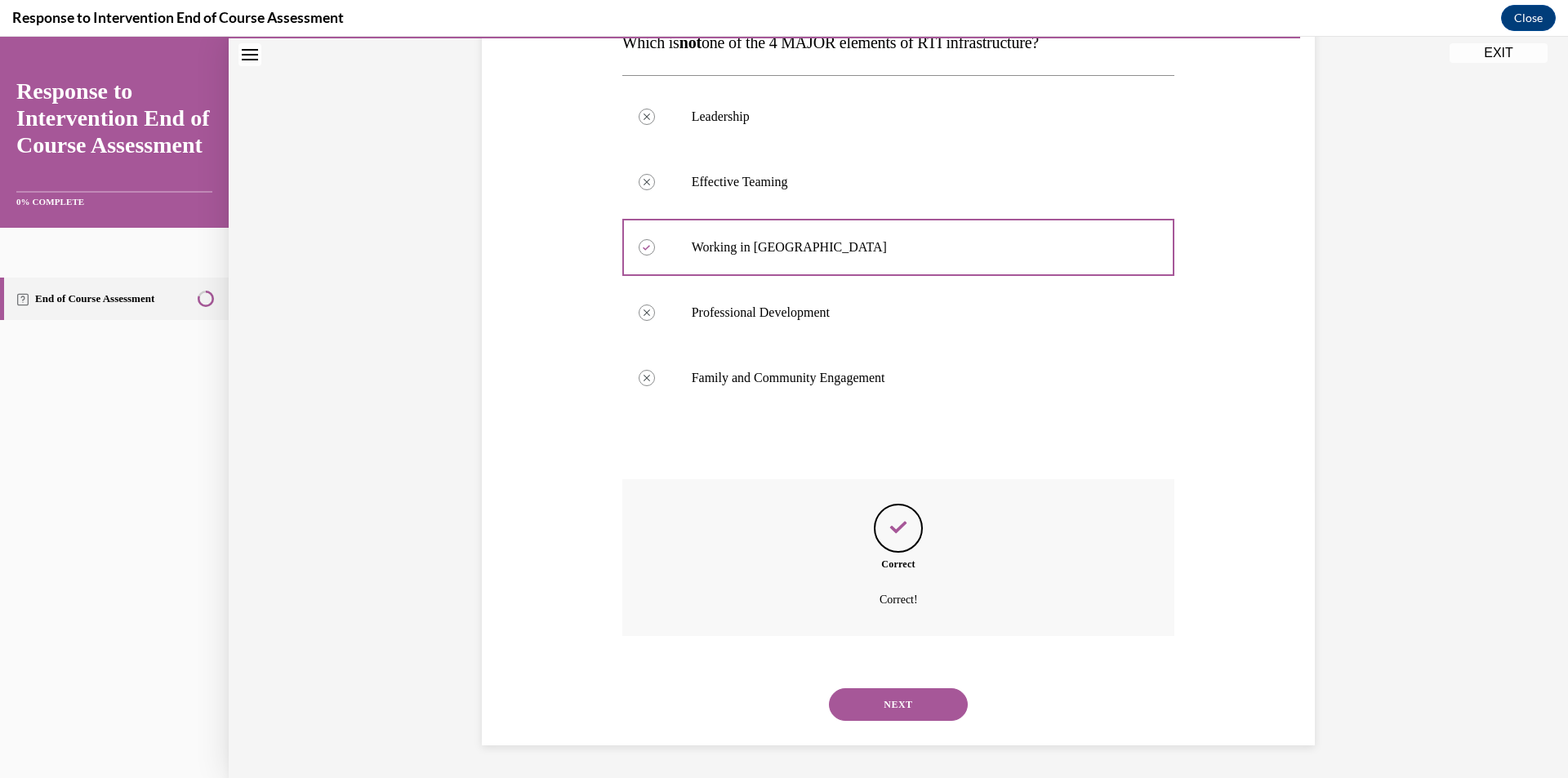
click at [913, 727] on div "NEXT" at bounding box center [898, 704] width 553 height 65
click at [905, 705] on button "NEXT" at bounding box center [898, 704] width 139 height 33
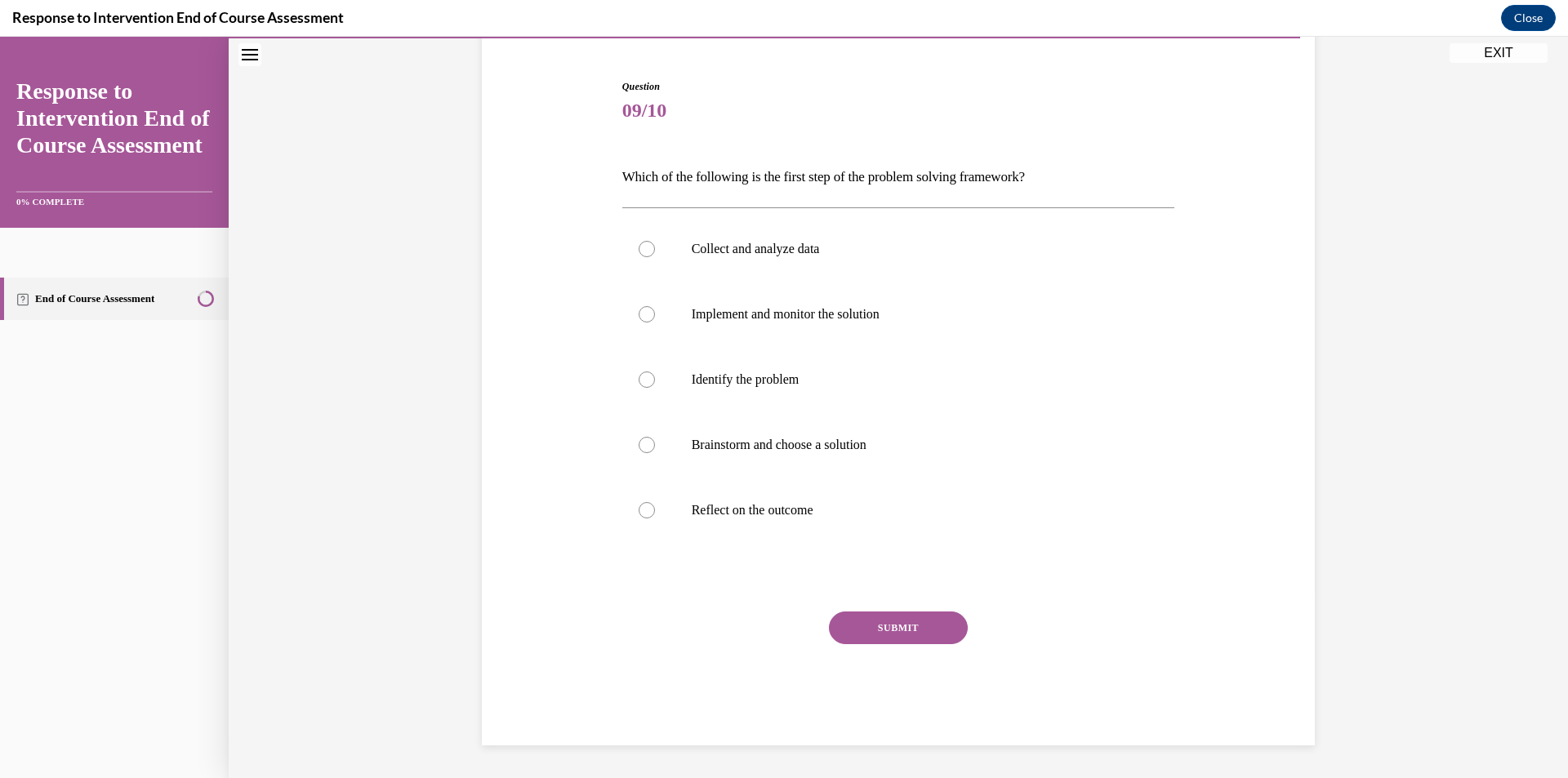
scroll to position [148, 0]
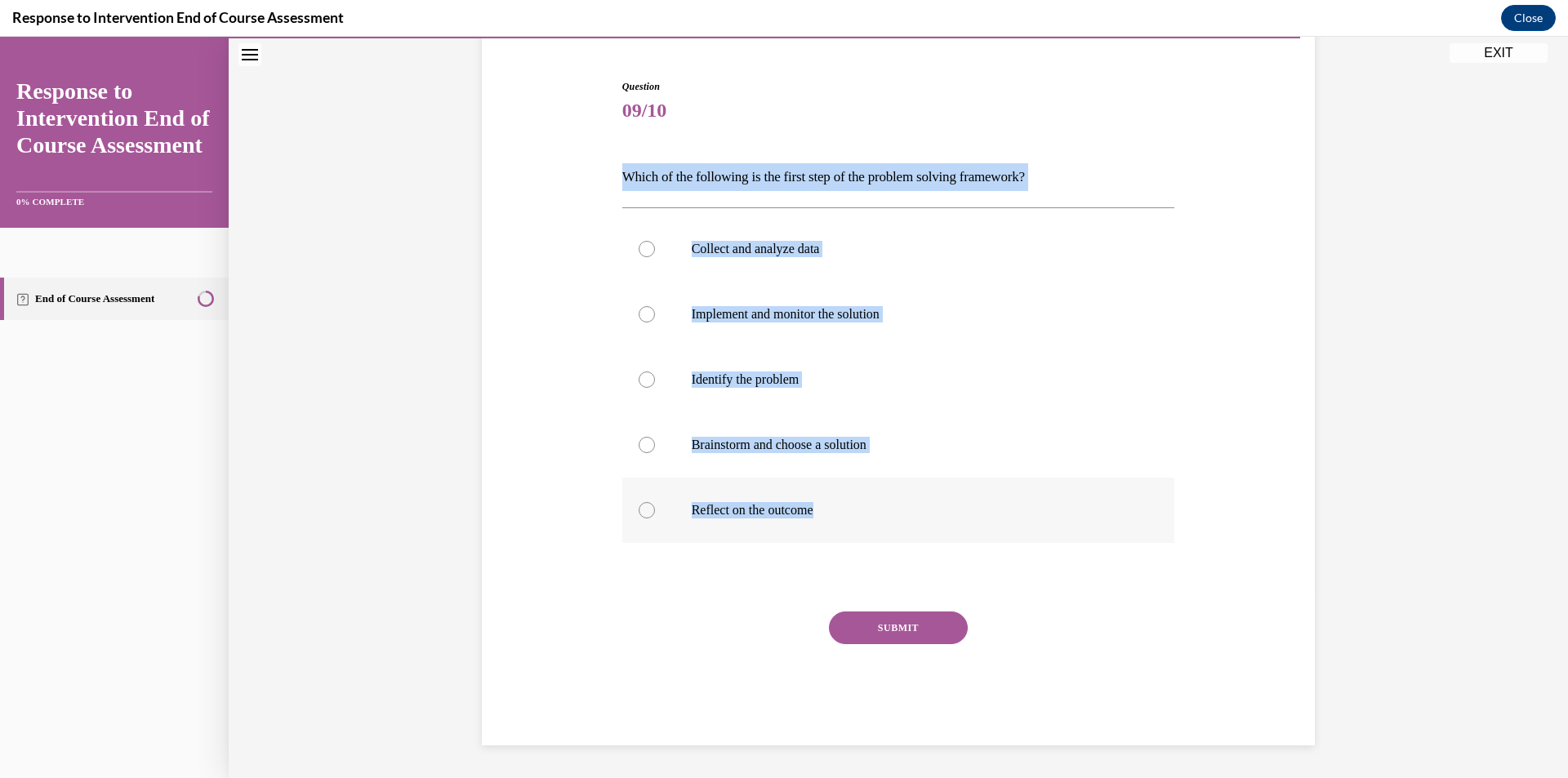
drag, startPoint x: 608, startPoint y: 181, endPoint x: 904, endPoint y: 509, distance: 441.8
click at [904, 509] on div "Question 09/10 Which of the following is the first step of the problem solving …" at bounding box center [899, 388] width 841 height 715
copy div "Which of the following is the first step of the problem solving framework? Coll…"
click at [622, 199] on div "Question 09/10 Which of the following is the first step of the problem solving …" at bounding box center [898, 413] width 553 height 666
click at [748, 382] on p "Identify the problem" at bounding box center [913, 379] width 443 height 17
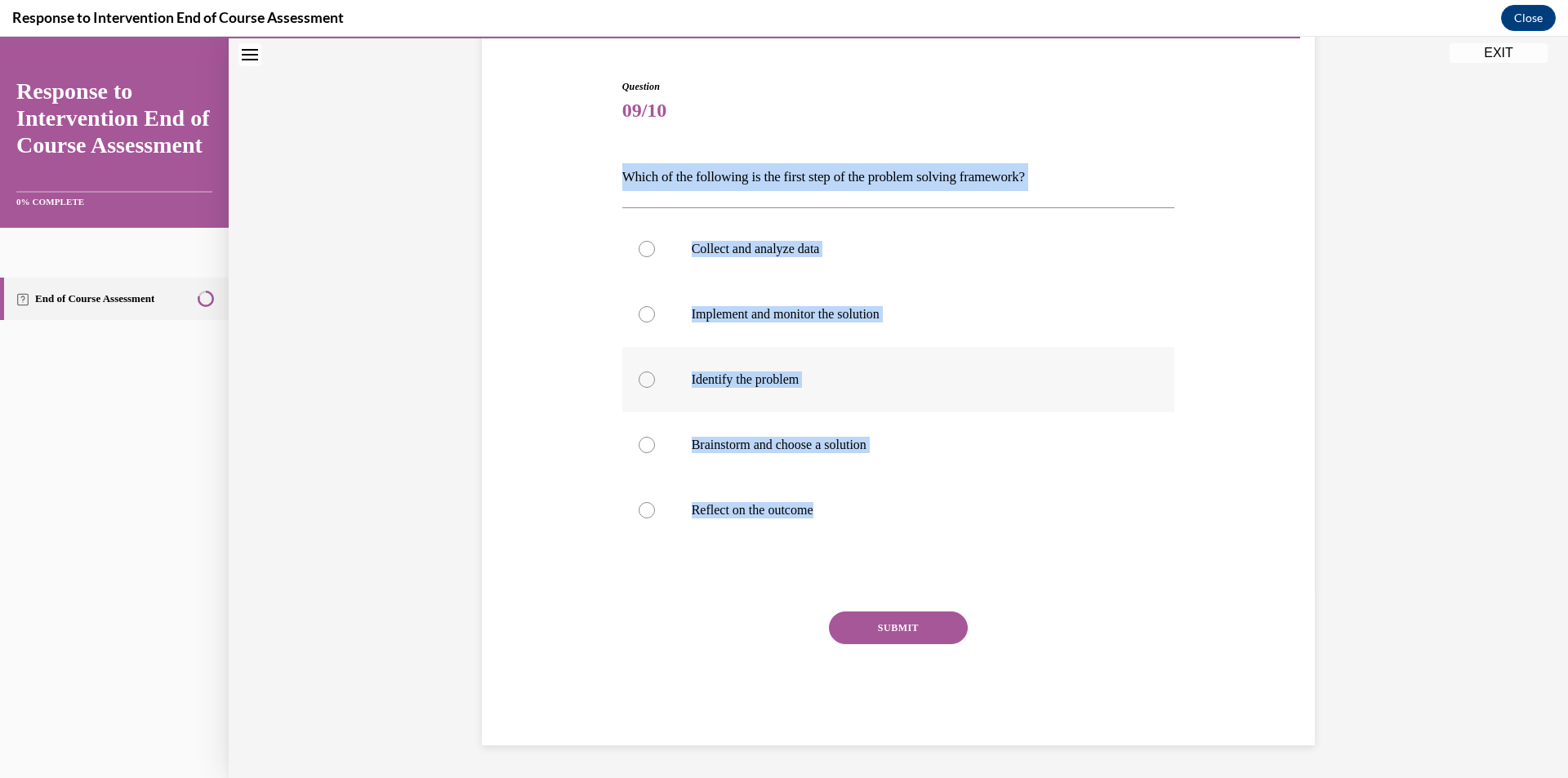
click at [655, 382] on input "Identify the problem" at bounding box center [646, 379] width 17 height 17
radio input "true"
click at [481, 307] on div "Question 09/10 Which of the following is the first step of the problem solving …" at bounding box center [899, 388] width 841 height 715
click at [530, 474] on div "Question 09/10 Which of the following is the first step of the problem solving …" at bounding box center [899, 388] width 841 height 715
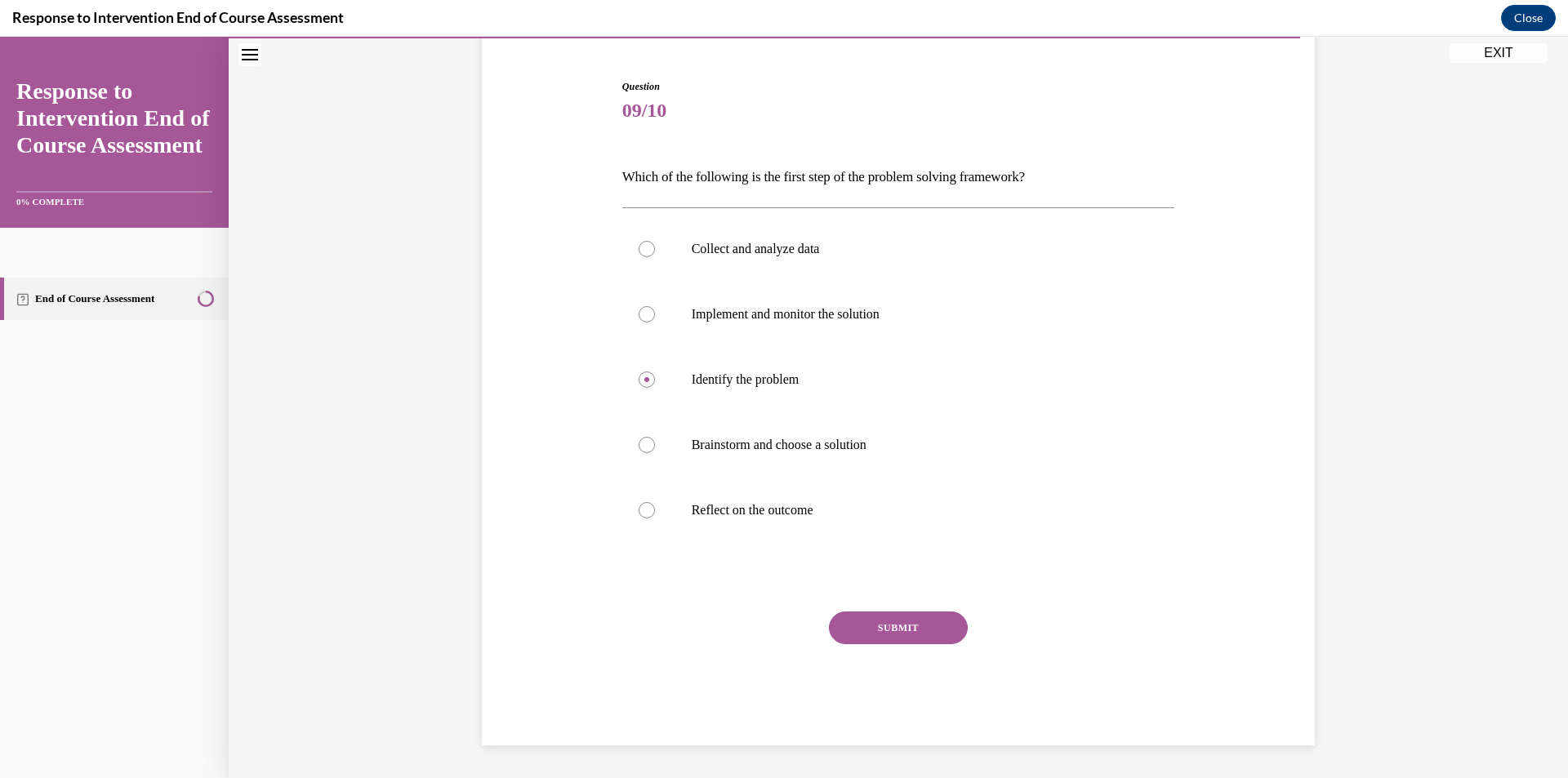
drag, startPoint x: 553, startPoint y: 620, endPoint x: 561, endPoint y: 624, distance: 8.9
click at [554, 621] on div "Question 09/10 Which of the following is the first step of the problem solving …" at bounding box center [899, 388] width 841 height 715
click at [937, 617] on button "SUBMIT" at bounding box center [898, 627] width 139 height 33
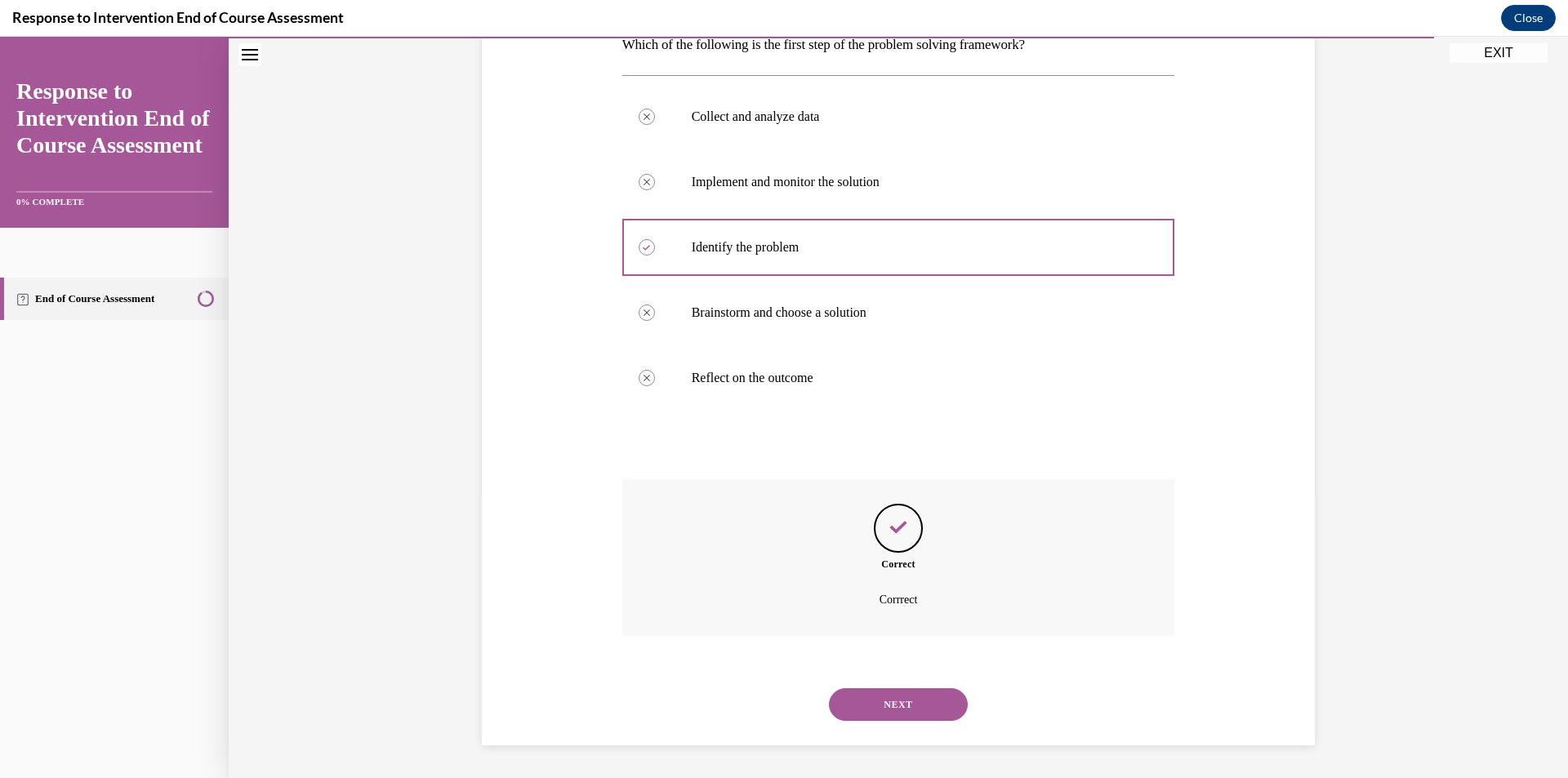
click at [887, 708] on button "NEXT" at bounding box center [898, 704] width 139 height 33
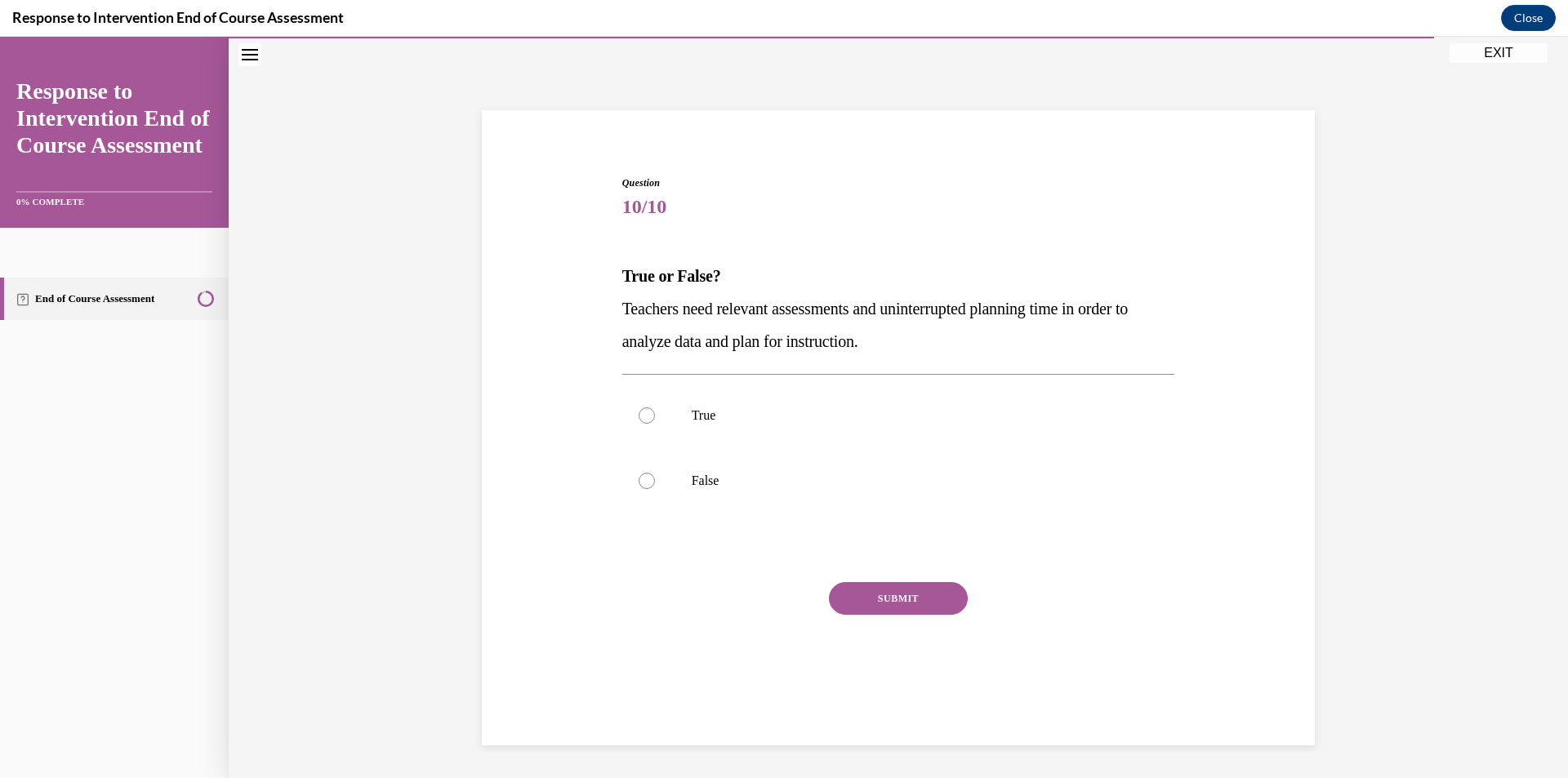
drag, startPoint x: 925, startPoint y: 346, endPoint x: 588, endPoint y: 318, distance: 338.2
click at [588, 318] on div "Question 10/10 True or False? Teachers need relevant assessments and uninterrup…" at bounding box center [899, 421] width 841 height 590
drag, startPoint x: 666, startPoint y: 321, endPoint x: 699, endPoint y: 337, distance: 36.7
click at [697, 330] on p "Teachers need relevant assessments and uninterrupted planning time in order to …" at bounding box center [898, 324] width 553 height 65
drag, startPoint x: 901, startPoint y: 350, endPoint x: 601, endPoint y: 314, distance: 302.2
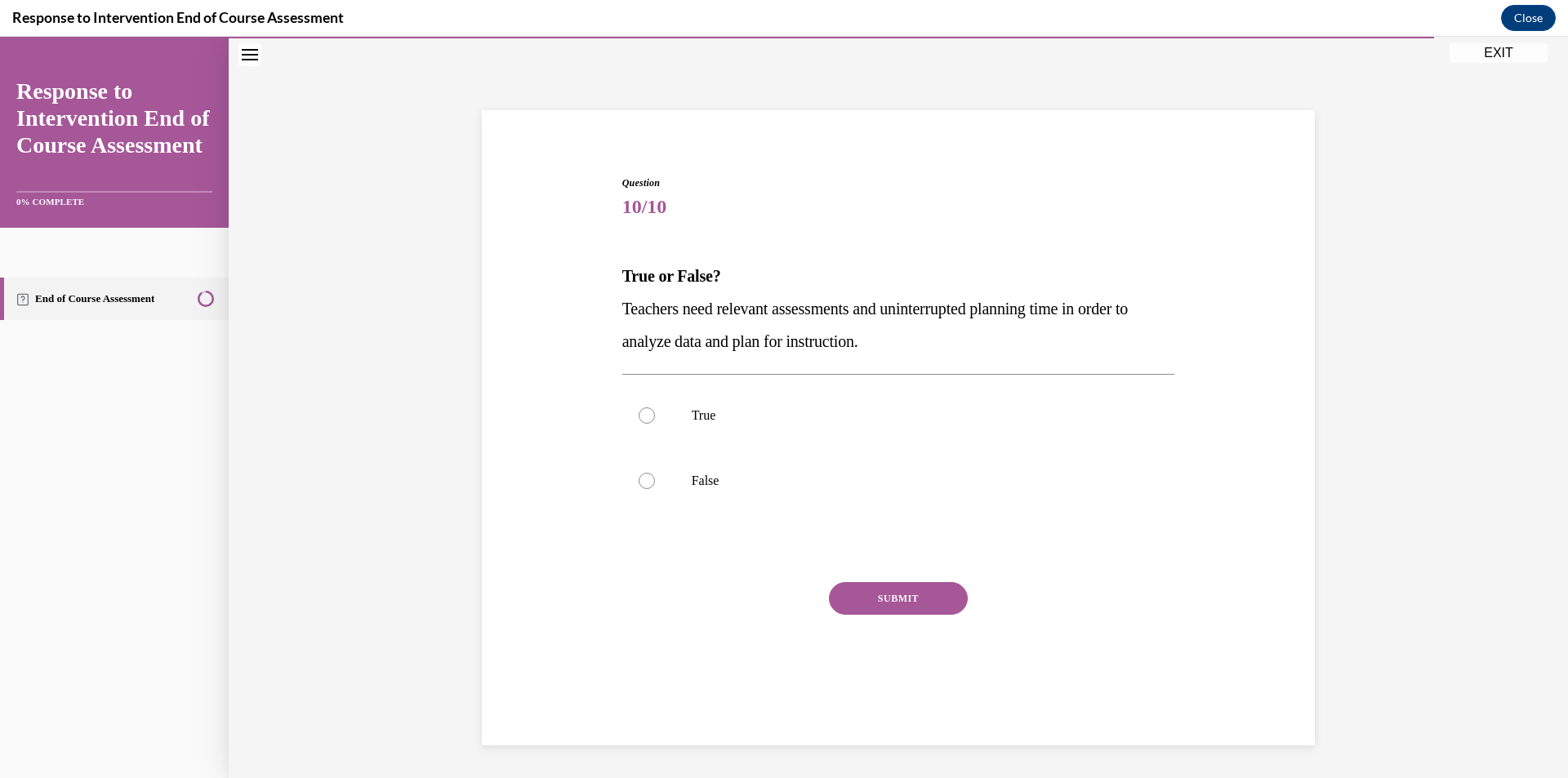
click at [601, 314] on div "Question 10/10 True or False? Teachers need relevant assessments and uninterrup…" at bounding box center [899, 421] width 841 height 590
copy span "Teachers need relevant assessments and uninterrupted planning time in order to …"
click at [816, 348] on span "Teachers need relevant assessments and uninterrupted planning time in order to …" at bounding box center [874, 324] width 505 height 51
click at [713, 417] on p "True" at bounding box center [913, 415] width 443 height 17
click at [655, 417] on input "True" at bounding box center [646, 415] width 17 height 17
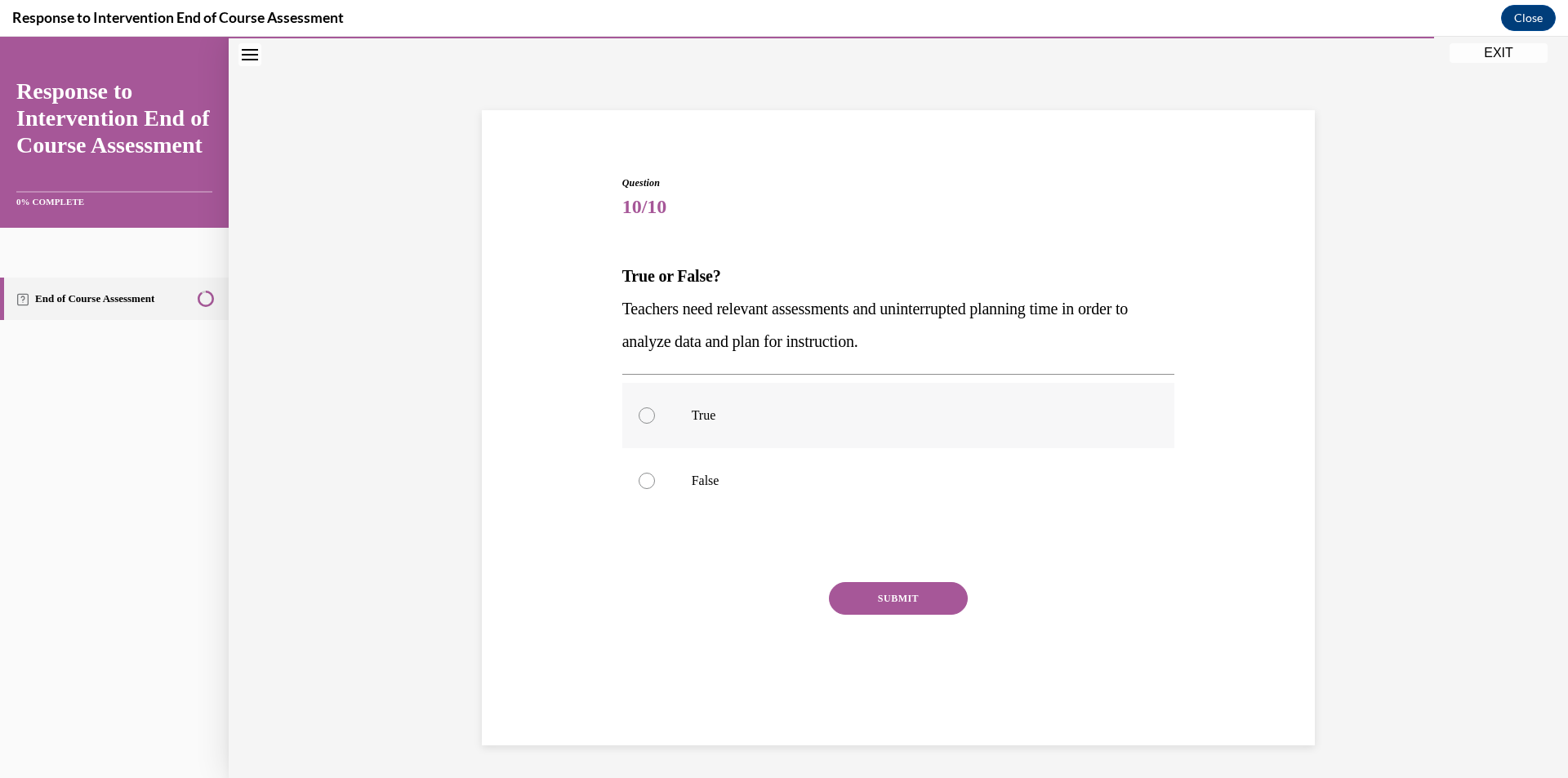
radio input "true"
click at [928, 581] on div "Question 10/10 True or False? Teachers need relevant assessments and uninterrup…" at bounding box center [898, 446] width 553 height 540
click at [924, 595] on button "SUBMIT" at bounding box center [898, 598] width 139 height 33
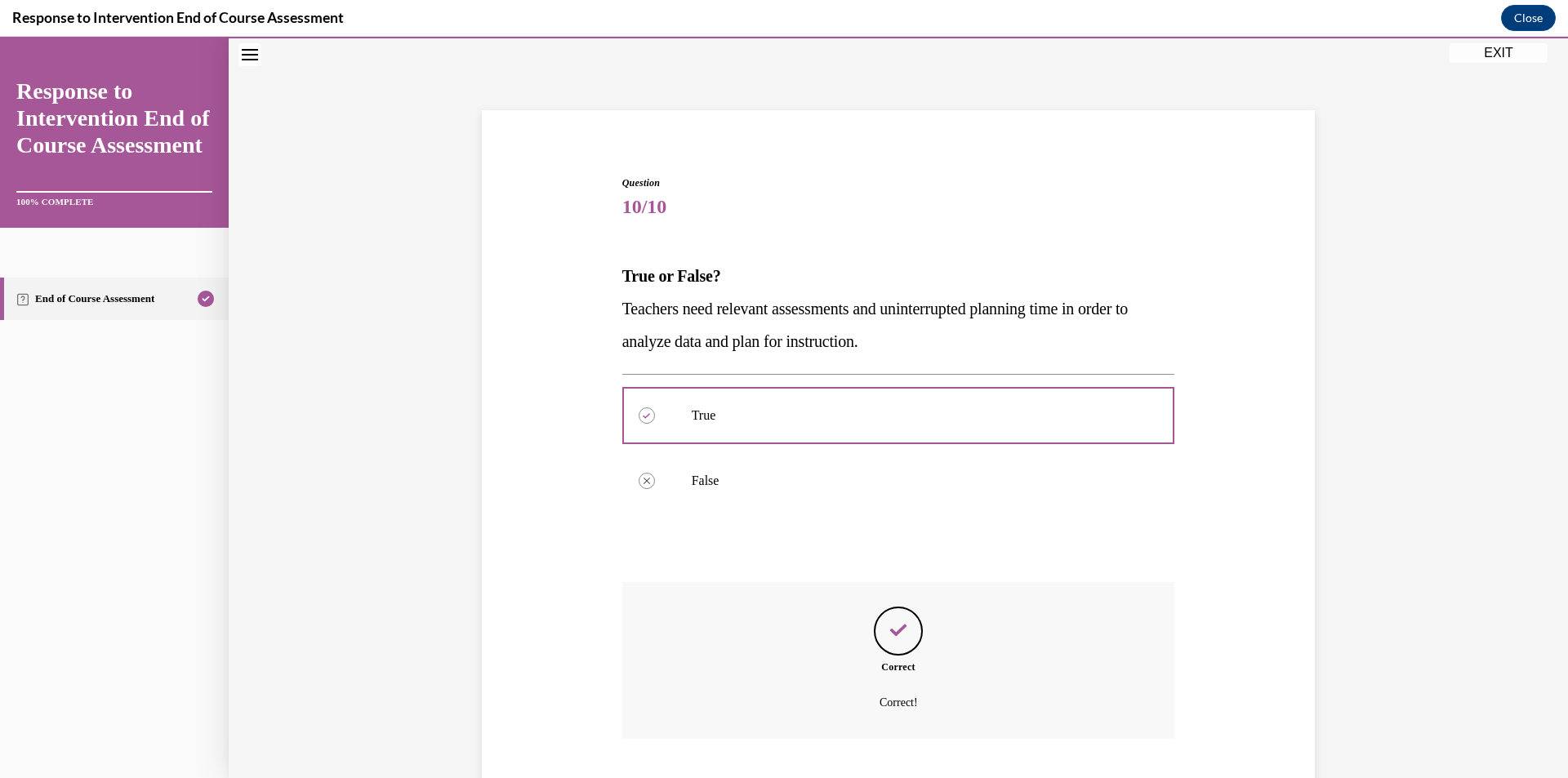
scroll to position [154, 0]
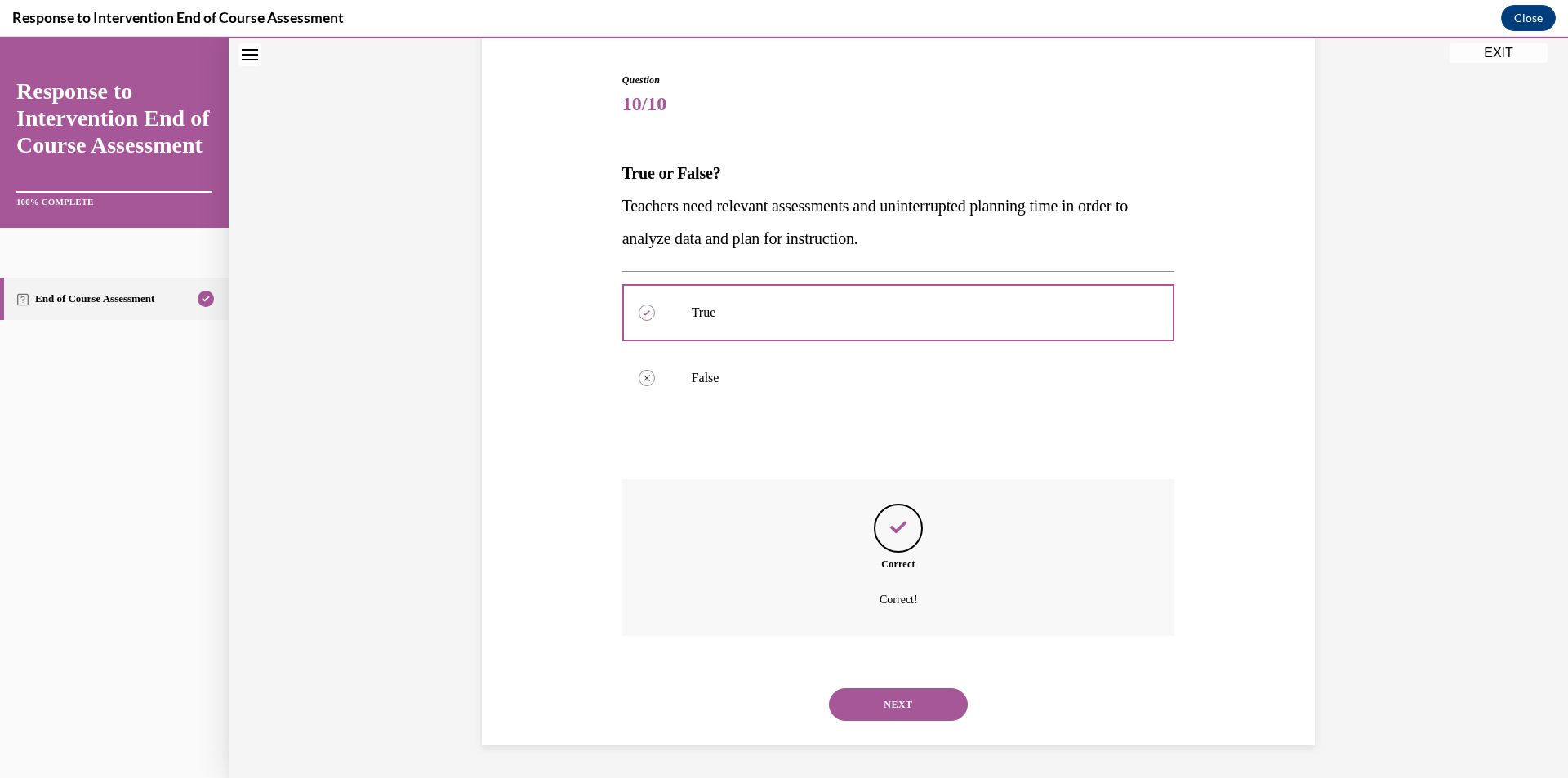
click at [908, 725] on div "NEXT" at bounding box center [898, 704] width 553 height 65
click at [898, 710] on button "NEXT" at bounding box center [898, 704] width 139 height 33
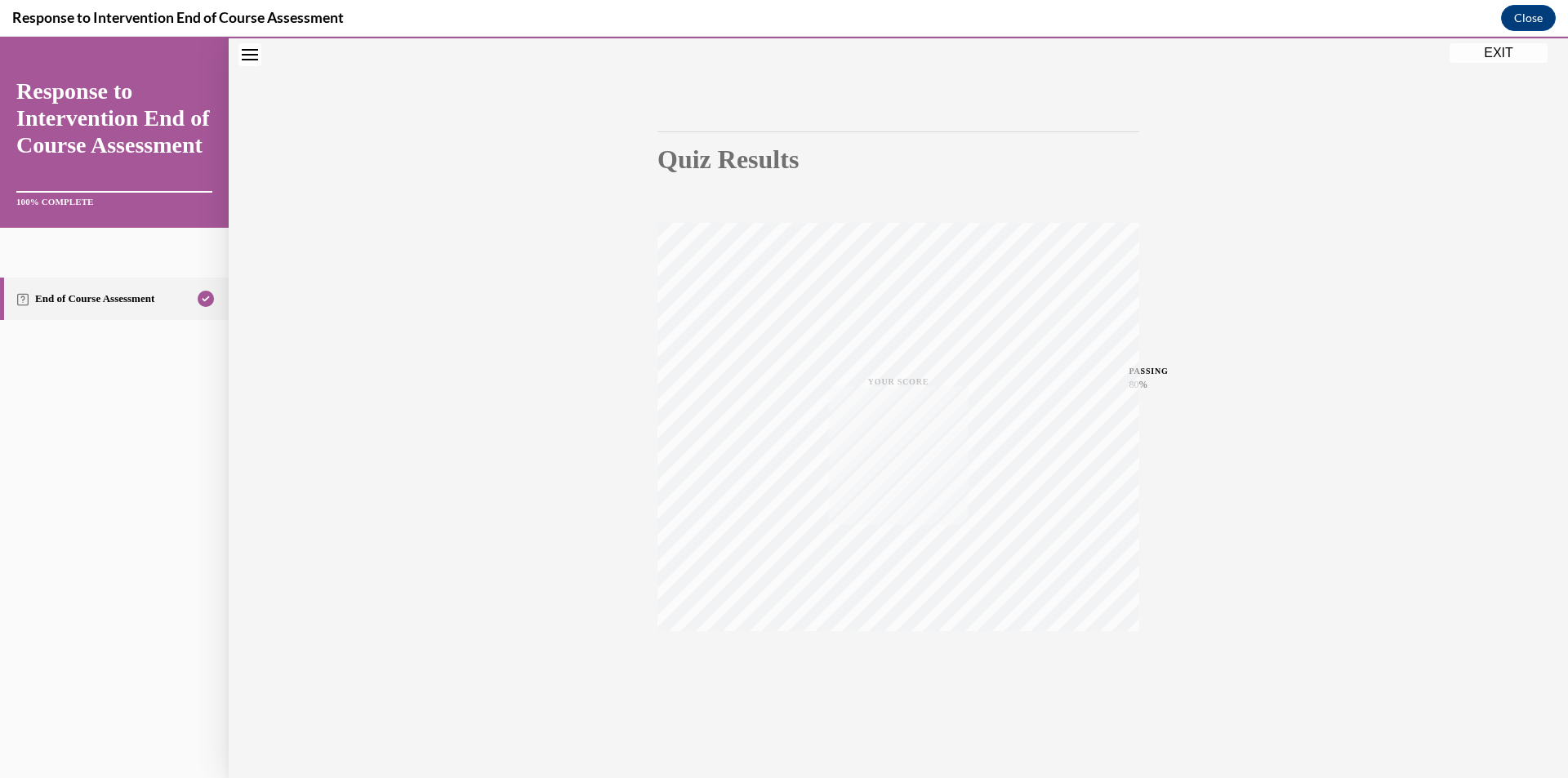
scroll to position [95, 0]
drag, startPoint x: 1479, startPoint y: 55, endPoint x: 4, endPoint y: 455, distance: 1528.3
click at [1479, 55] on button "EXIT" at bounding box center [1498, 53] width 98 height 19
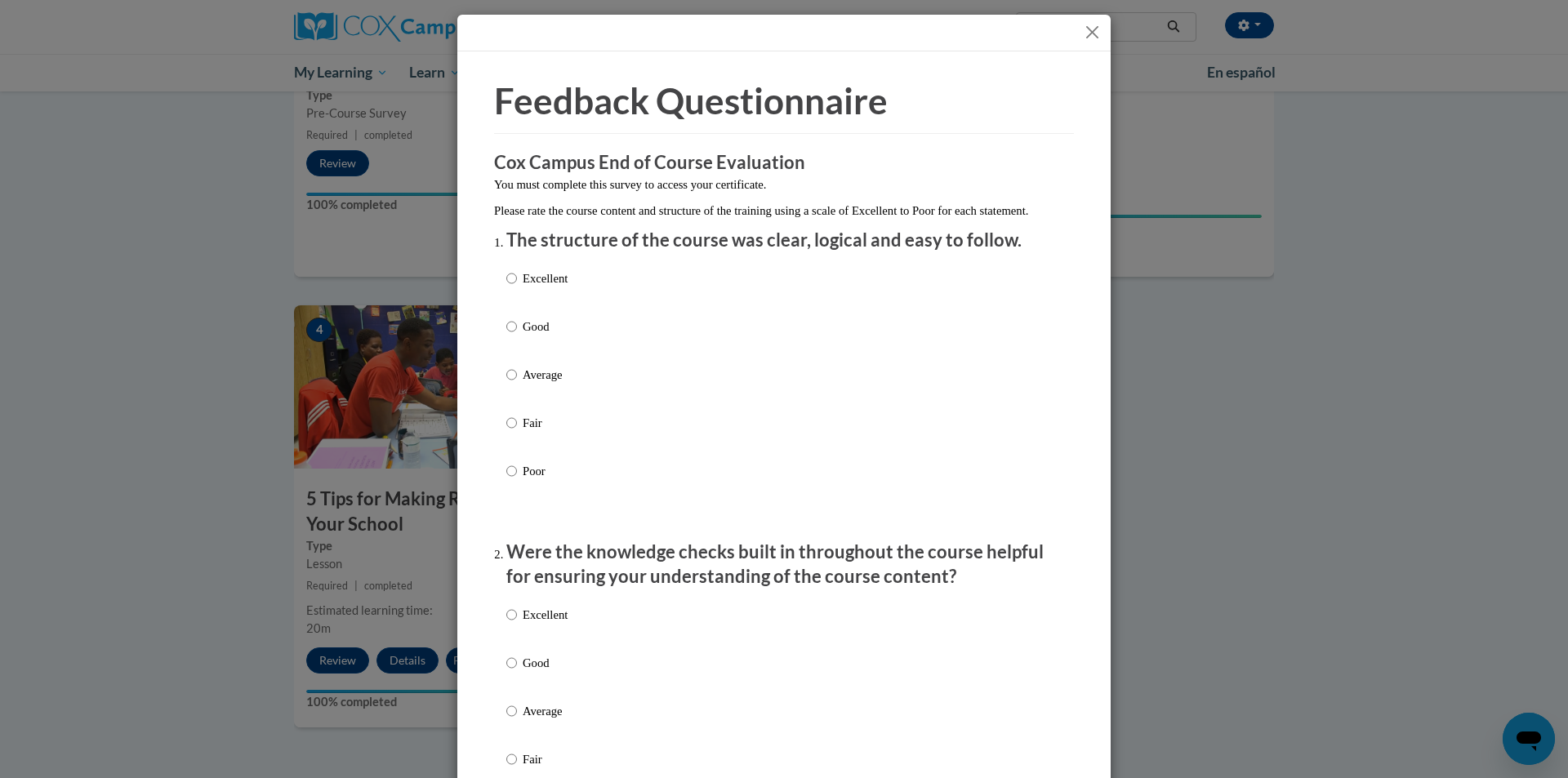
click at [532, 288] on p "Excellent" at bounding box center [545, 278] width 45 height 17
click at [517, 288] on input "Excellent" at bounding box center [511, 278] width 11 height 17
radio input "true"
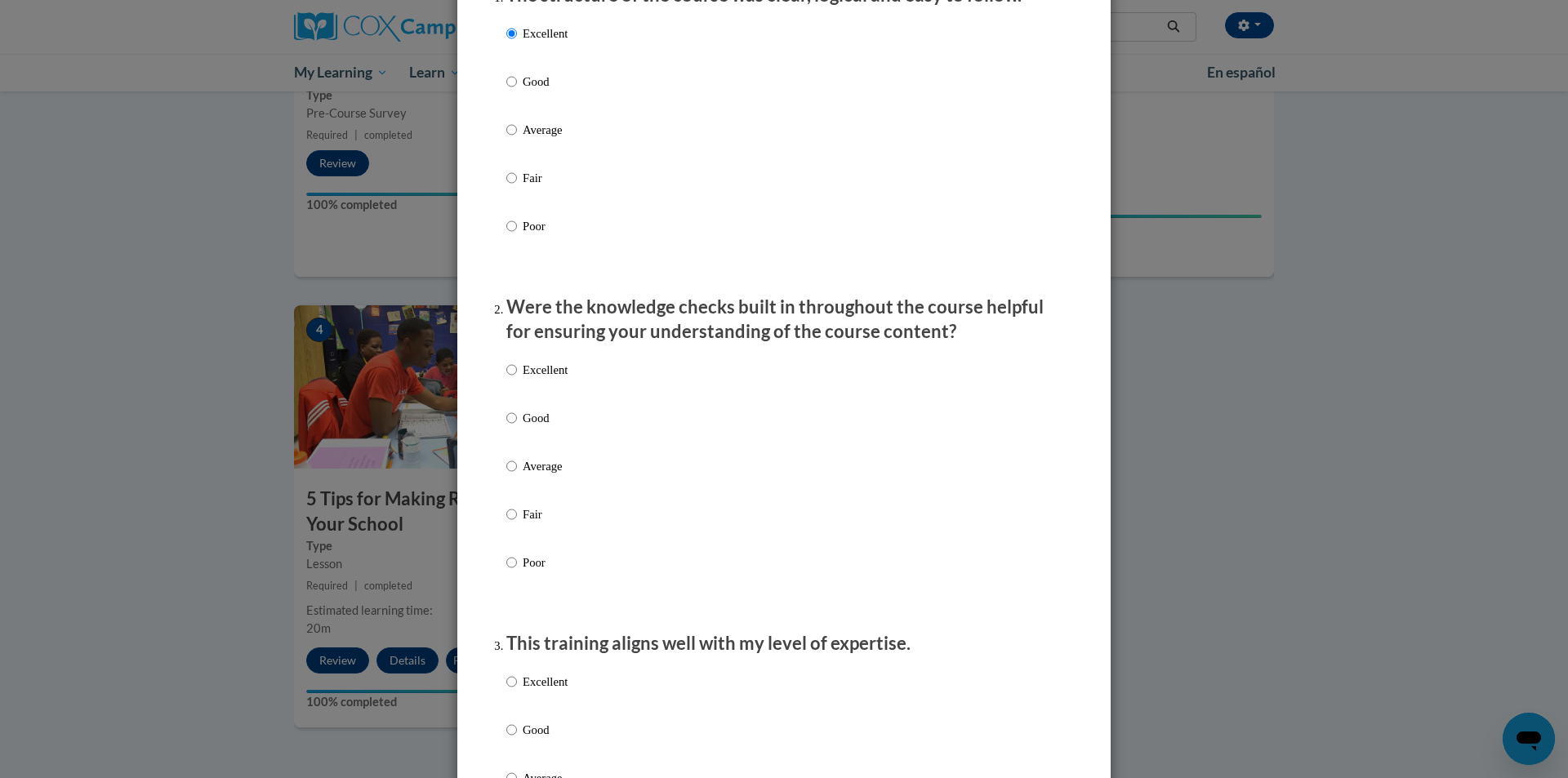
click at [530, 405] on label "Excellent" at bounding box center [536, 382] width 61 height 44
click at [517, 379] on input "Excellent" at bounding box center [511, 369] width 11 height 17
radio input "true"
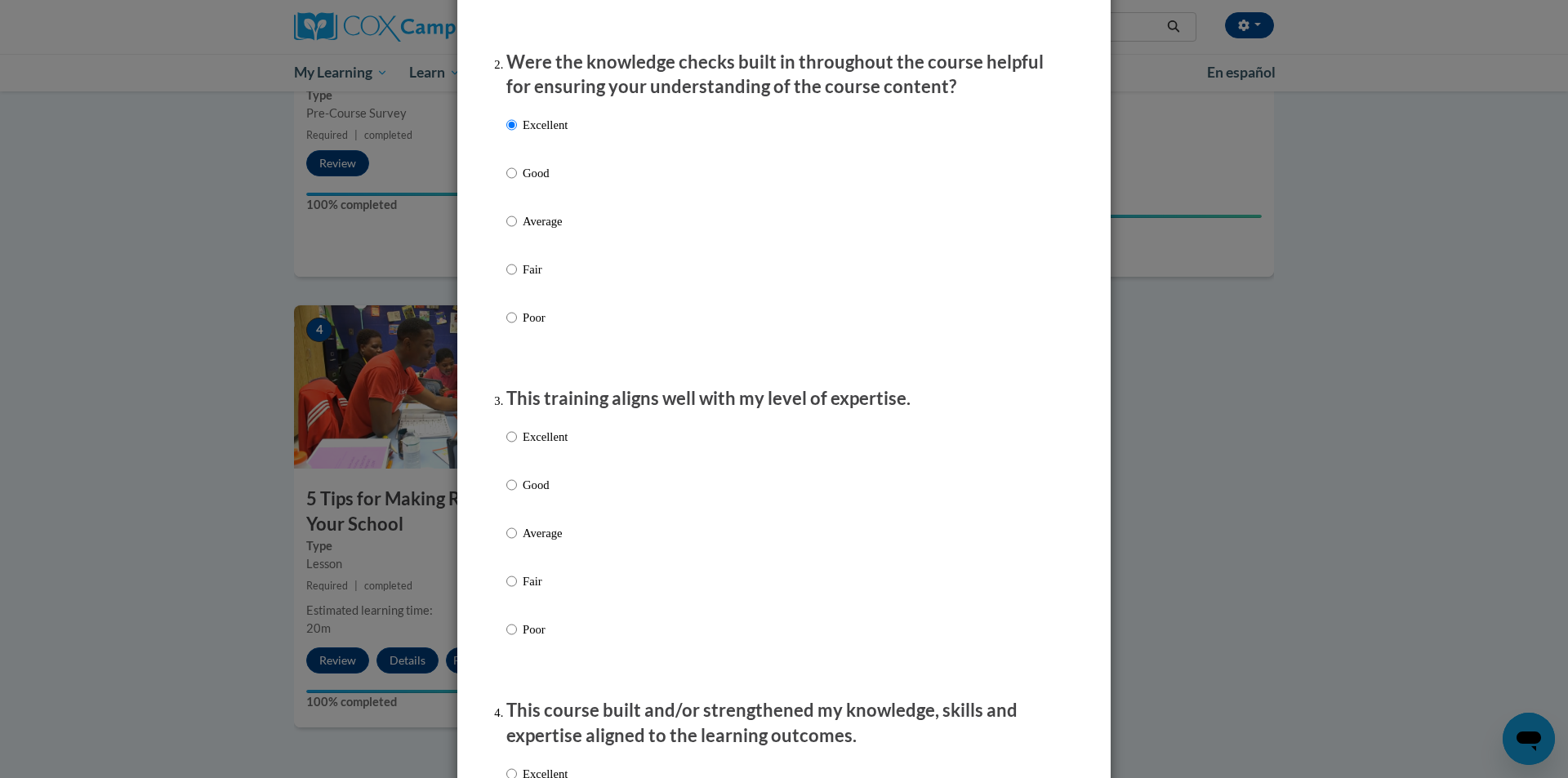
click at [543, 446] on p "Excellent" at bounding box center [545, 436] width 45 height 17
click at [517, 446] on input "Excellent" at bounding box center [511, 436] width 11 height 17
radio input "true"
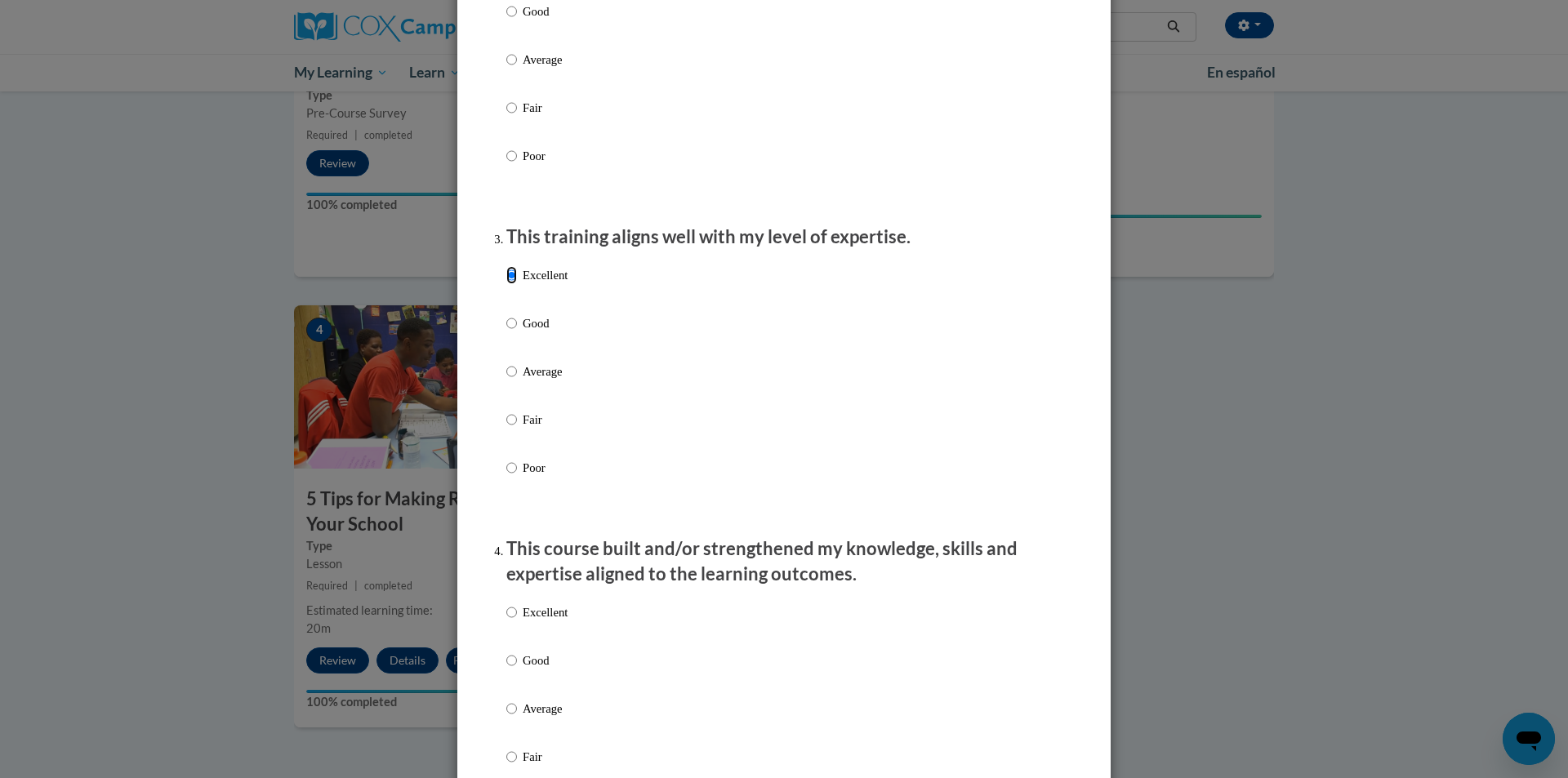
scroll to position [653, 0]
click at [575, 658] on div "Excellent Good Average Fair Poor" at bounding box center [783, 727] width 555 height 266
click at [566, 625] on div "Excellent Good Average Fair Poor" at bounding box center [783, 727] width 555 height 266
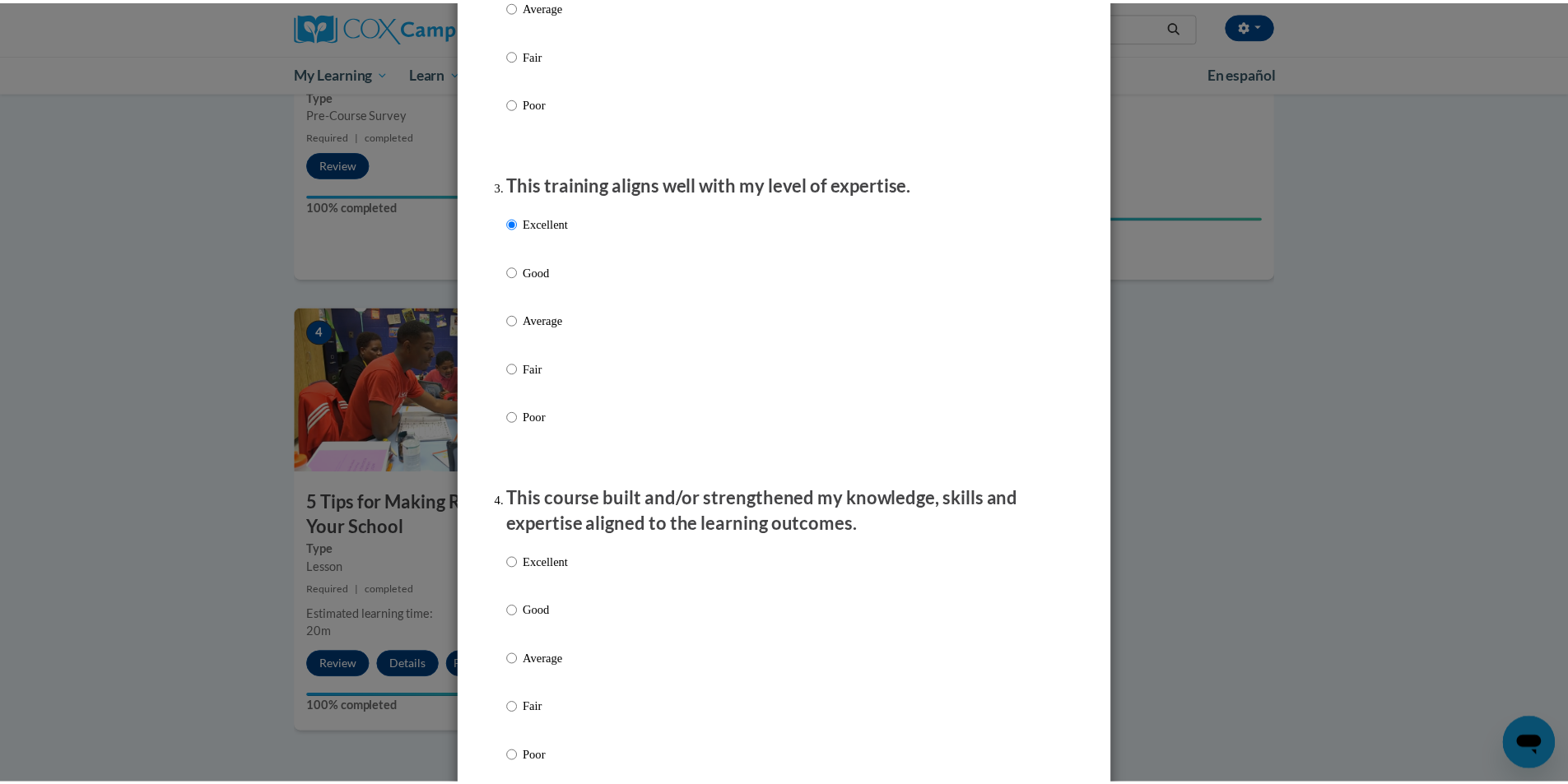
scroll to position [740, 0]
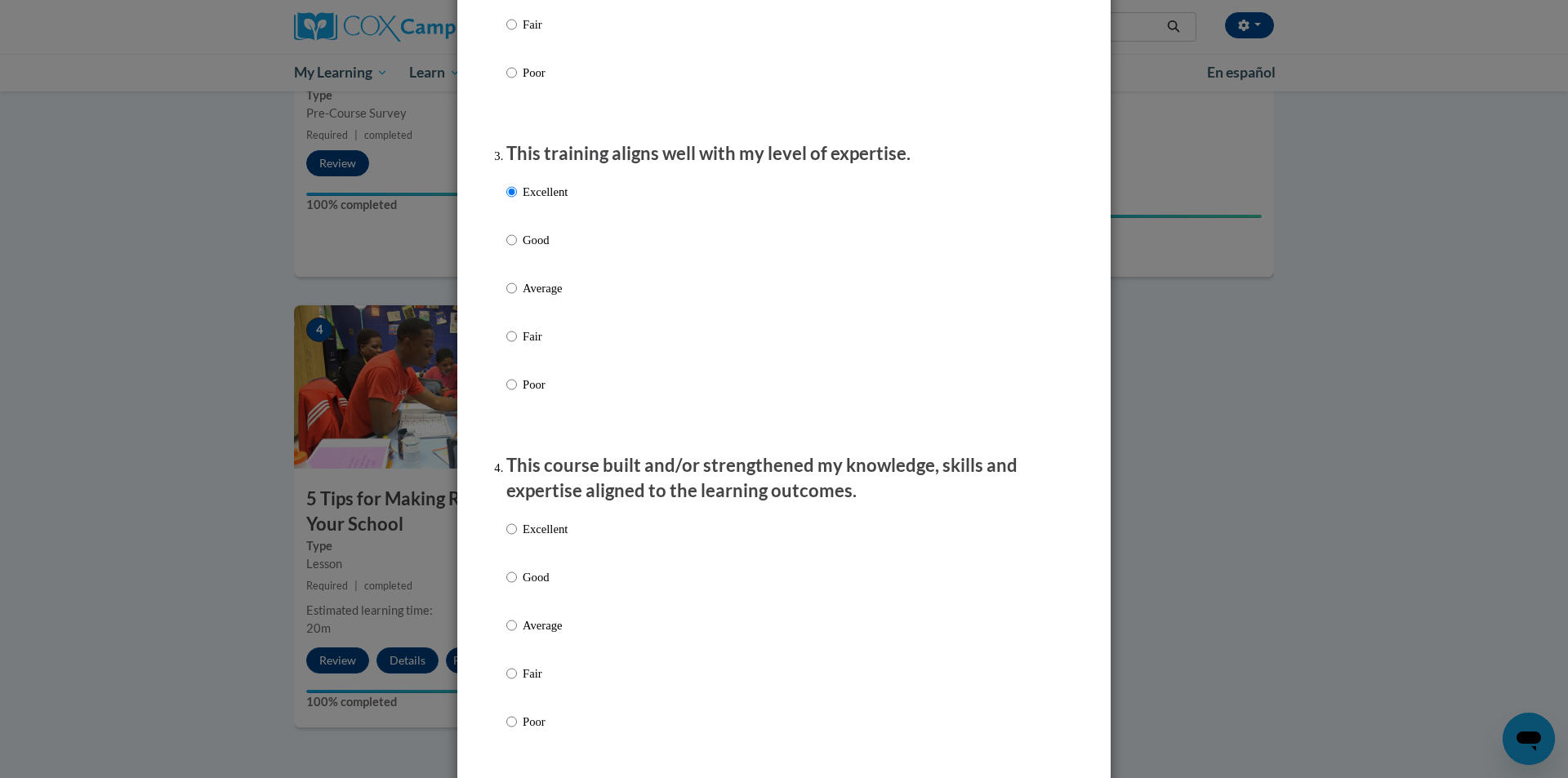
click at [450, 629] on div "Feedback Questionnaire Rate Course Comments Cox Campus End of Course Evaluation…" at bounding box center [784, 389] width 1568 height 778
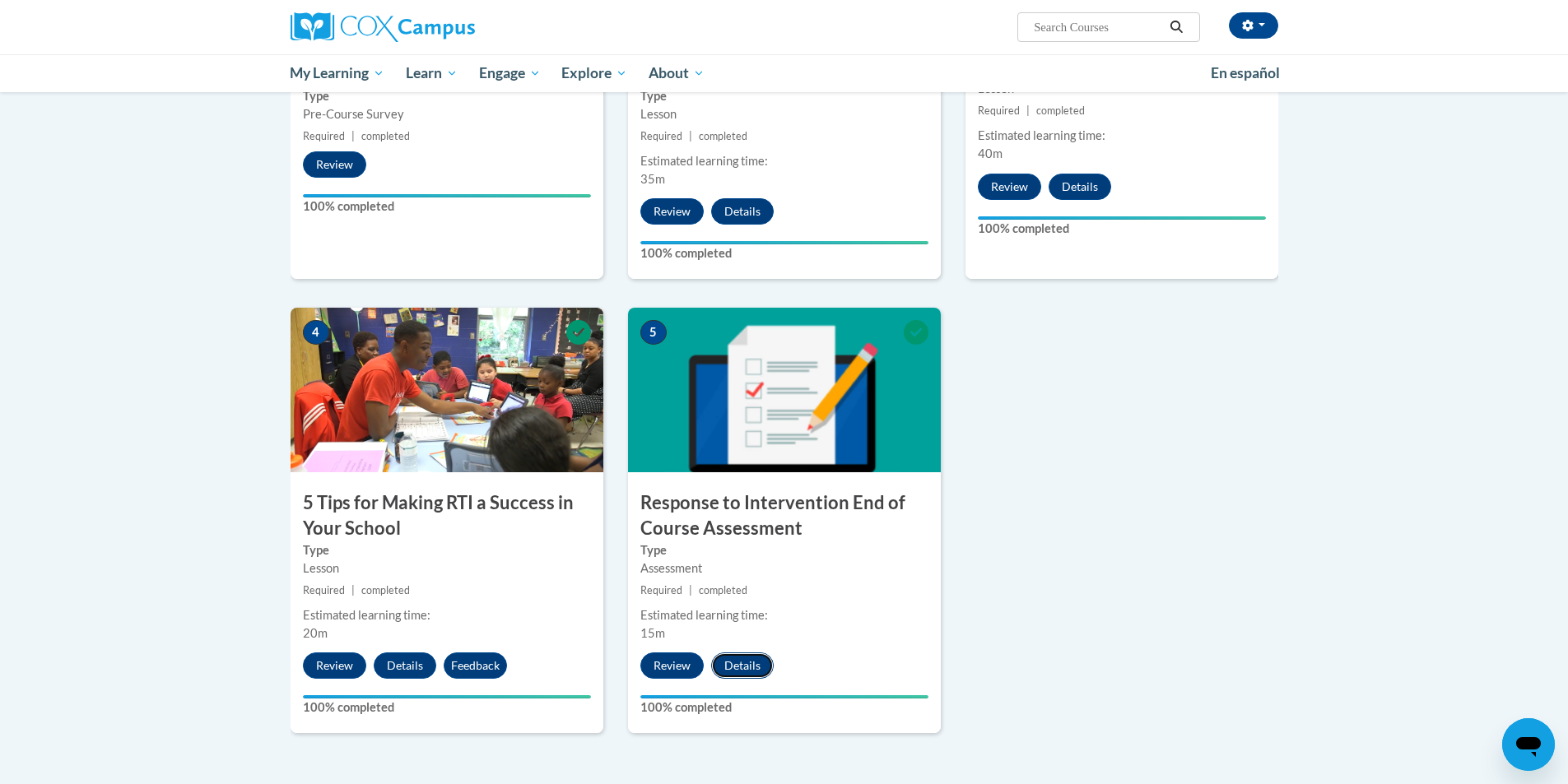
click at [736, 665] on button "Details" at bounding box center [742, 665] width 63 height 26
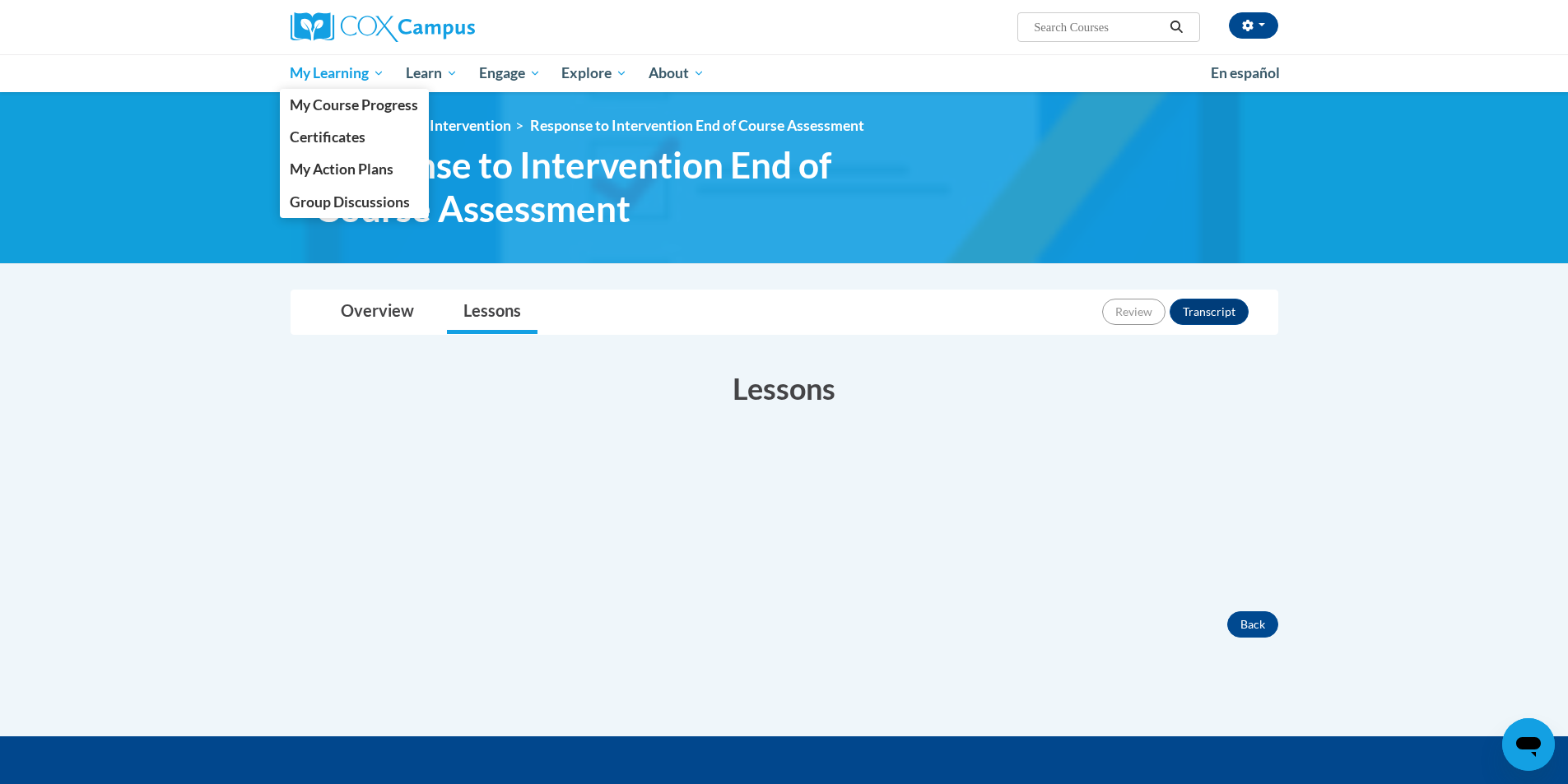
click at [338, 61] on link "My Learning" at bounding box center [338, 72] width 116 height 38
click at [335, 113] on span "My Course Progress" at bounding box center [354, 105] width 128 height 18
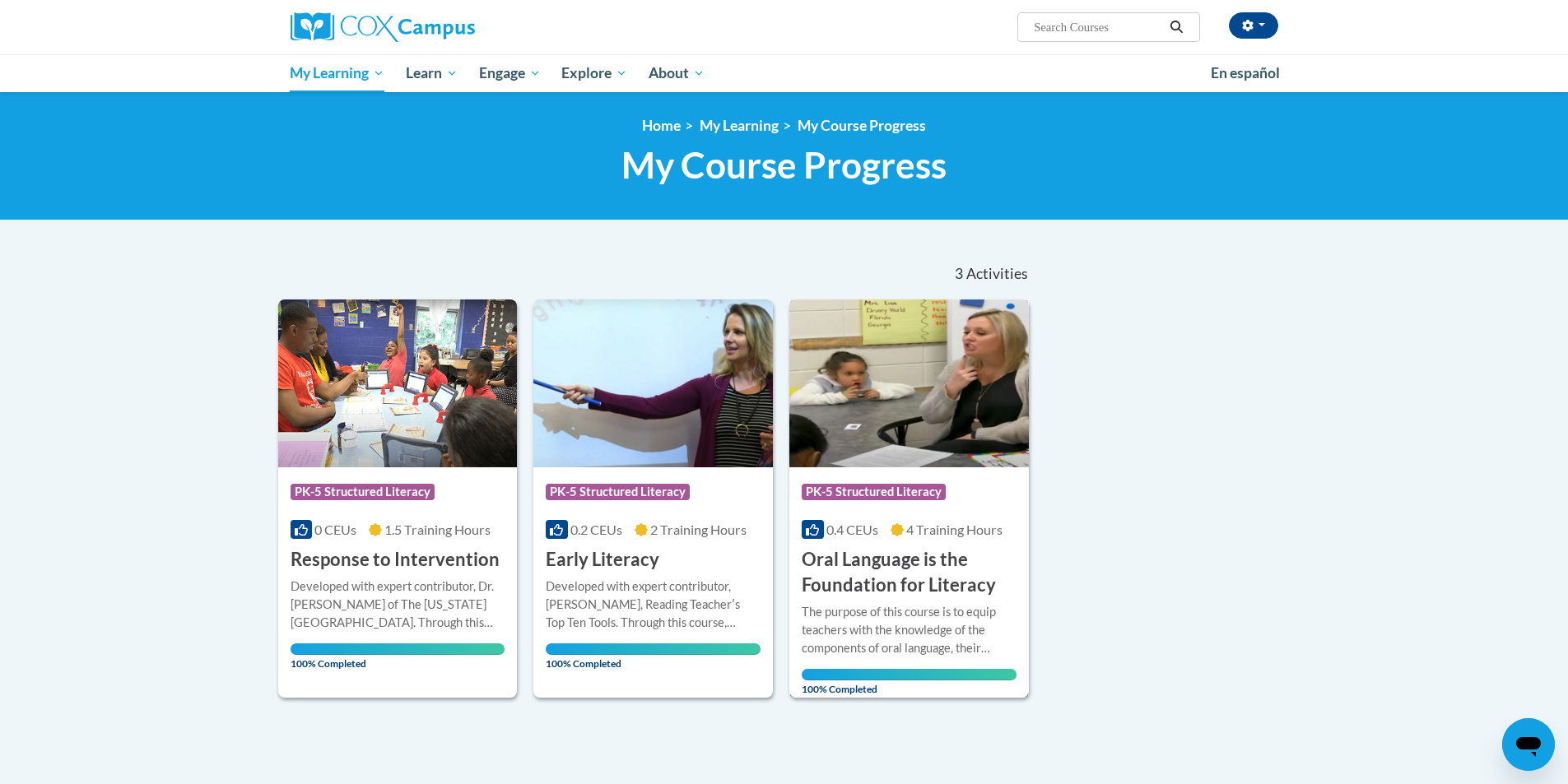
click at [906, 429] on img at bounding box center [909, 383] width 240 height 167
